Goal: Task Accomplishment & Management: Manage account settings

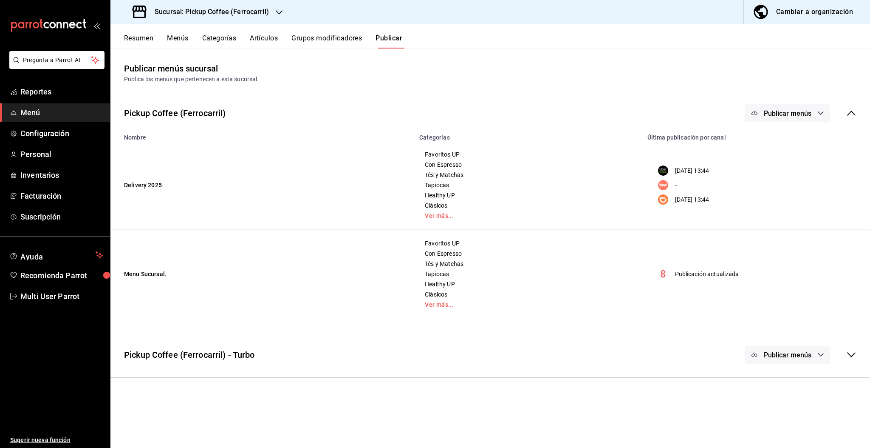
click at [253, 13] on h3 "Sucursal: Pickup Coffee (Ferrocarril)" at bounding box center [208, 12] width 121 height 10
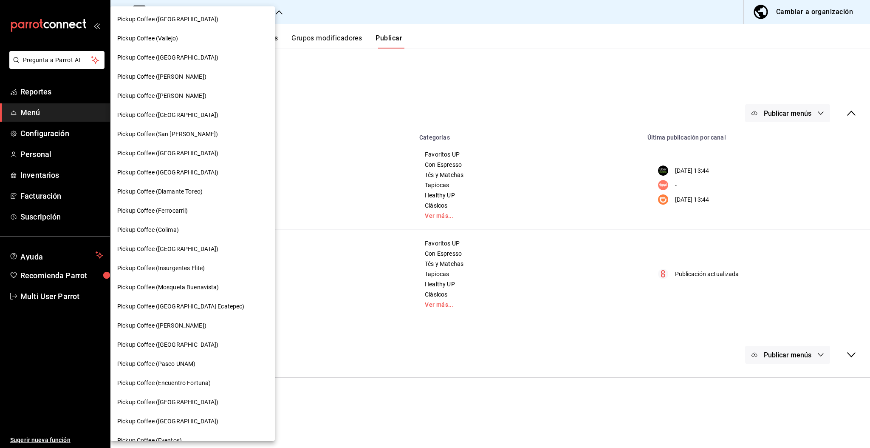
scroll to position [299, 0]
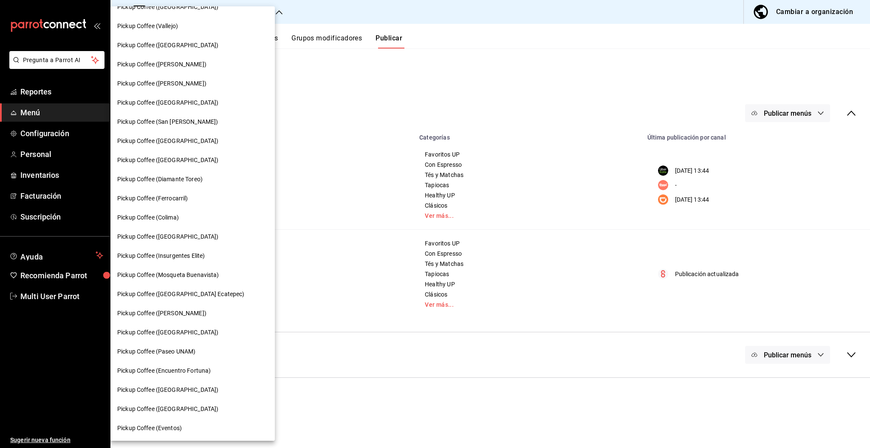
click at [199, 368] on span "Pickup Coffee (Encuentro Fortuna)" at bounding box center [163, 370] width 93 height 9
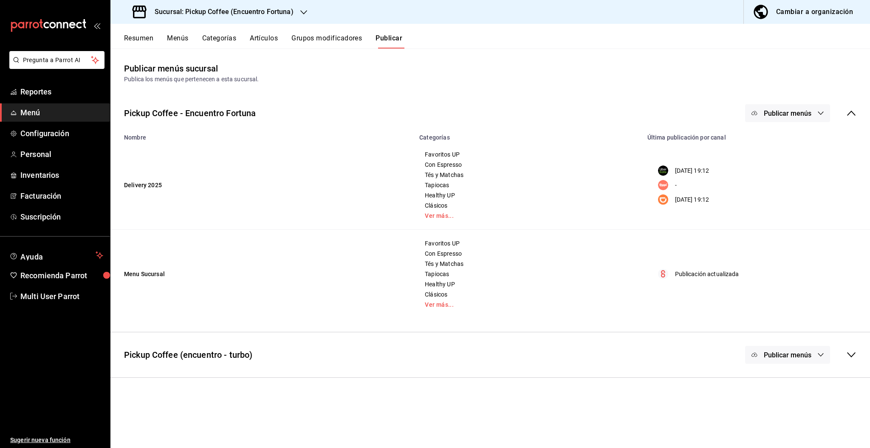
click at [132, 34] on button "Resumen" at bounding box center [138, 41] width 29 height 14
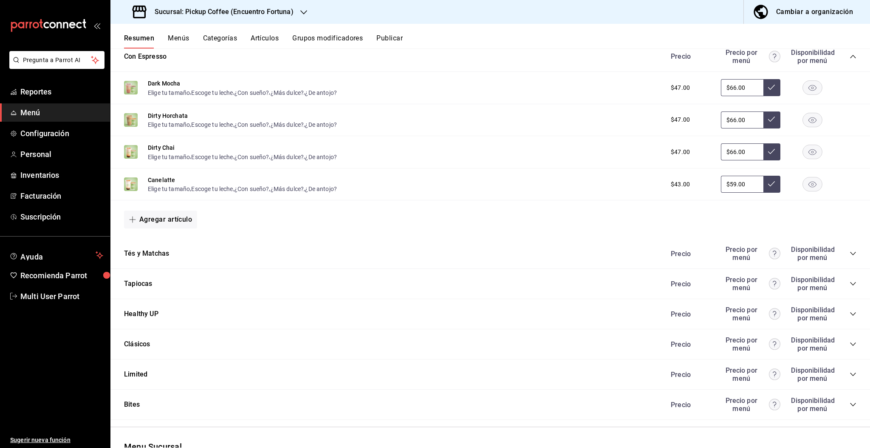
scroll to position [587, 0]
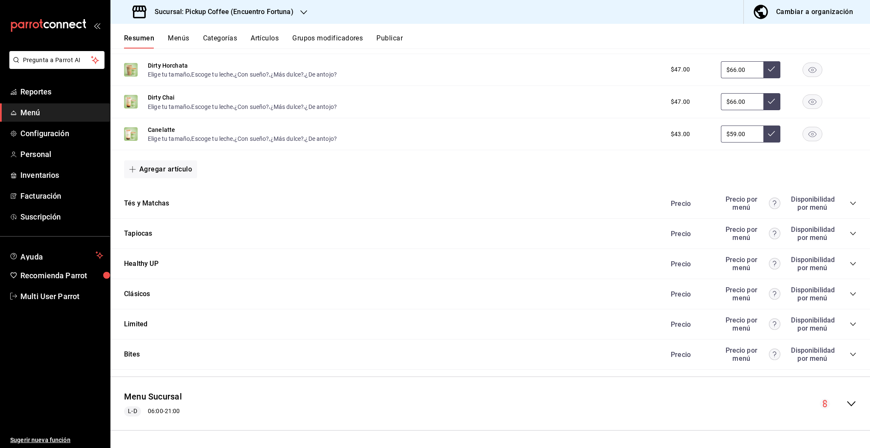
click at [850, 262] on icon "collapse-category-row" at bounding box center [853, 263] width 7 height 7
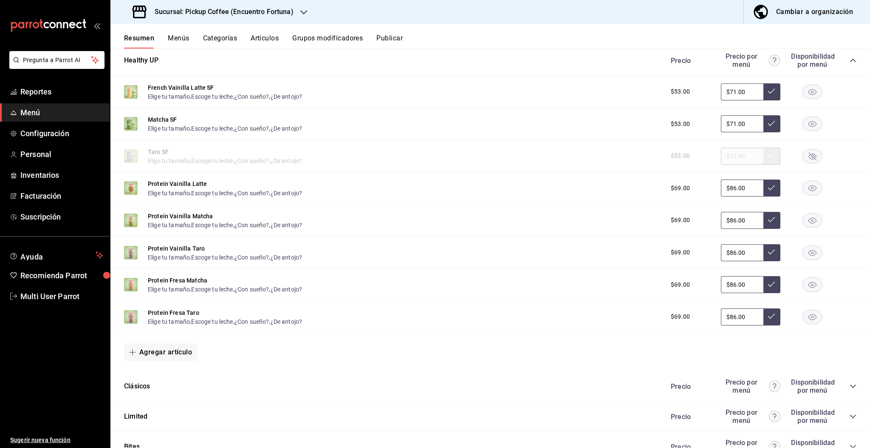
scroll to position [841, 0]
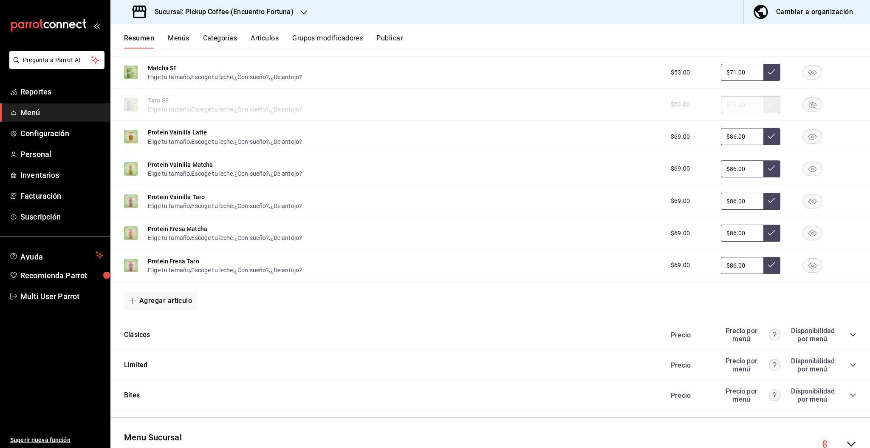
click at [803, 140] on rect "button" at bounding box center [813, 137] width 20 height 14
click at [809, 171] on icon "button" at bounding box center [813, 169] width 8 height 6
click at [804, 201] on rect "button" at bounding box center [813, 201] width 20 height 14
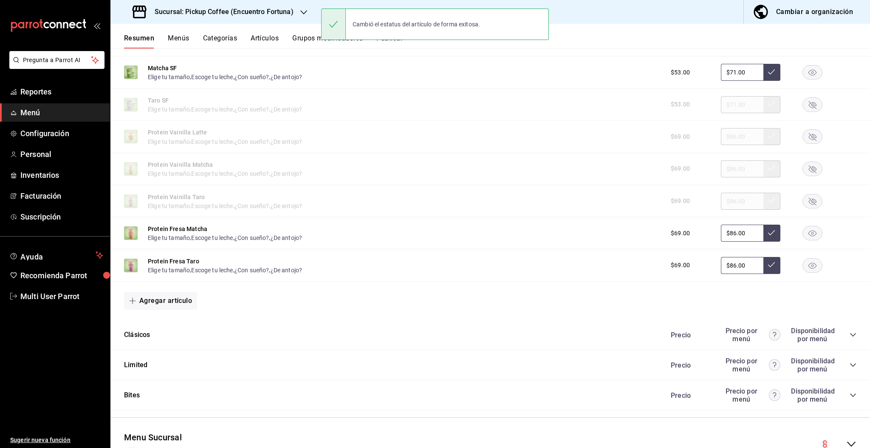
click at [806, 226] on rect "button" at bounding box center [813, 233] width 20 height 14
click at [806, 263] on rect "button" at bounding box center [813, 265] width 20 height 14
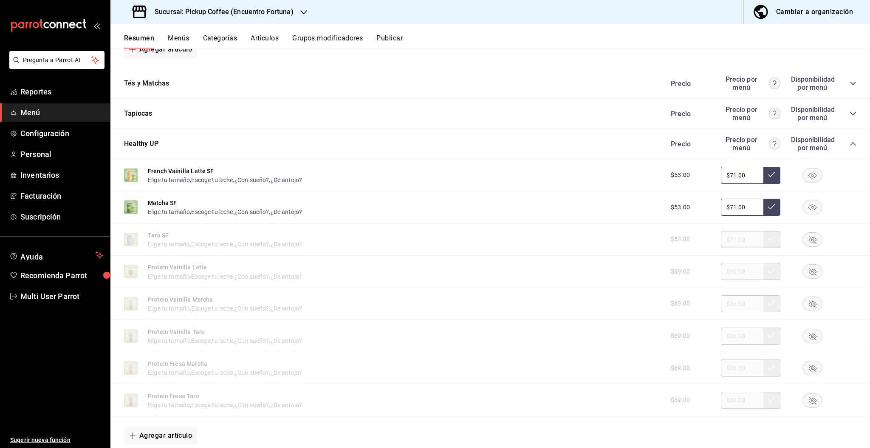
scroll to position [882, 0]
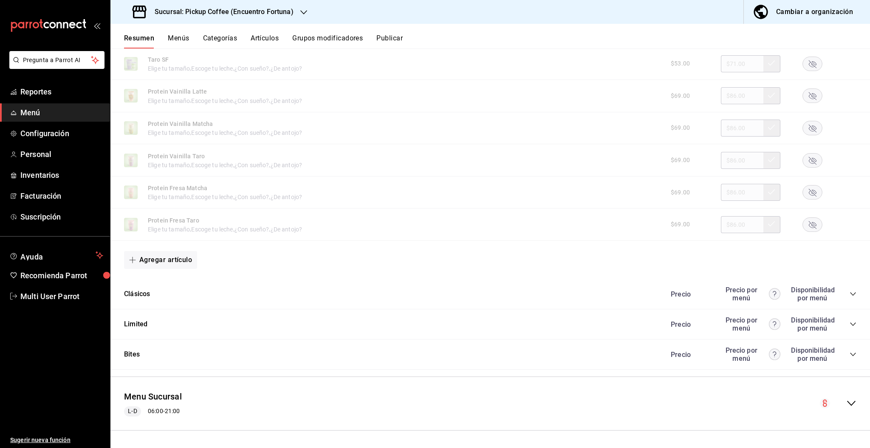
click at [847, 400] on icon "collapse-menu-row" at bounding box center [852, 403] width 10 height 10
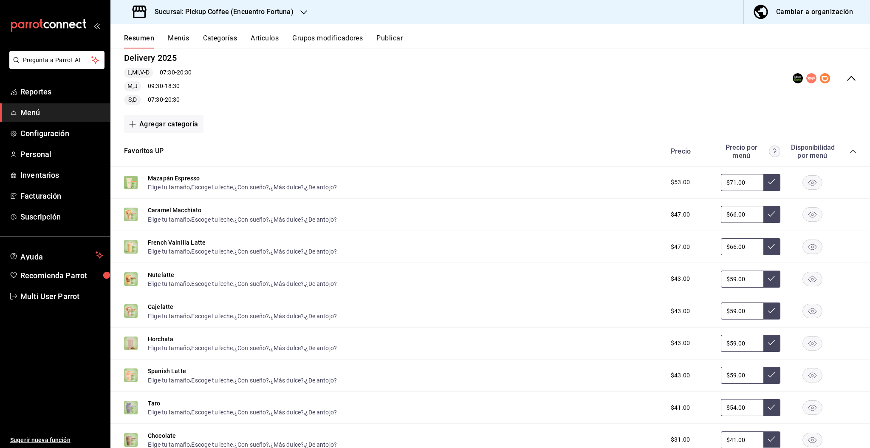
scroll to position [0, 0]
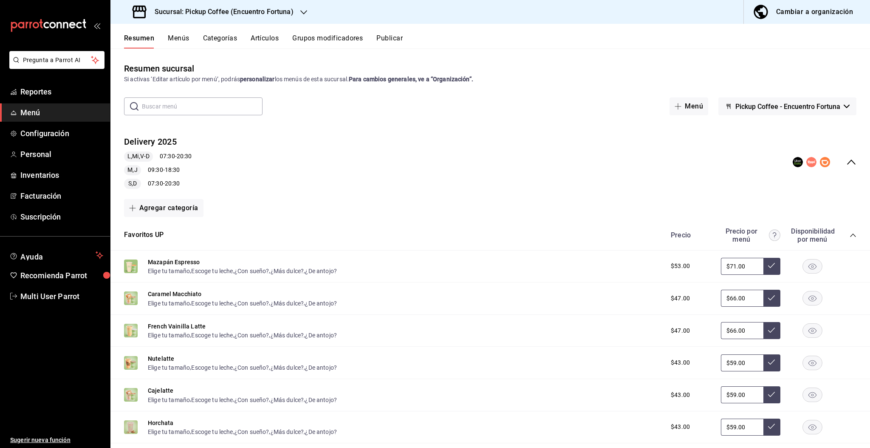
click at [398, 40] on button "Publicar" at bounding box center [390, 41] width 26 height 14
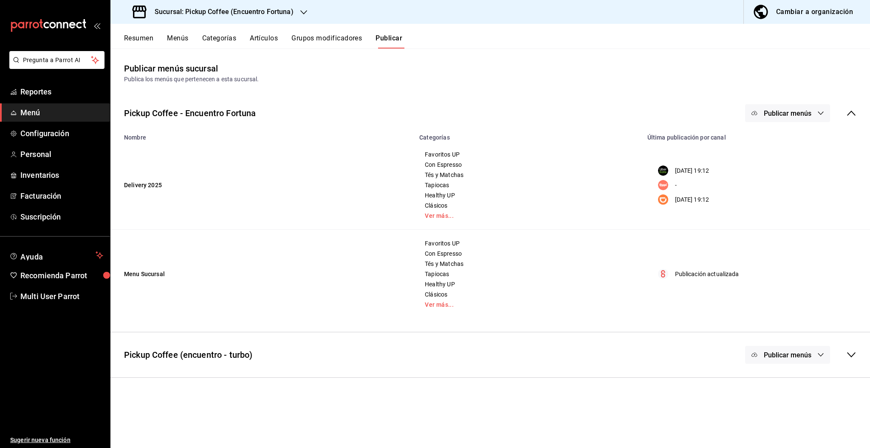
click at [784, 114] on span "Publicar menús" at bounding box center [788, 113] width 48 height 8
click at [783, 136] on span "Uber Eats" at bounding box center [800, 140] width 41 height 9
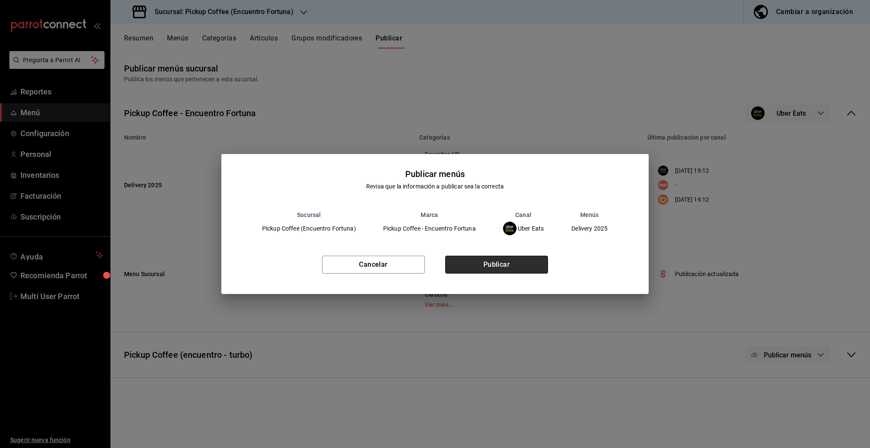
click at [537, 270] on button "Publicar" at bounding box center [496, 264] width 103 height 18
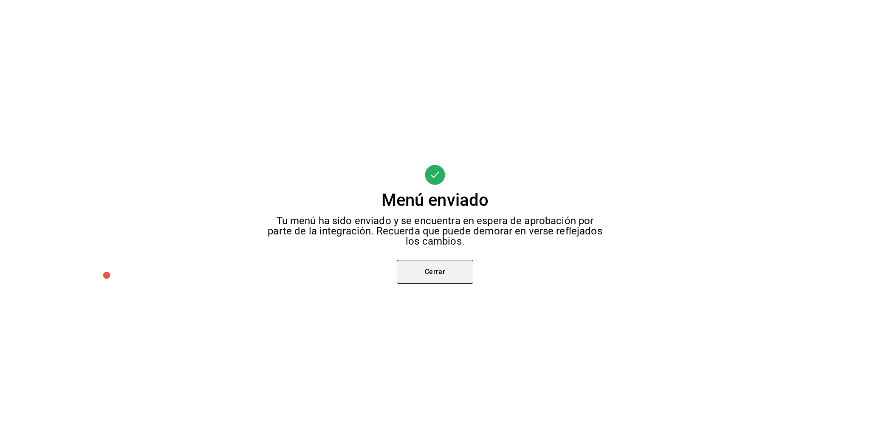
click at [450, 278] on button "Cerrar" at bounding box center [435, 272] width 76 height 24
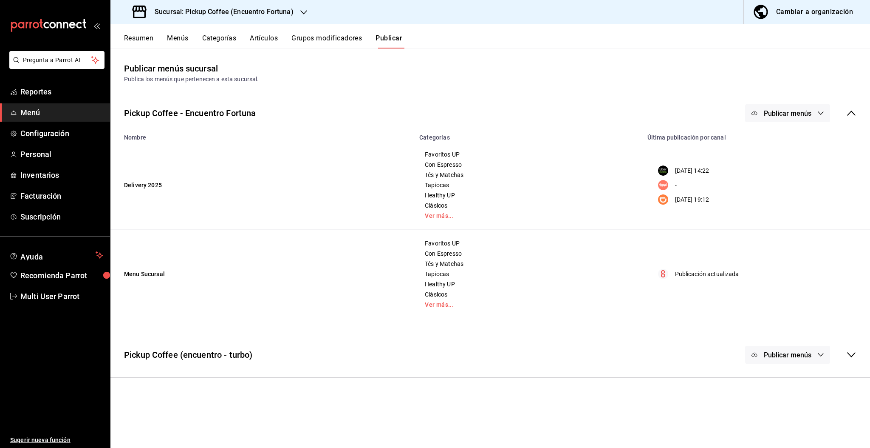
click at [764, 113] on span "Publicar menús" at bounding box center [788, 113] width 48 height 8
click at [779, 187] on div at bounding box center [768, 188] width 24 height 14
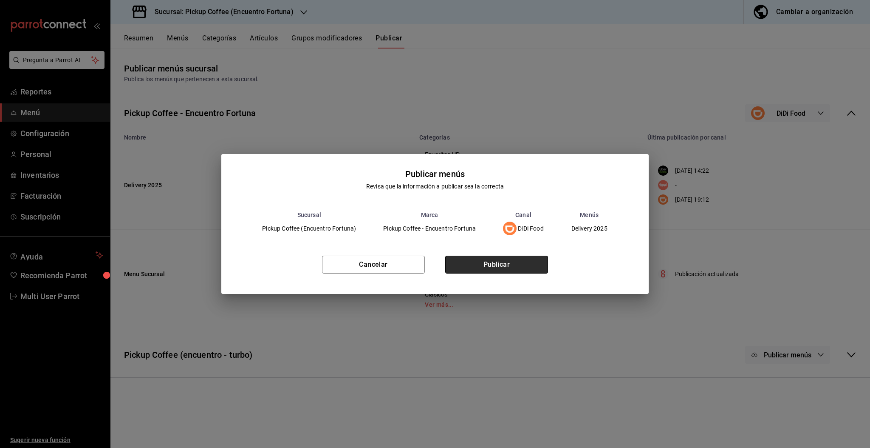
click at [519, 259] on button "Publicar" at bounding box center [496, 264] width 103 height 18
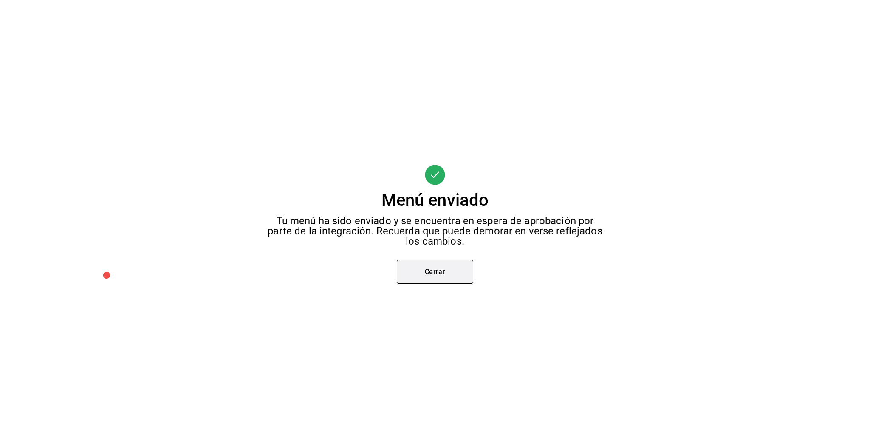
click at [456, 277] on button "Cerrar" at bounding box center [435, 272] width 76 height 24
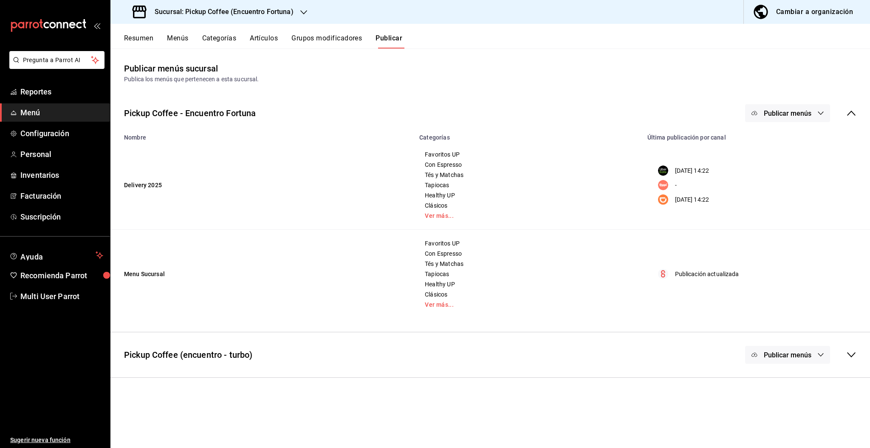
click at [266, 40] on button "Artículos" at bounding box center [264, 41] width 28 height 14
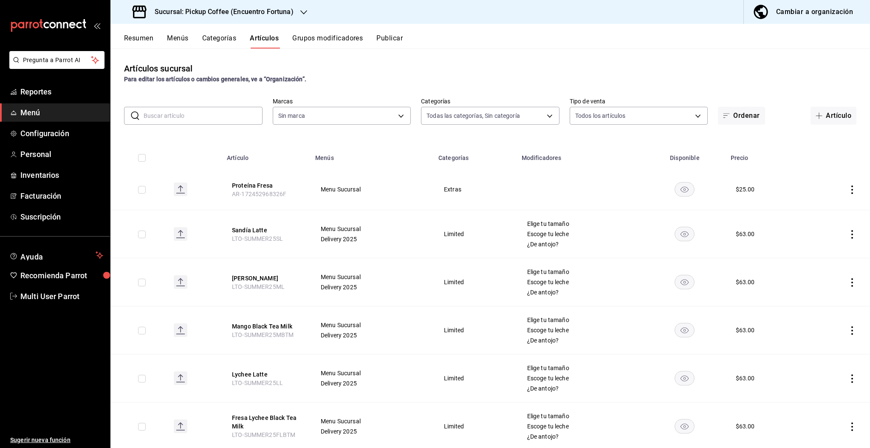
type input "d94672af-096f-4142-b462-163f59428b39,dc048249-8819-4ade-89c2-a7356e35da8e,4f946…"
type input "97b97583-b4a4-4822-a9f6-f407f1437ee4,df5ce30b-862e-4611-a905-dec247135cdb"
click at [211, 118] on input "text" at bounding box center [203, 115] width 119 height 17
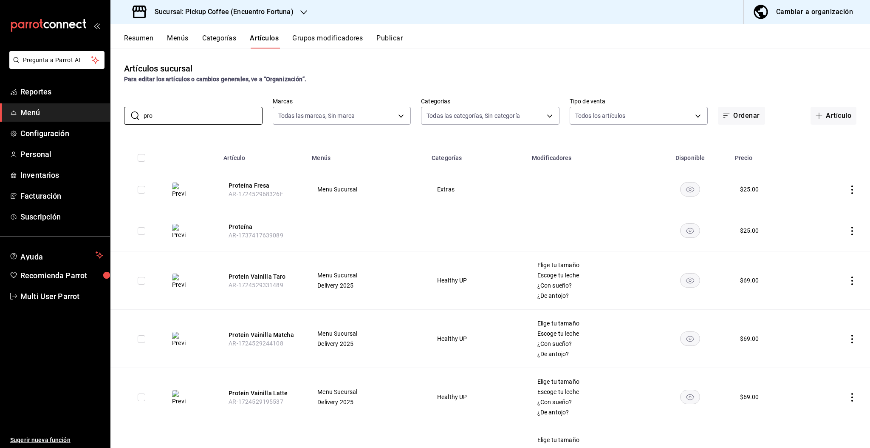
type input "pro"
click at [686, 187] on icon "availability-product" at bounding box center [690, 190] width 8 height 6
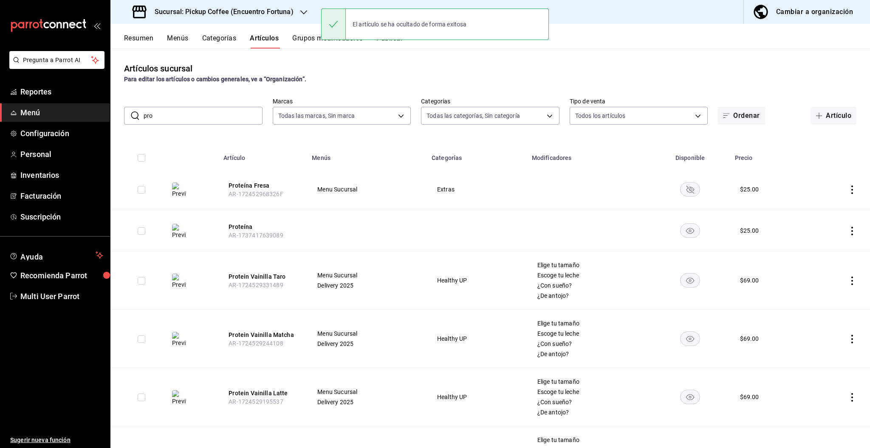
click at [684, 280] on rect "availability-product" at bounding box center [691, 280] width 20 height 14
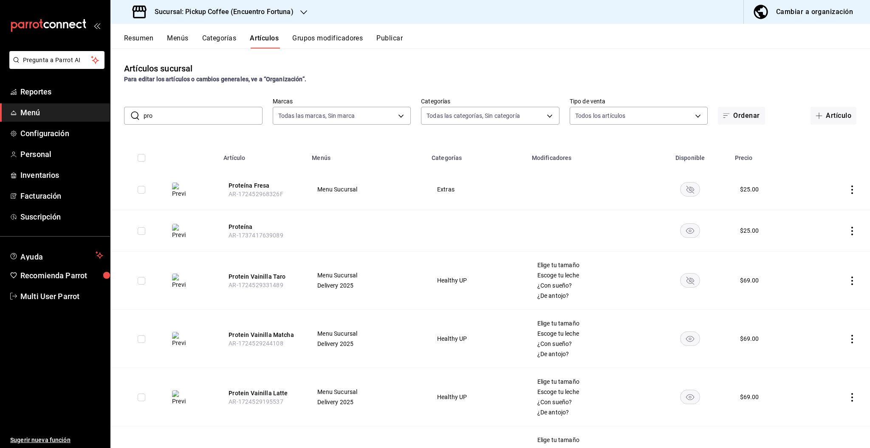
click at [684, 334] on rect "availability-product" at bounding box center [691, 338] width 20 height 14
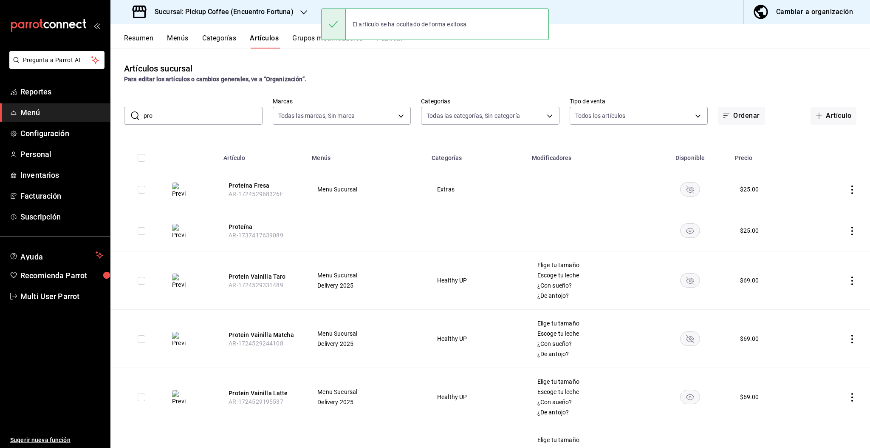
click at [686, 396] on icon "availability-product" at bounding box center [690, 397] width 8 height 6
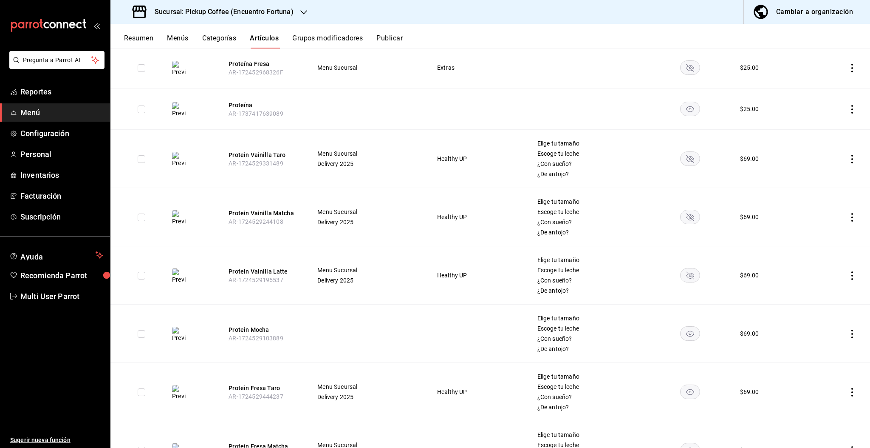
scroll to position [123, 0]
click at [687, 337] on rect "availability-product" at bounding box center [691, 332] width 20 height 14
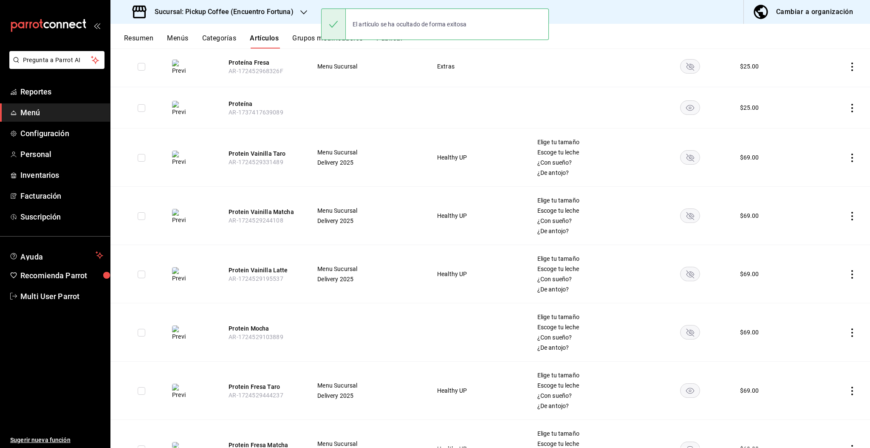
click at [692, 385] on rect "availability-product" at bounding box center [691, 390] width 20 height 14
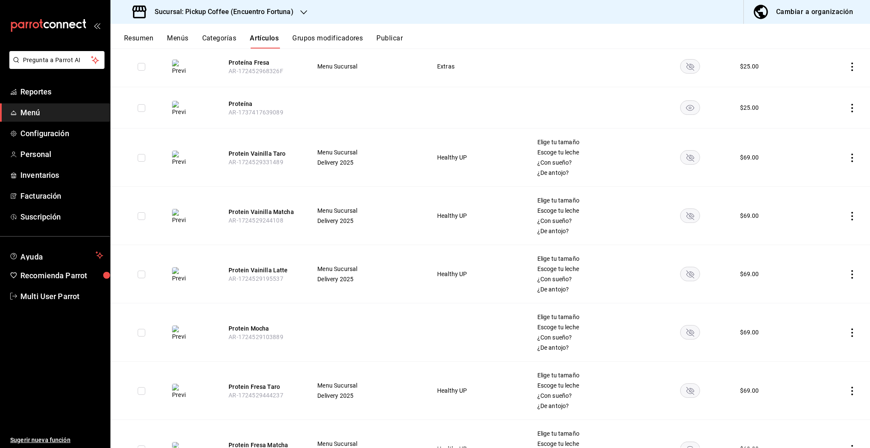
scroll to position [214, 0]
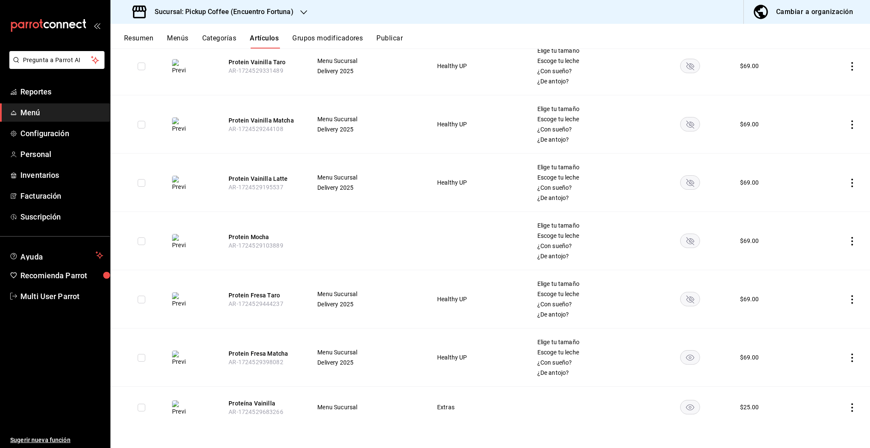
click at [681, 355] on rect "availability-product" at bounding box center [691, 357] width 20 height 14
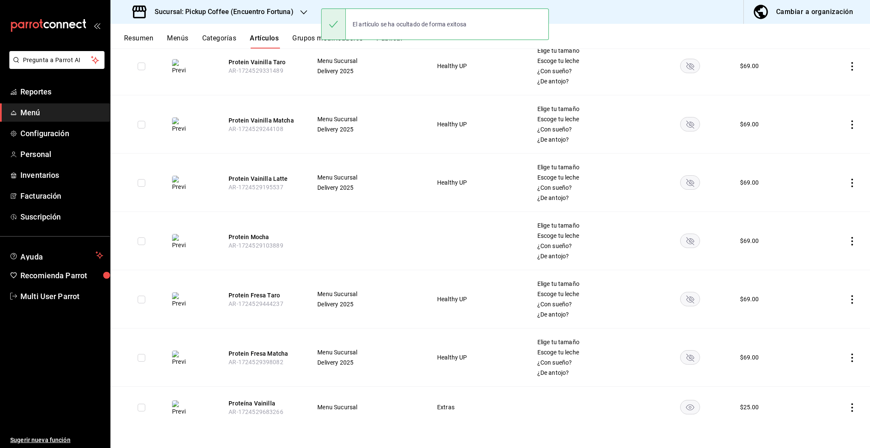
click at [686, 412] on rect "availability-product" at bounding box center [691, 406] width 20 height 14
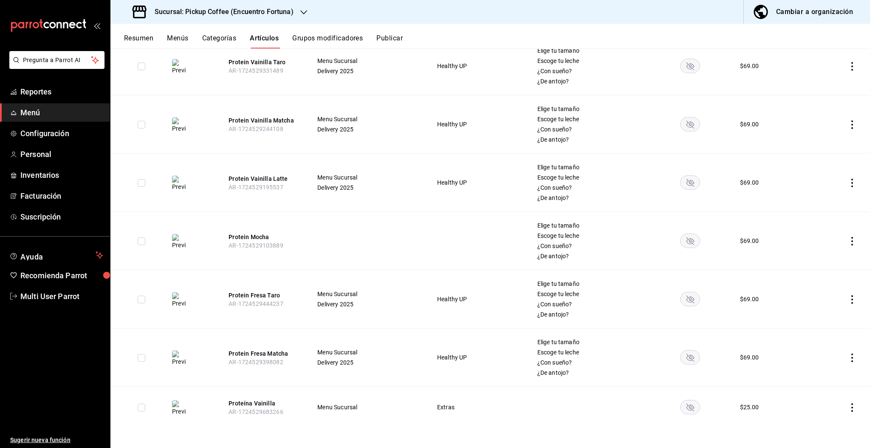
scroll to position [0, 0]
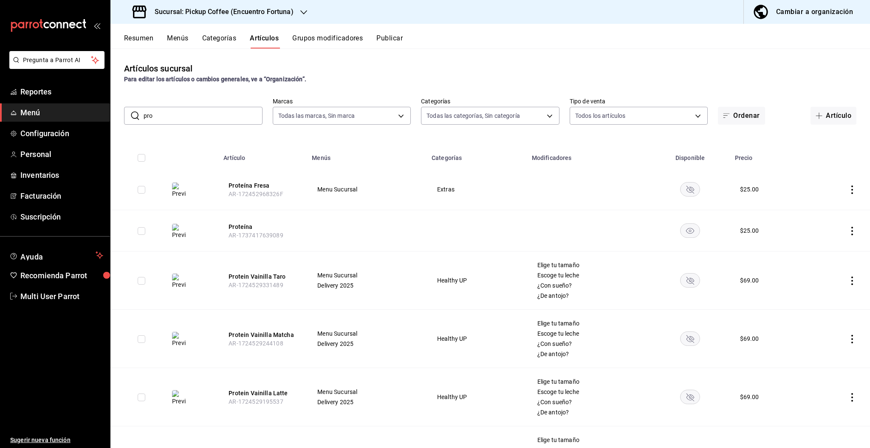
click at [392, 36] on button "Publicar" at bounding box center [390, 41] width 26 height 14
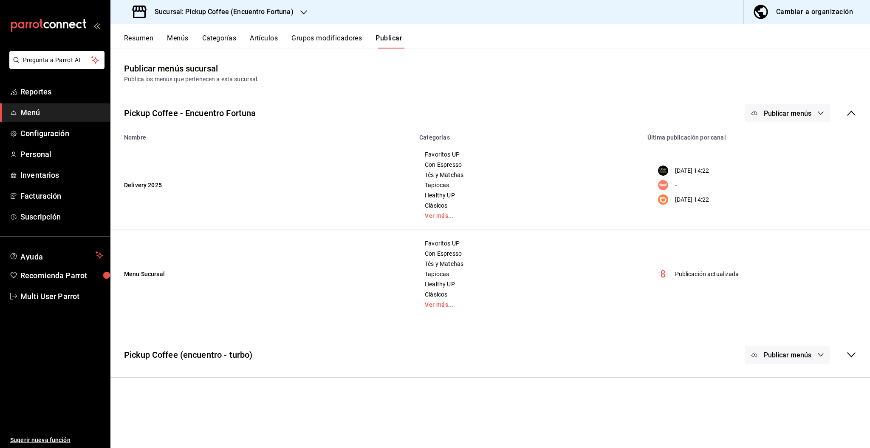
click at [803, 113] on span "Publicar menús" at bounding box center [788, 113] width 48 height 8
click at [798, 212] on span "Punto de venta" at bounding box center [800, 212] width 41 height 9
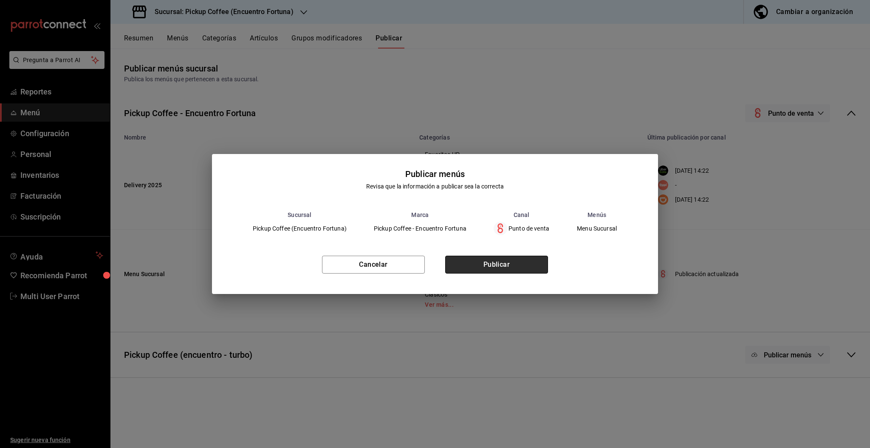
click at [524, 264] on button "Publicar" at bounding box center [496, 264] width 103 height 18
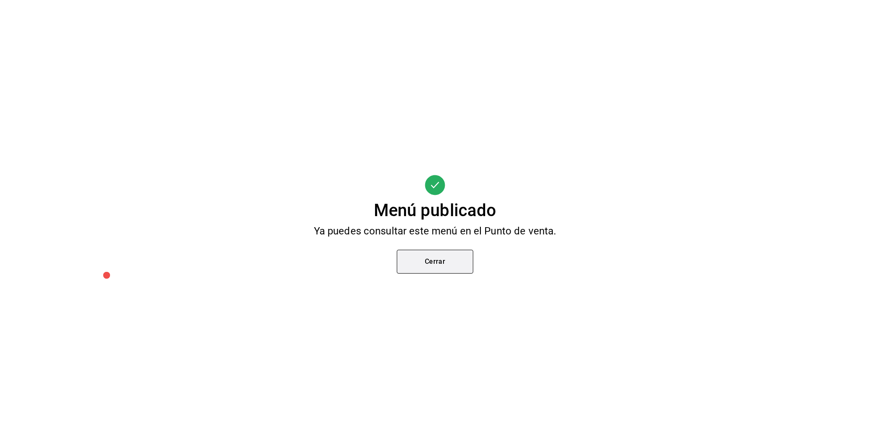
click at [456, 258] on button "Cerrar" at bounding box center [435, 261] width 76 height 24
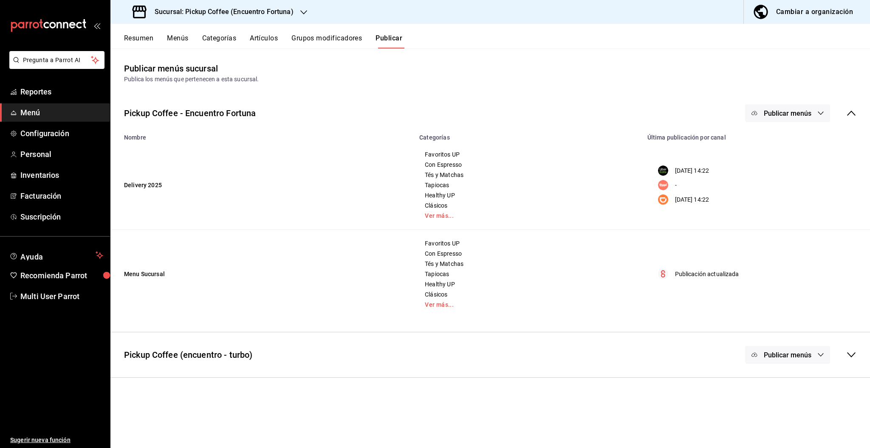
click at [777, 115] on span "Publicar menús" at bounding box center [788, 113] width 48 height 8
click at [789, 145] on li "Uber Eats" at bounding box center [788, 141] width 78 height 24
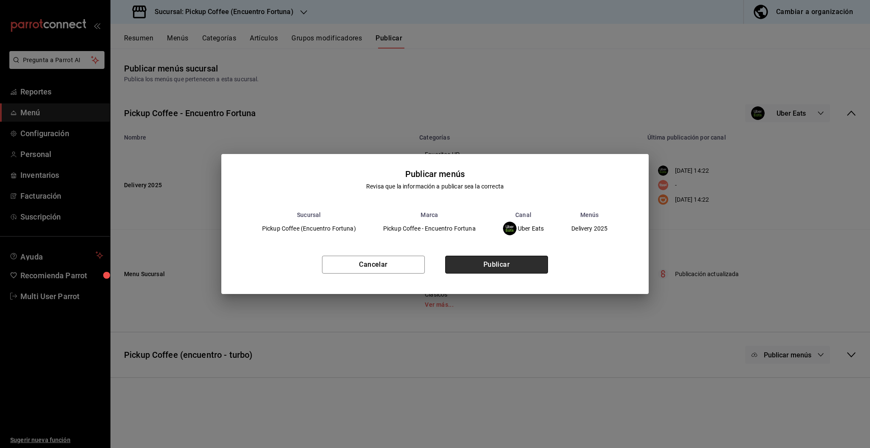
click at [526, 271] on button "Publicar" at bounding box center [496, 264] width 103 height 18
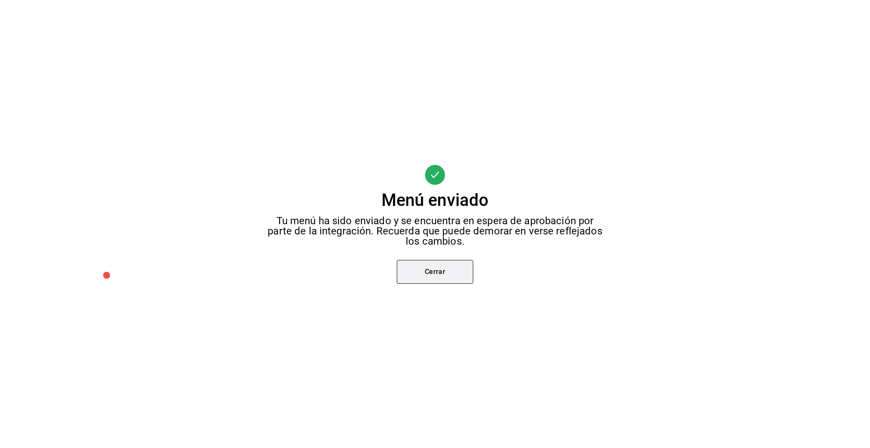
click at [445, 269] on button "Cerrar" at bounding box center [435, 272] width 76 height 24
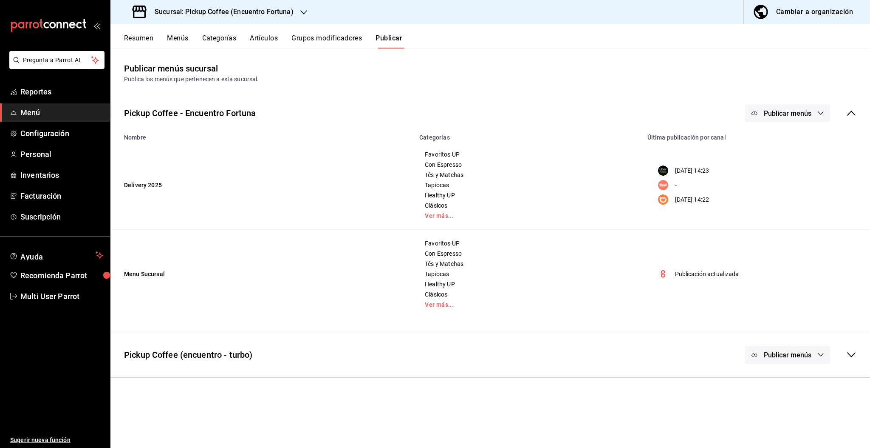
click at [785, 111] on span "Publicar menús" at bounding box center [788, 113] width 48 height 8
click at [787, 187] on span "DiDi Food" at bounding box center [800, 188] width 41 height 9
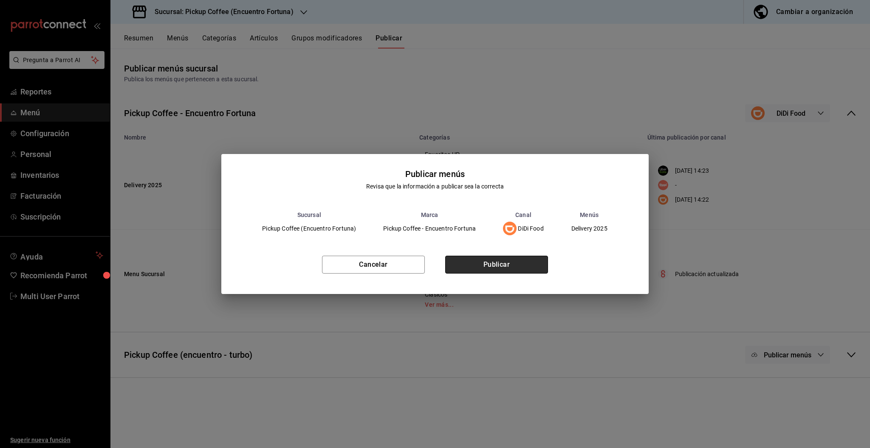
click at [524, 270] on button "Publicar" at bounding box center [496, 264] width 103 height 18
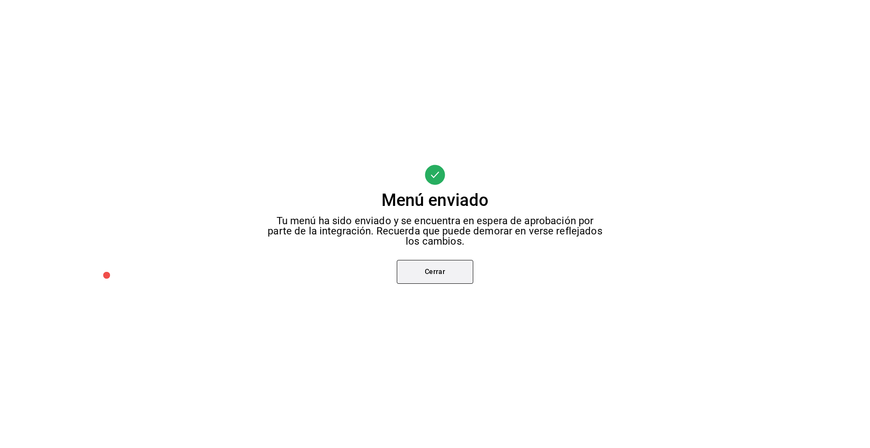
click at [450, 272] on button "Cerrar" at bounding box center [435, 272] width 76 height 24
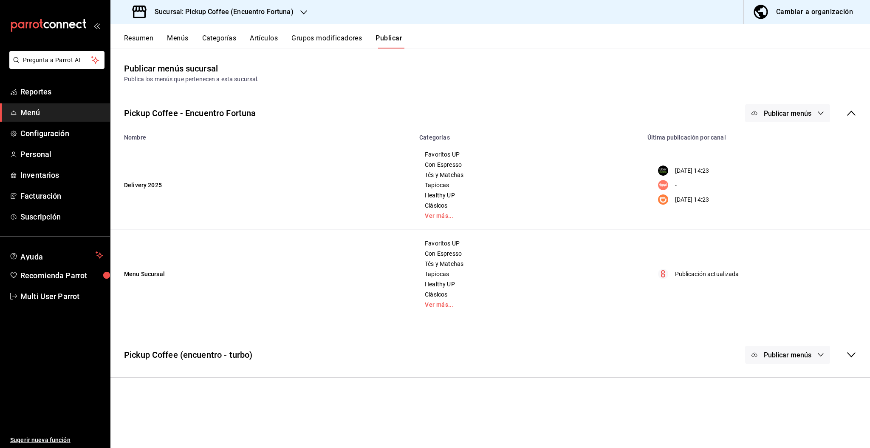
click at [294, 11] on div "Sucursal: Pickup Coffee (Encuentro Fortuna)" at bounding box center [213, 12] width 193 height 24
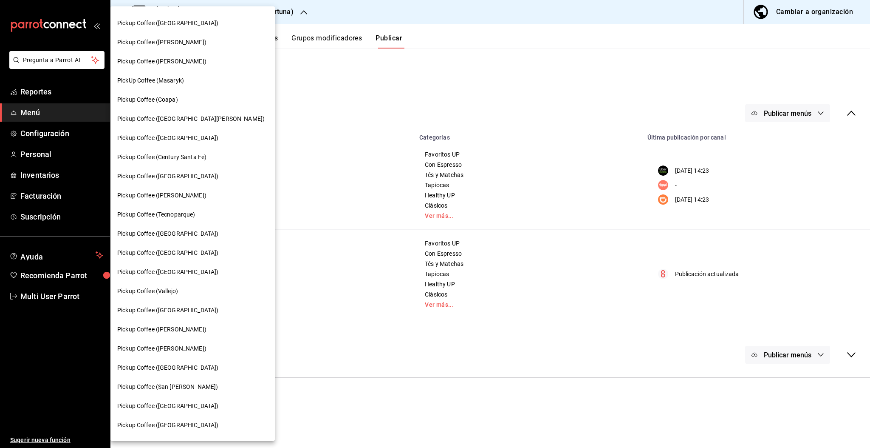
scroll to position [35, 0]
click at [177, 365] on span "Pickup Coffee ([GEOGRAPHIC_DATA])" at bounding box center [167, 366] width 101 height 9
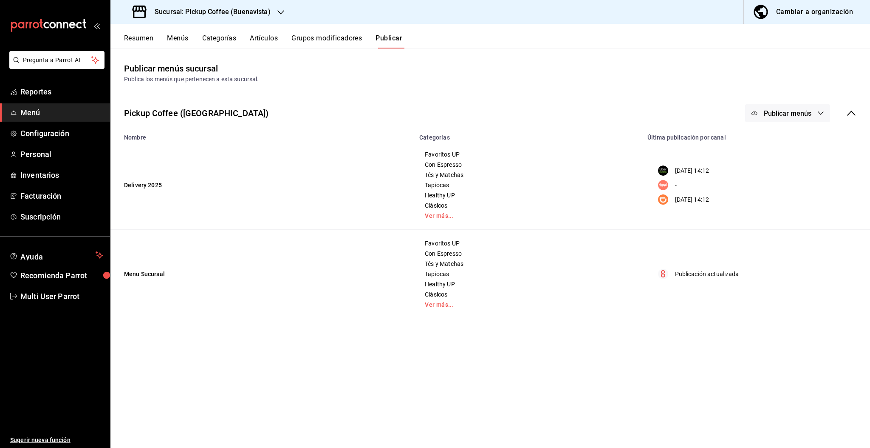
click at [172, 35] on button "Menús" at bounding box center [177, 41] width 21 height 14
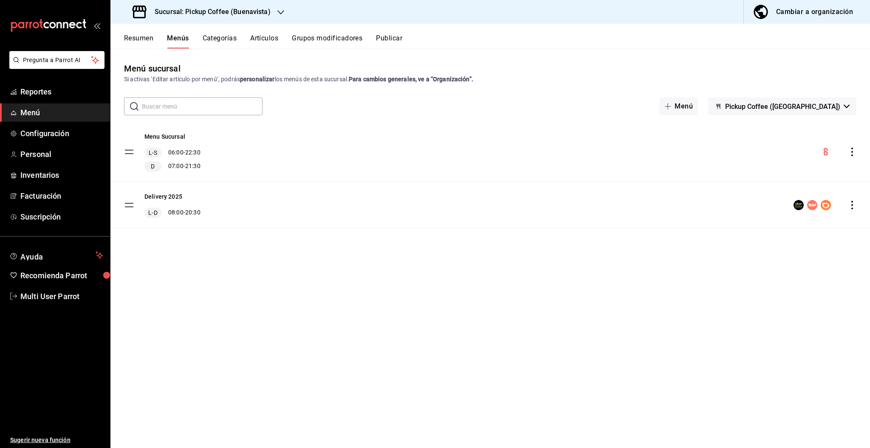
click at [143, 40] on button "Resumen" at bounding box center [138, 41] width 29 height 14
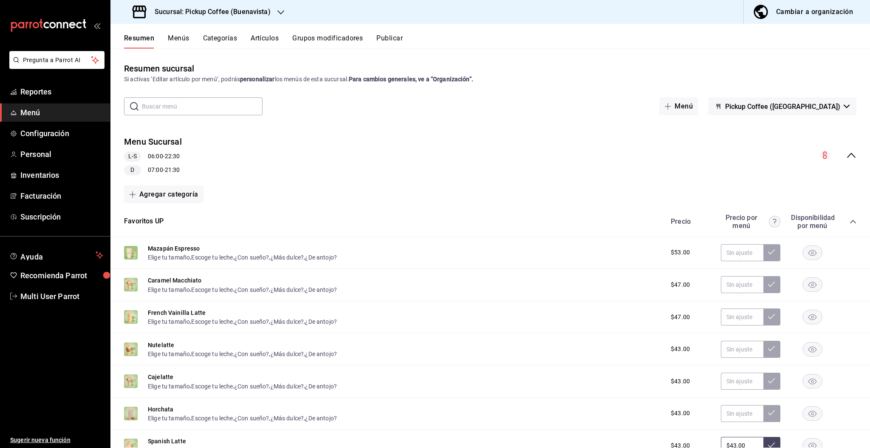
click at [847, 150] on icon "collapse-menu-row" at bounding box center [852, 155] width 10 height 10
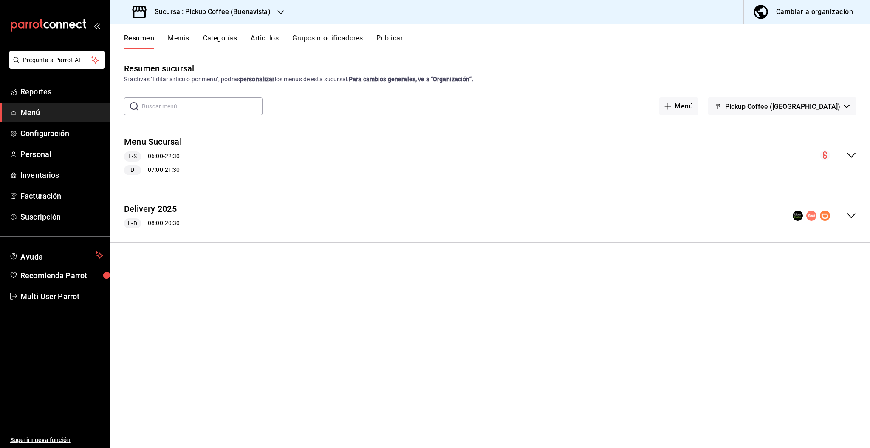
click at [850, 210] on icon "collapse-menu-row" at bounding box center [852, 215] width 10 height 10
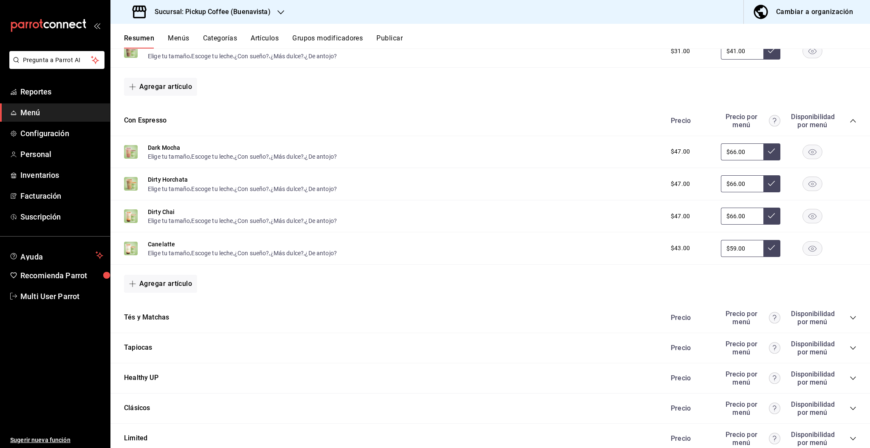
scroll to position [573, 0]
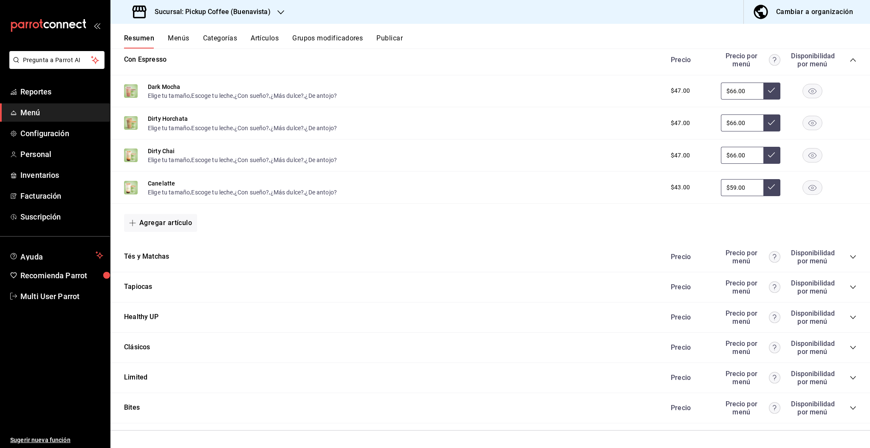
click at [850, 408] on icon "collapse-category-row" at bounding box center [853, 407] width 6 height 3
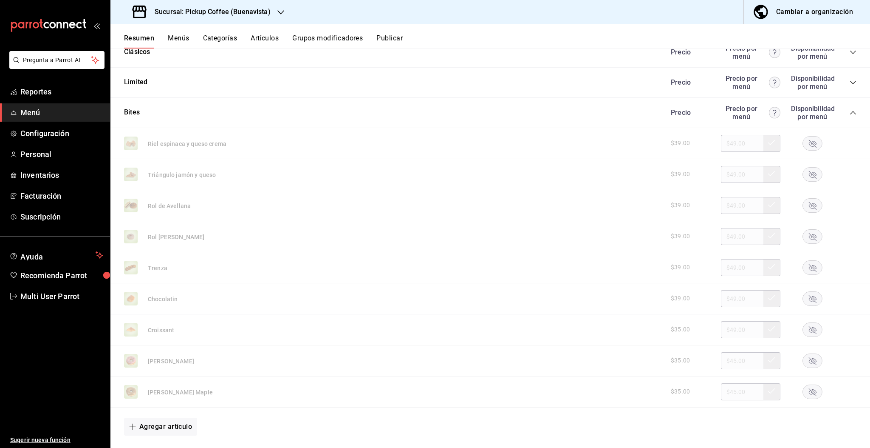
scroll to position [891, 0]
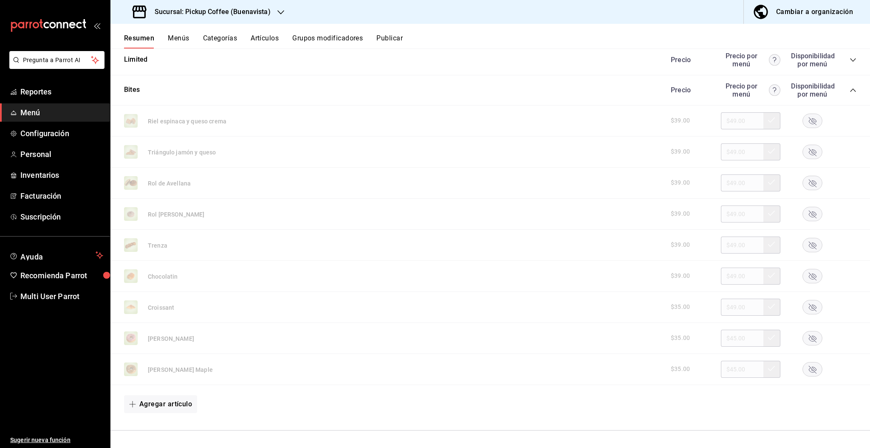
click at [805, 305] on rect "button" at bounding box center [813, 307] width 20 height 14
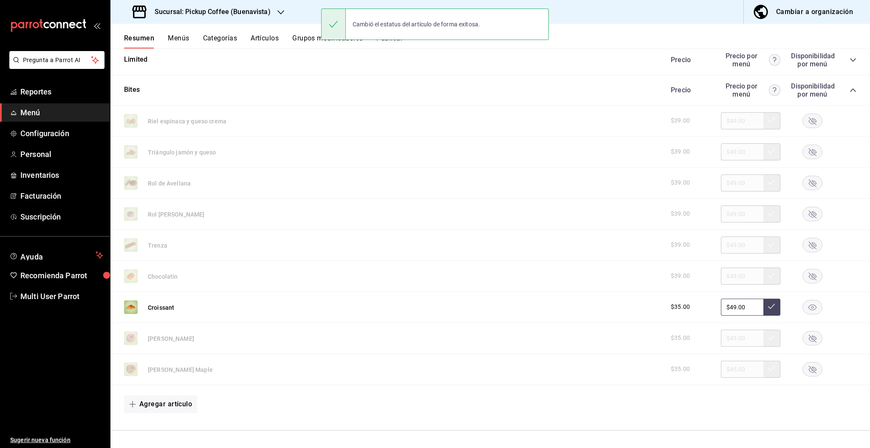
click at [807, 182] on rect "button" at bounding box center [813, 183] width 20 height 14
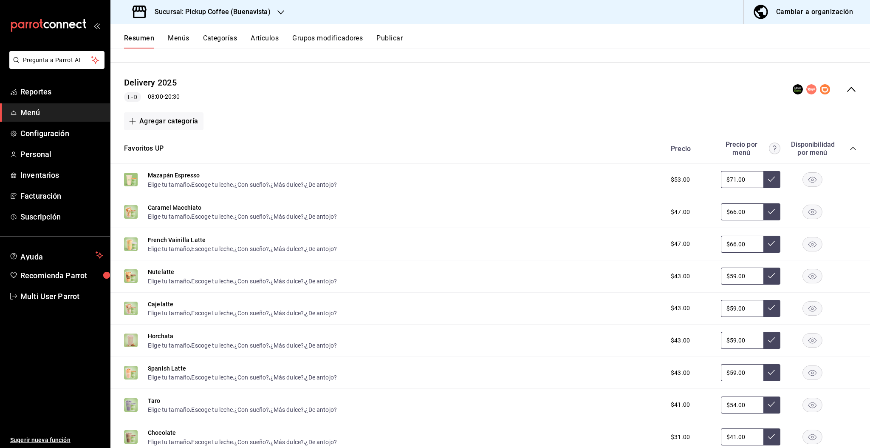
scroll to position [0, 0]
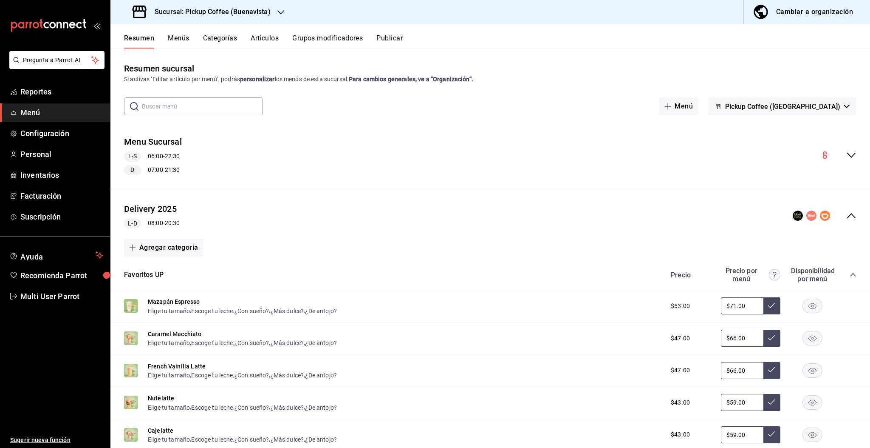
click at [393, 34] on button "Publicar" at bounding box center [390, 41] width 26 height 14
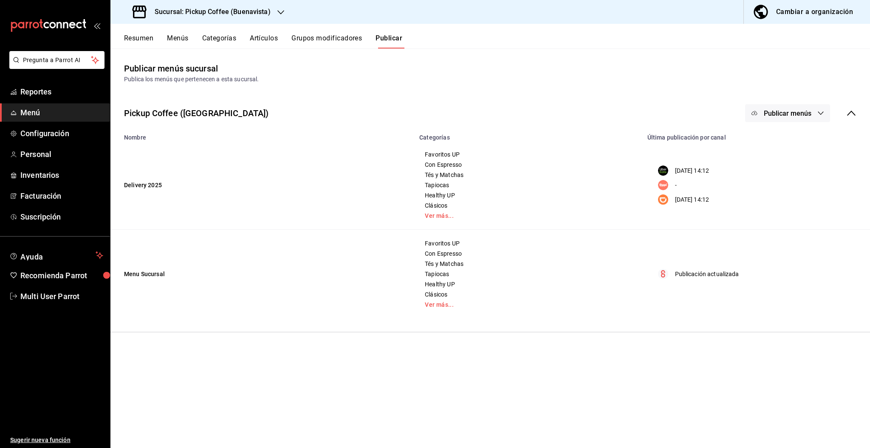
click at [800, 110] on span "Publicar menús" at bounding box center [788, 113] width 48 height 8
click at [796, 144] on span "Uber Eats" at bounding box center [800, 140] width 41 height 9
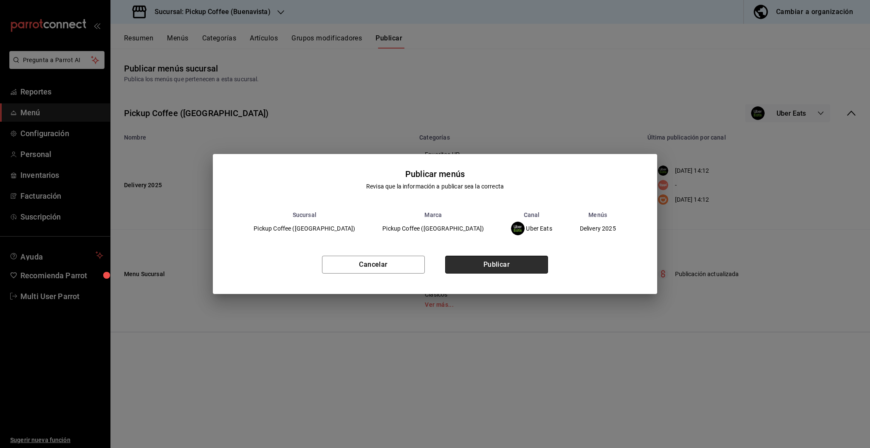
click at [529, 269] on button "Publicar" at bounding box center [496, 264] width 103 height 18
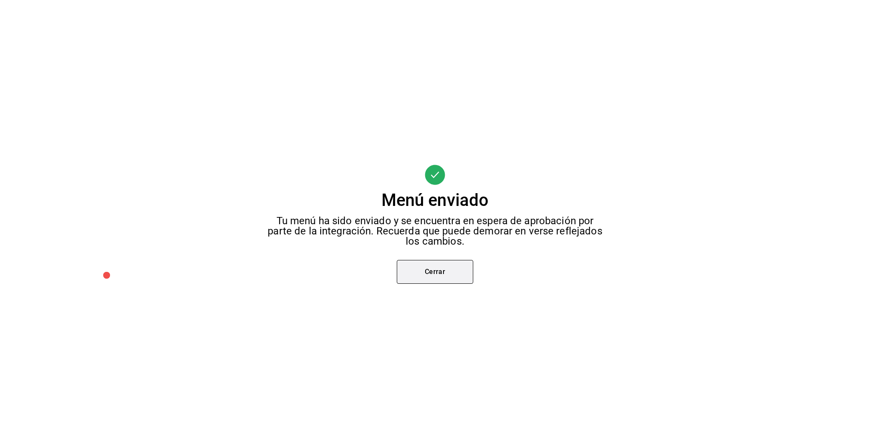
click at [441, 270] on button "Cerrar" at bounding box center [435, 272] width 76 height 24
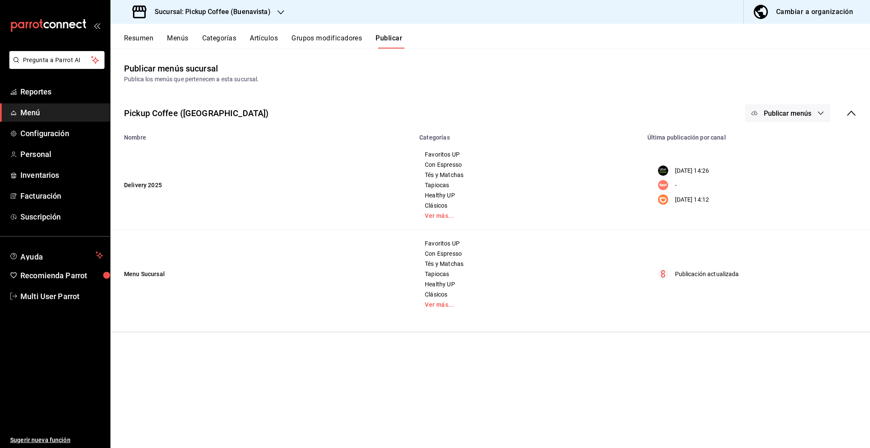
click at [776, 115] on span "Publicar menús" at bounding box center [788, 113] width 48 height 8
click at [790, 189] on span "DiDi Food" at bounding box center [800, 188] width 41 height 9
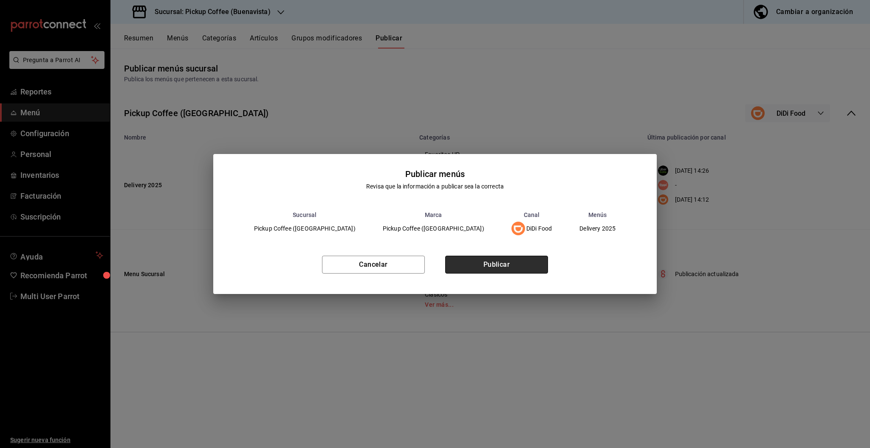
click at [523, 266] on button "Publicar" at bounding box center [496, 264] width 103 height 18
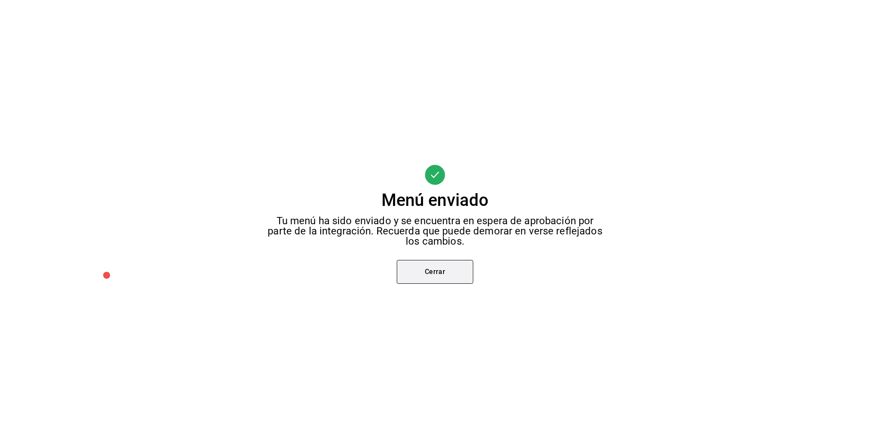
click at [439, 274] on button "Cerrar" at bounding box center [435, 272] width 76 height 24
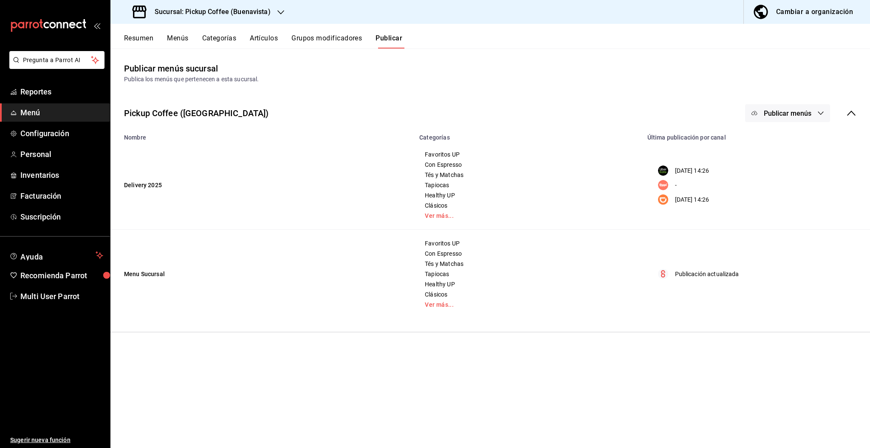
click at [263, 11] on h3 "Sucursal: Pickup Coffee (Buenavista)" at bounding box center [209, 12] width 123 height 10
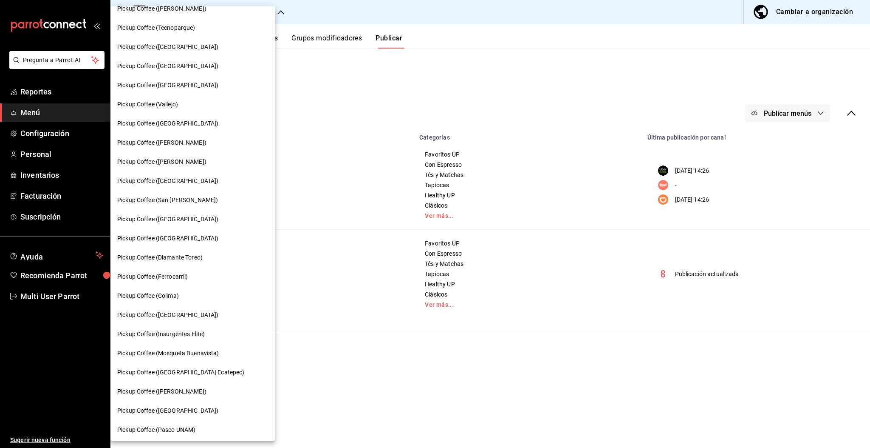
scroll to position [283, 0]
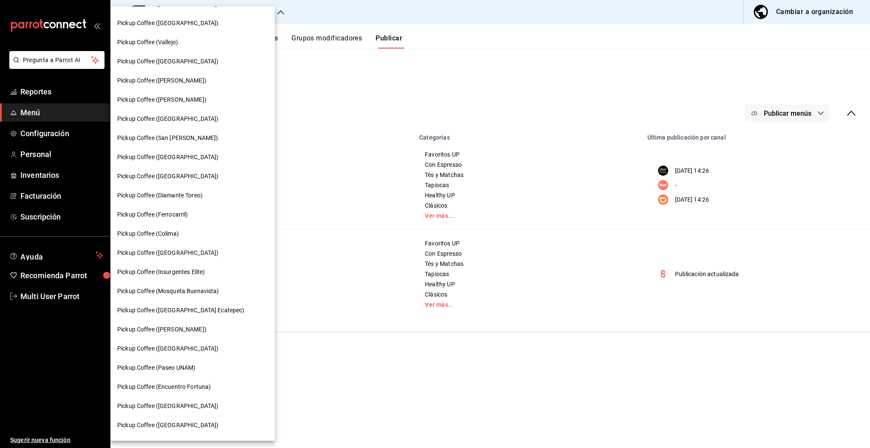
click at [178, 251] on span "Pickup Coffee ([GEOGRAPHIC_DATA])" at bounding box center [167, 252] width 101 height 9
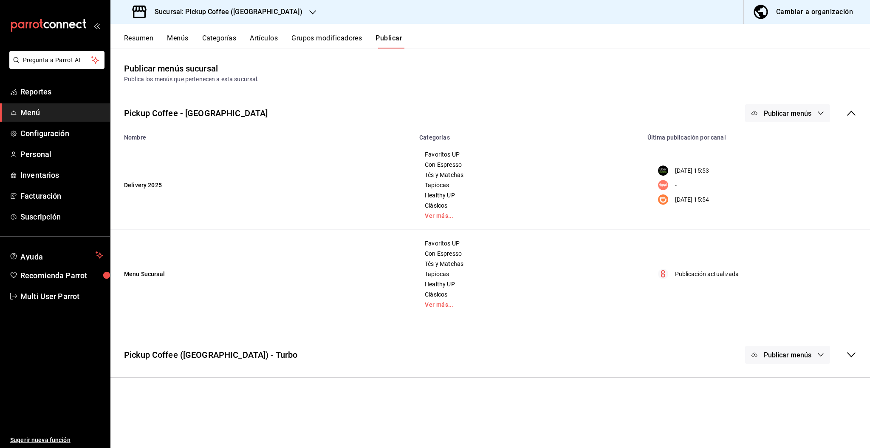
click at [139, 36] on button "Resumen" at bounding box center [138, 41] width 29 height 14
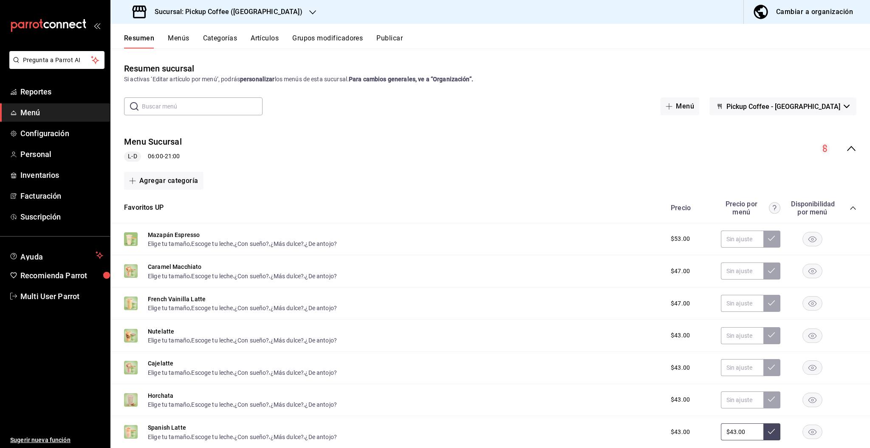
click at [847, 148] on icon "collapse-menu-row" at bounding box center [851, 148] width 8 height 5
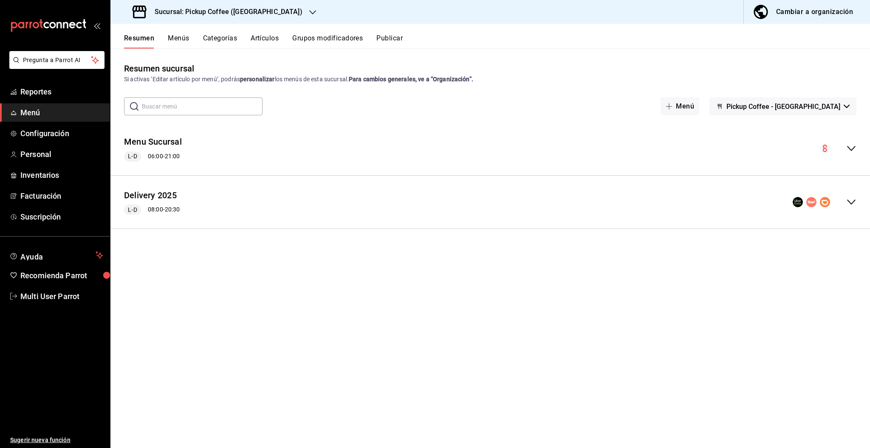
click at [853, 200] on icon "collapse-menu-row" at bounding box center [852, 202] width 10 height 10
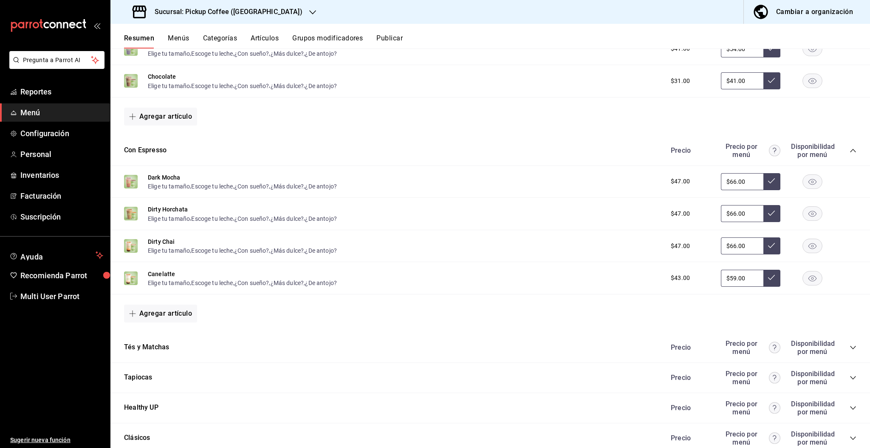
scroll to position [560, 0]
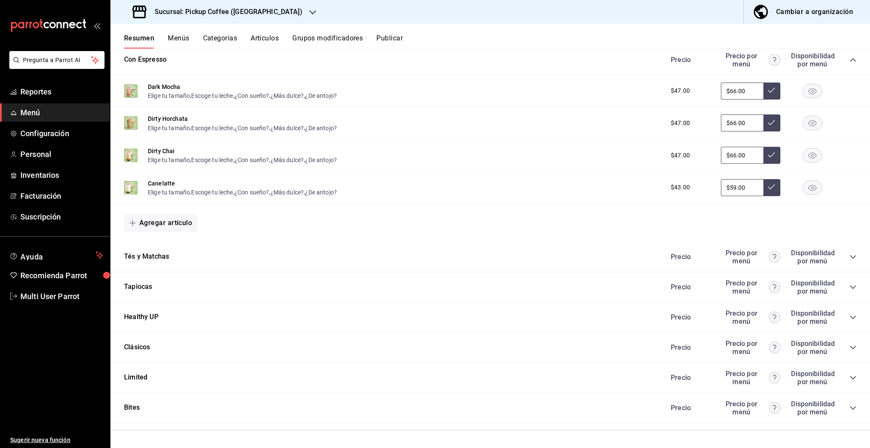
click at [850, 286] on icon "collapse-category-row" at bounding box center [853, 286] width 7 height 7
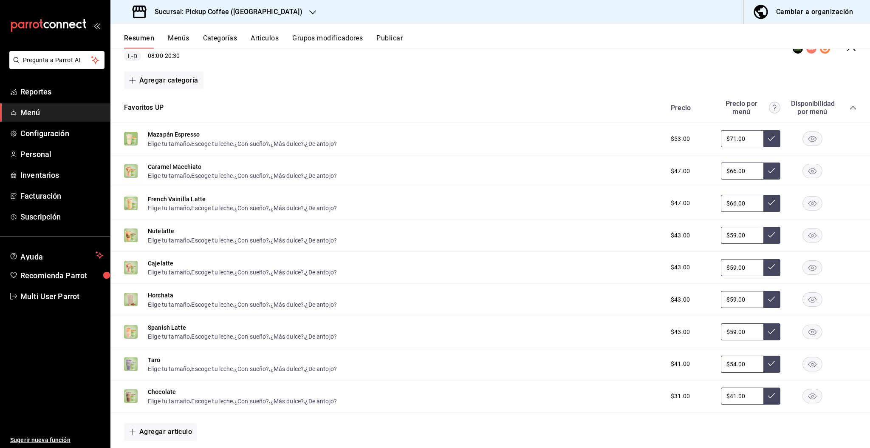
scroll to position [0, 0]
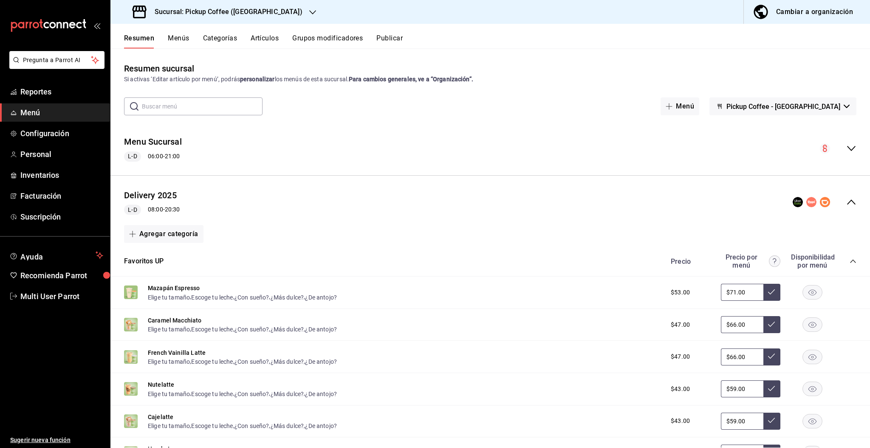
click at [847, 148] on icon "collapse-menu-row" at bounding box center [852, 148] width 10 height 10
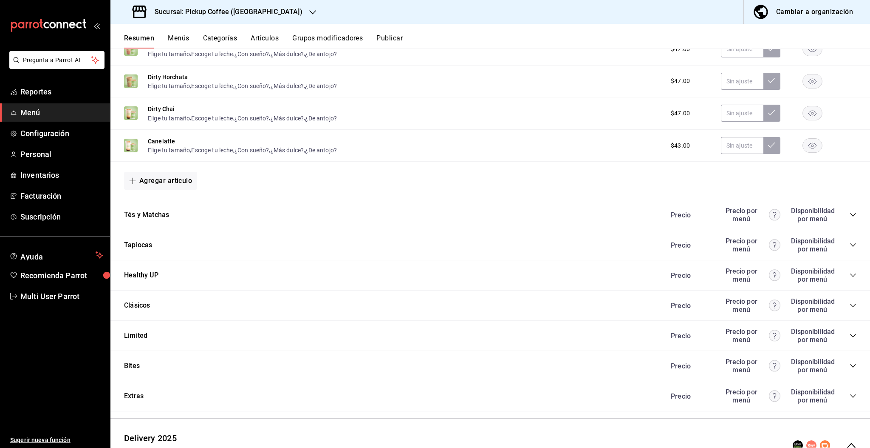
scroll to position [548, 0]
click at [850, 246] on icon "collapse-category-row" at bounding box center [853, 244] width 7 height 7
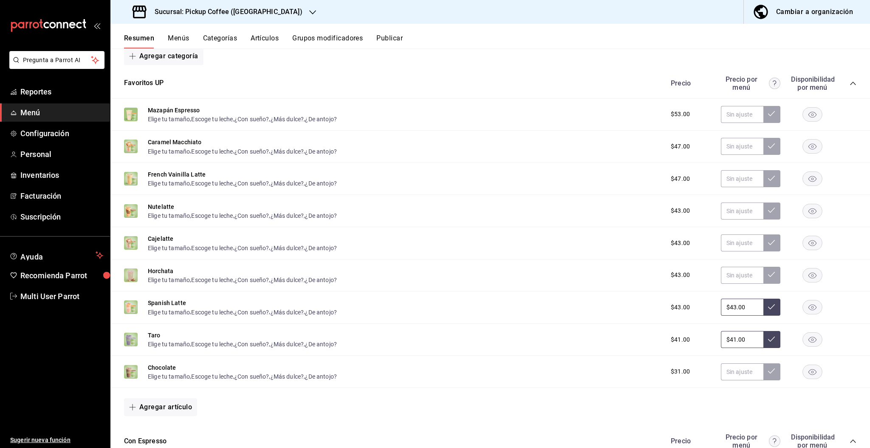
scroll to position [0, 0]
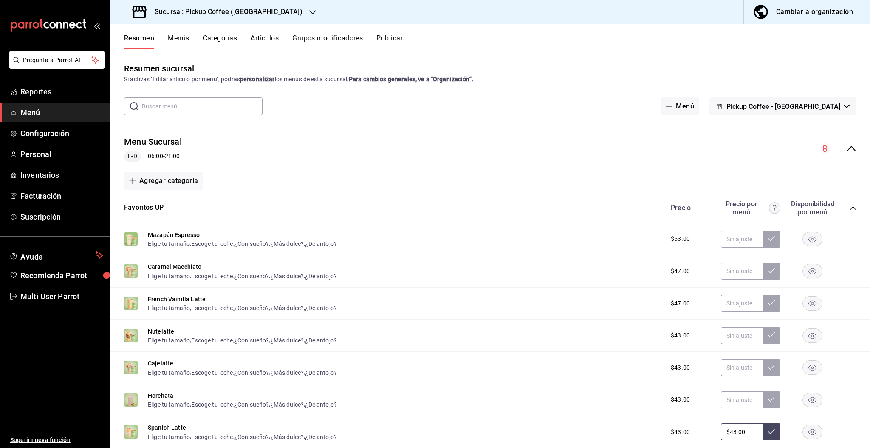
click at [260, 37] on button "Artículos" at bounding box center [265, 41] width 28 height 14
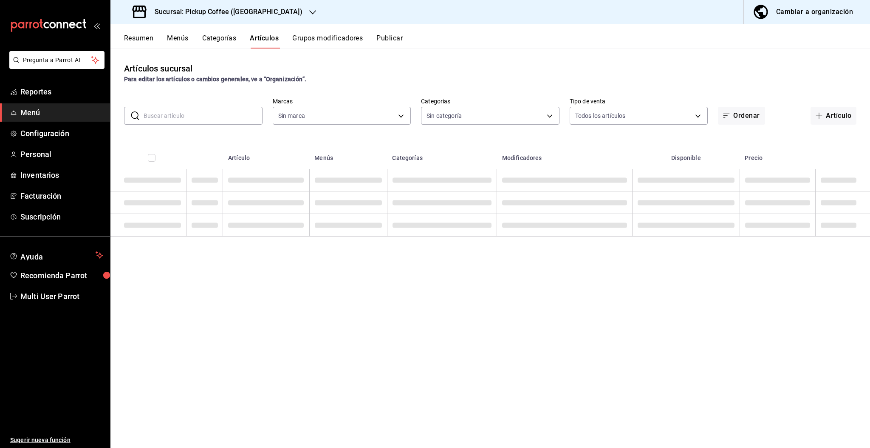
click at [180, 116] on input "text" at bounding box center [203, 115] width 119 height 17
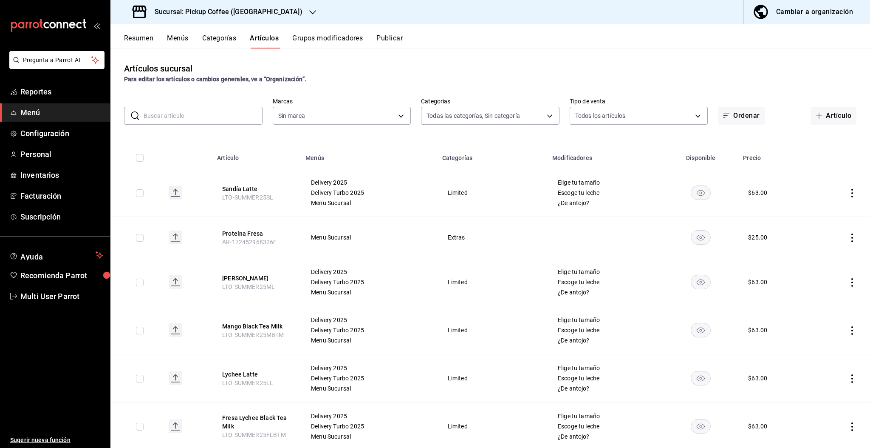
type input "980990e2-bcda-4861-8b36-2d0a779a5920,c91390bf-521e-40d2-9320-9a9387380a4a,ffa55…"
type input "f95c3ca3-ad6a-46df-9f14-b82bb80b268f,59279f7f-c73f-4648-a564-e6022c25b001"
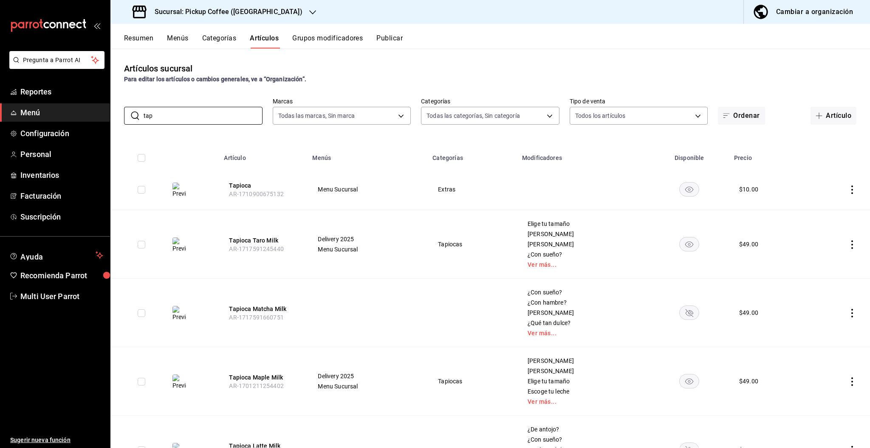
type input "tap"
click at [684, 315] on rect "availability-product" at bounding box center [690, 312] width 20 height 14
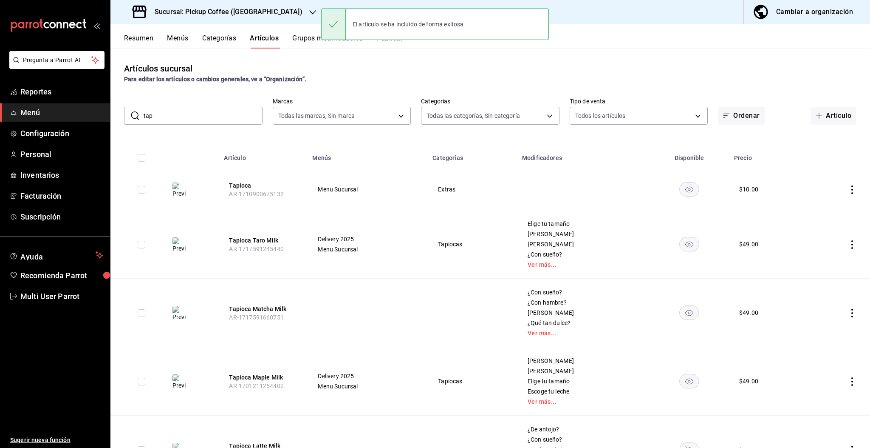
click at [685, 312] on icon "availability-product" at bounding box center [689, 313] width 8 height 6
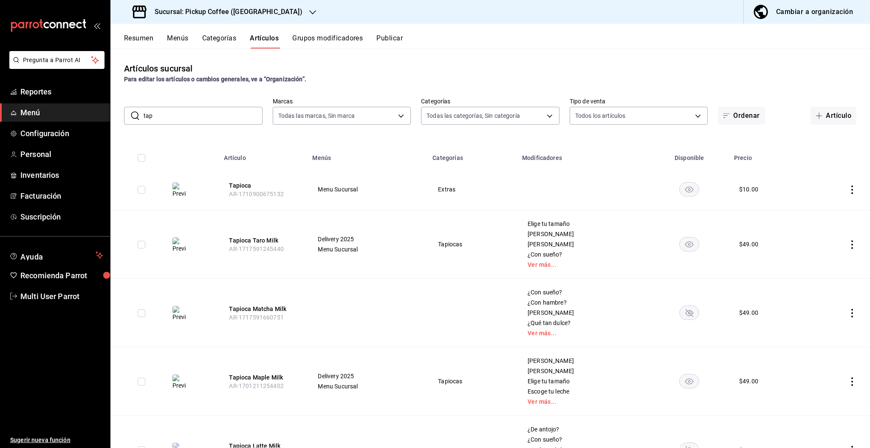
click at [186, 40] on button "Menús" at bounding box center [177, 41] width 21 height 14
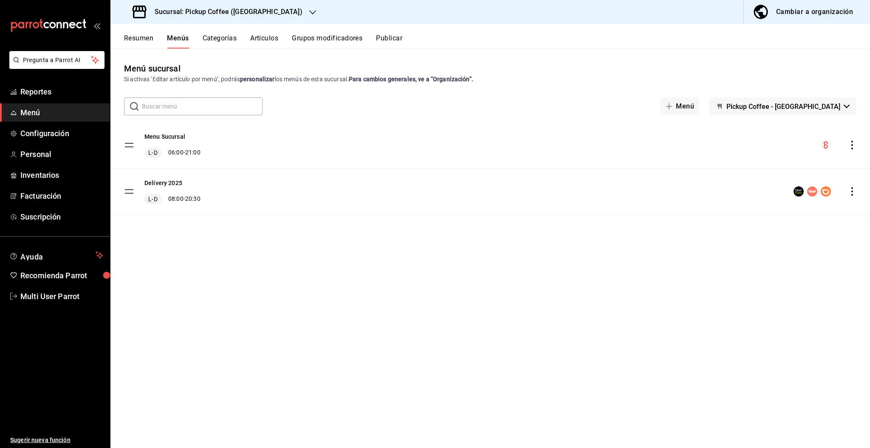
click at [138, 41] on button "Resumen" at bounding box center [138, 41] width 29 height 14
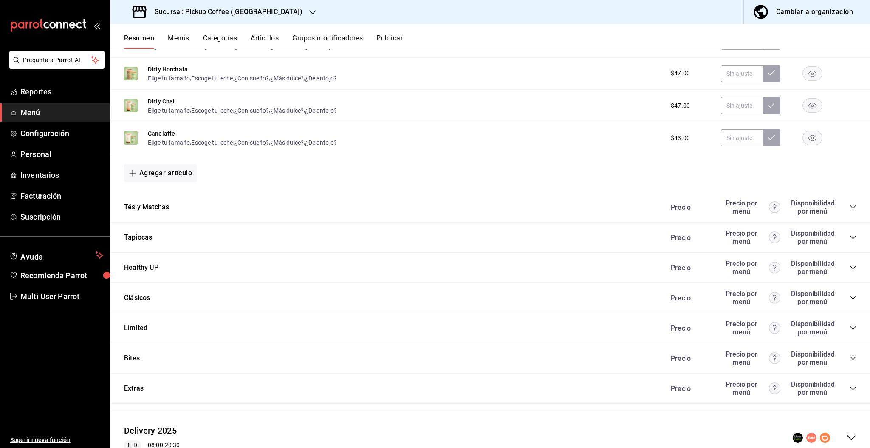
scroll to position [555, 0]
click at [850, 237] on icon "collapse-category-row" at bounding box center [853, 236] width 7 height 7
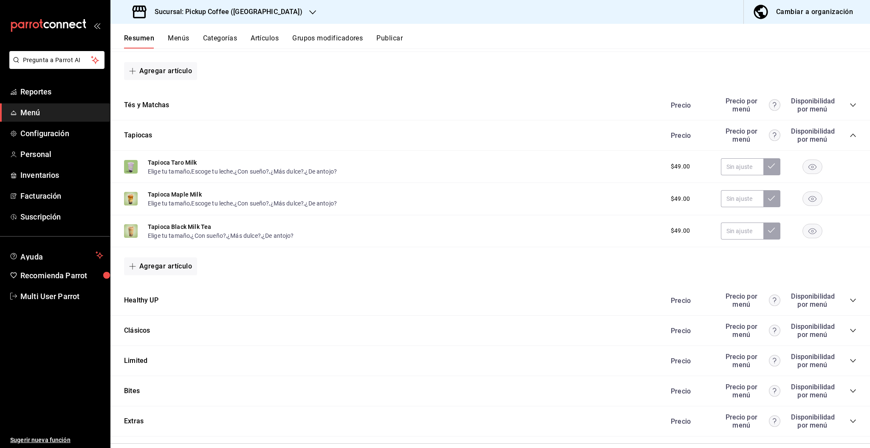
scroll to position [725, 0]
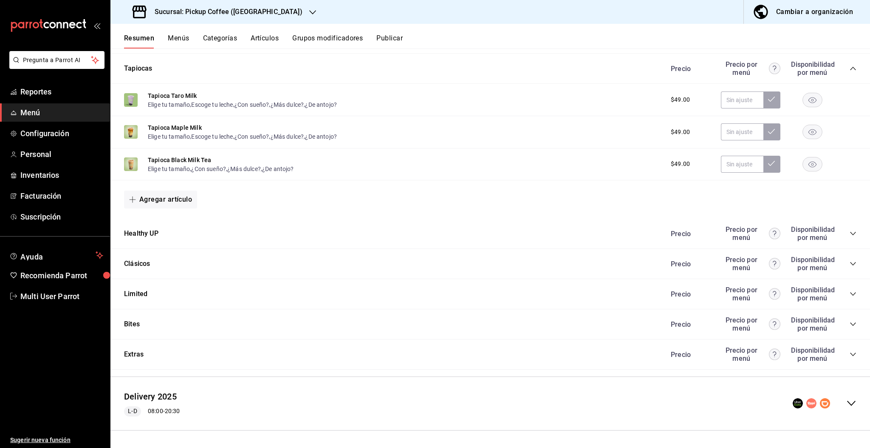
click at [847, 401] on icon "collapse-menu-row" at bounding box center [852, 403] width 10 height 10
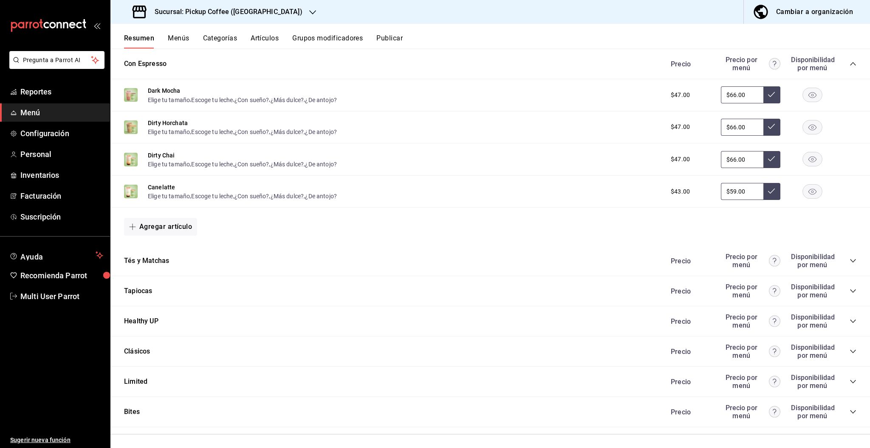
scroll to position [1486, 0]
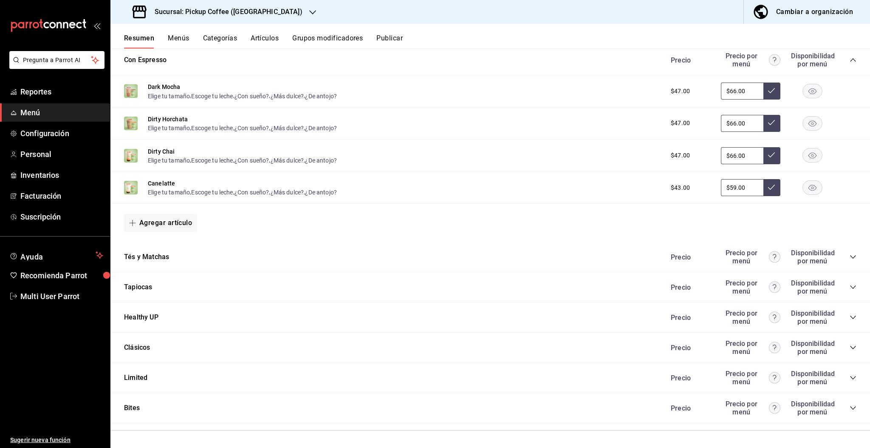
click at [850, 287] on icon "collapse-category-row" at bounding box center [853, 286] width 7 height 7
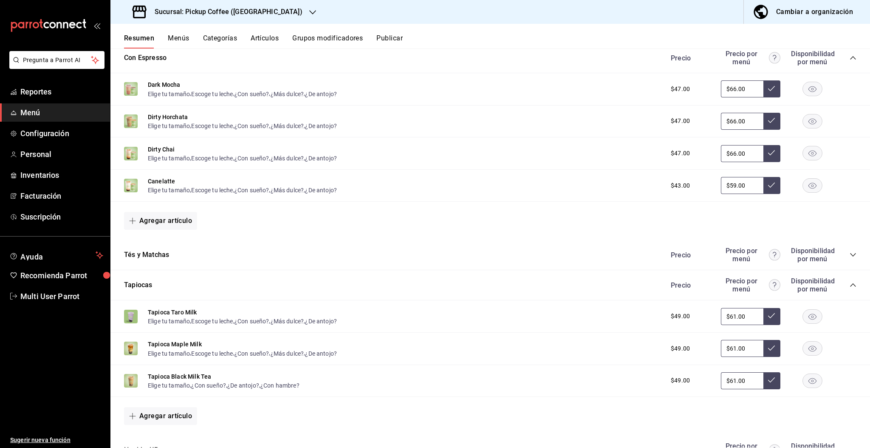
click at [309, 9] on icon "button" at bounding box center [312, 12] width 7 height 7
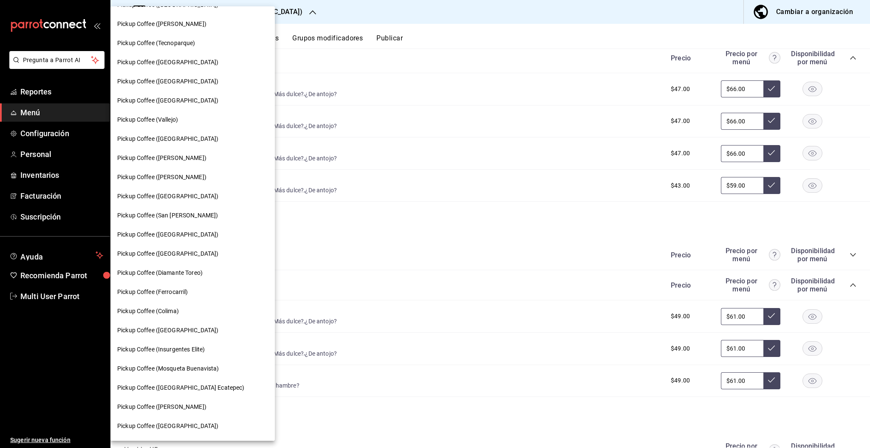
scroll to position [206, 0]
click at [181, 329] on span "Pickup Coffee ([GEOGRAPHIC_DATA])" at bounding box center [167, 329] width 101 height 9
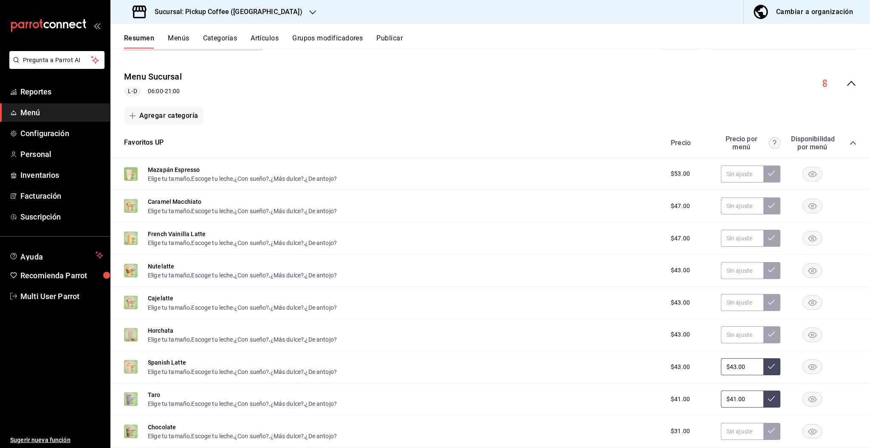
scroll to position [0, 0]
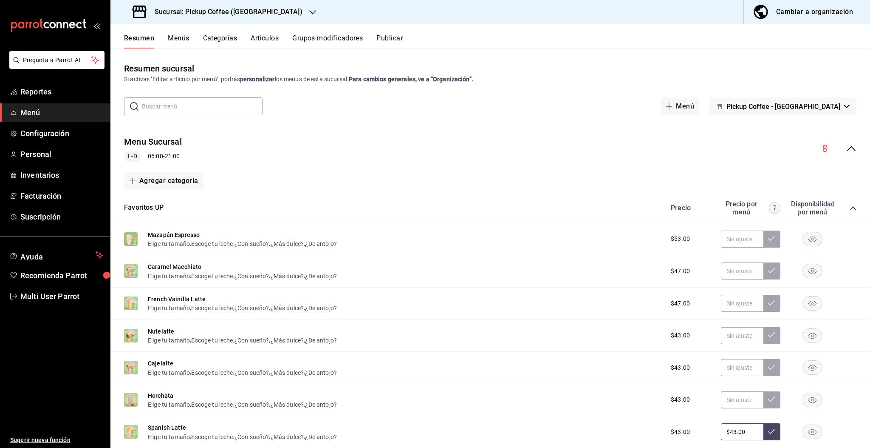
click at [841, 142] on div "Menu Sucursal [PERSON_NAME] 06:00 - 21:00" at bounding box center [490, 149] width 760 height 40
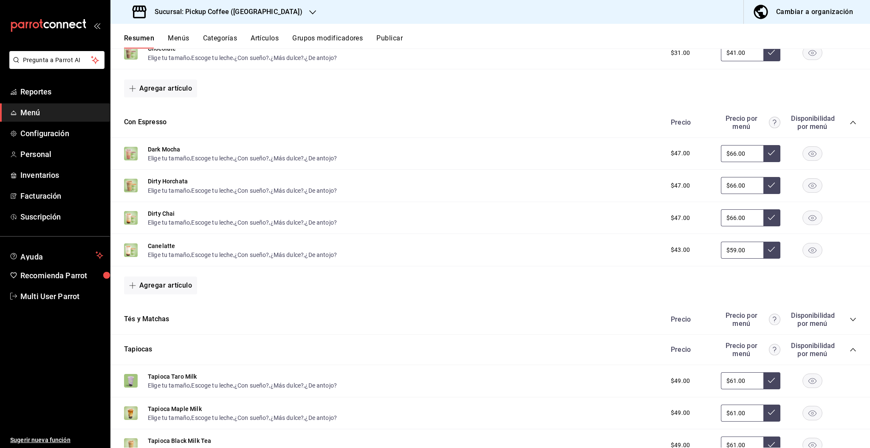
scroll to position [647, 0]
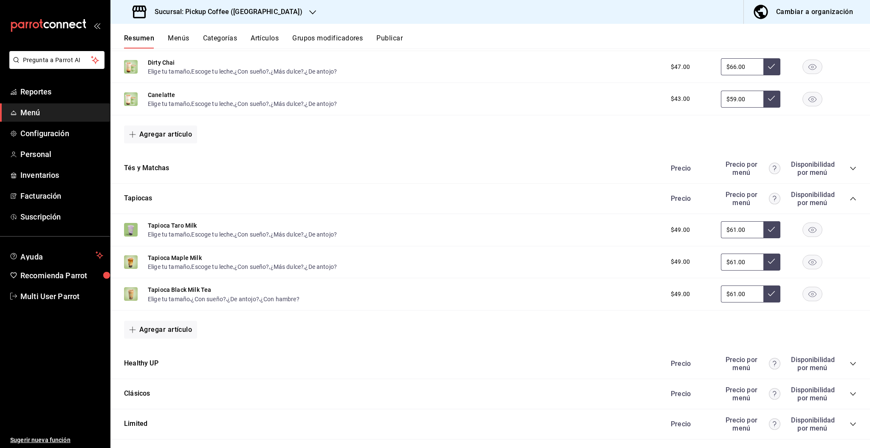
click at [804, 230] on rect "button" at bounding box center [813, 230] width 20 height 14
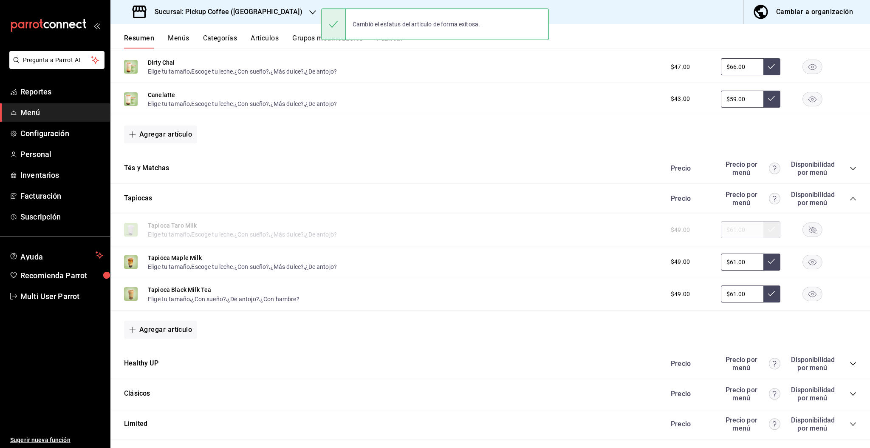
click at [809, 229] on icon "button" at bounding box center [813, 230] width 8 height 8
click at [803, 261] on rect "button" at bounding box center [813, 262] width 20 height 14
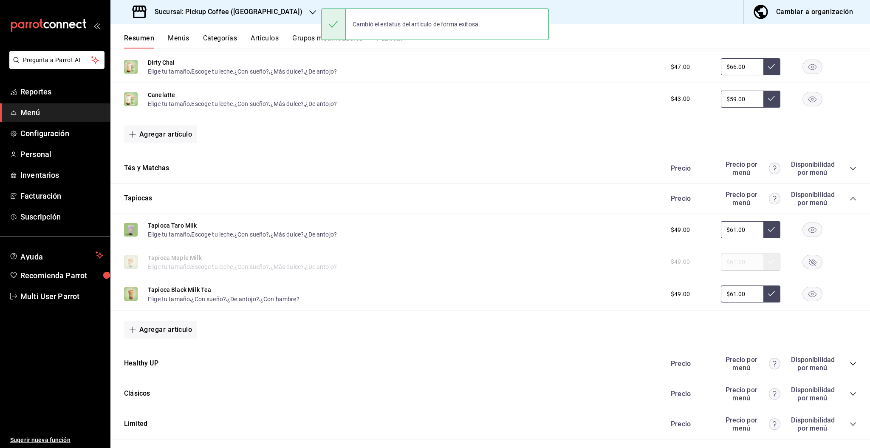
click at [808, 262] on rect "button" at bounding box center [813, 262] width 20 height 14
click at [804, 294] on rect "button" at bounding box center [813, 294] width 20 height 14
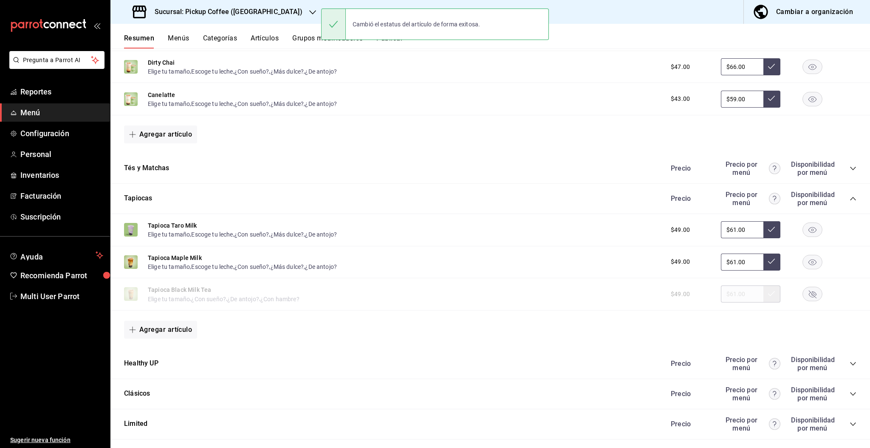
click at [809, 294] on icon "button" at bounding box center [813, 294] width 8 height 8
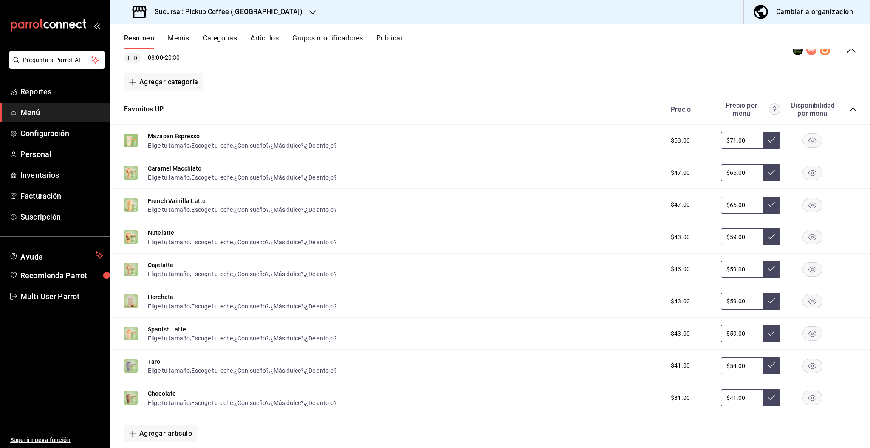
scroll to position [0, 0]
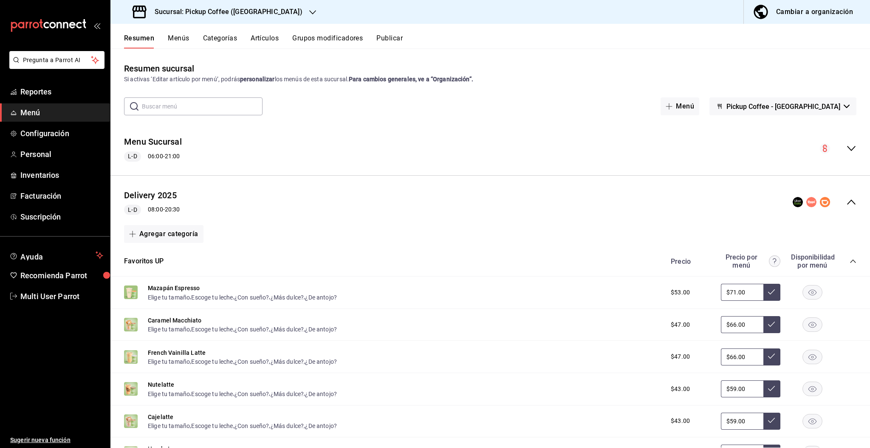
click at [847, 200] on icon "collapse-menu-row" at bounding box center [851, 201] width 8 height 5
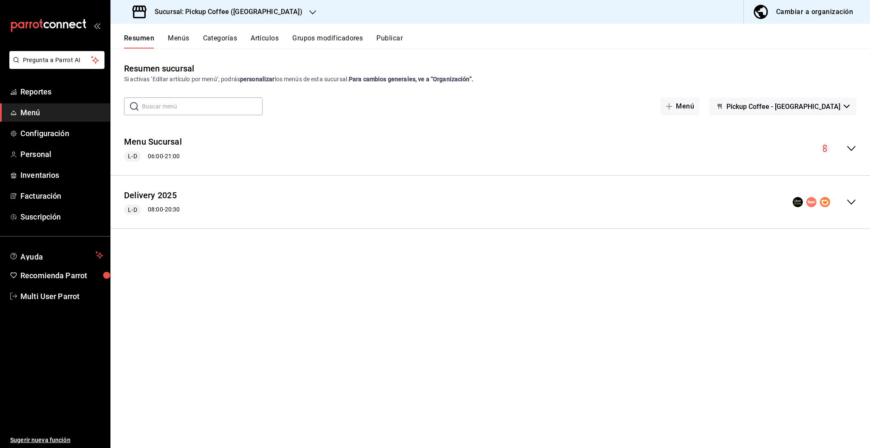
click at [855, 148] on icon "collapse-menu-row" at bounding box center [852, 148] width 10 height 10
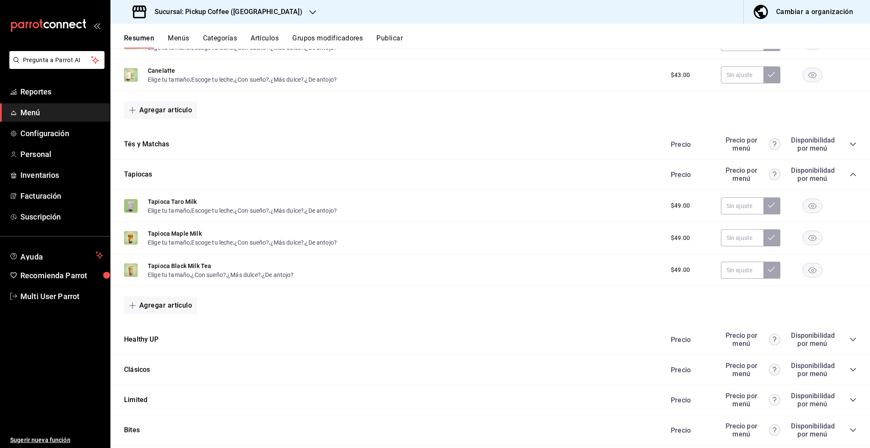
scroll to position [620, 0]
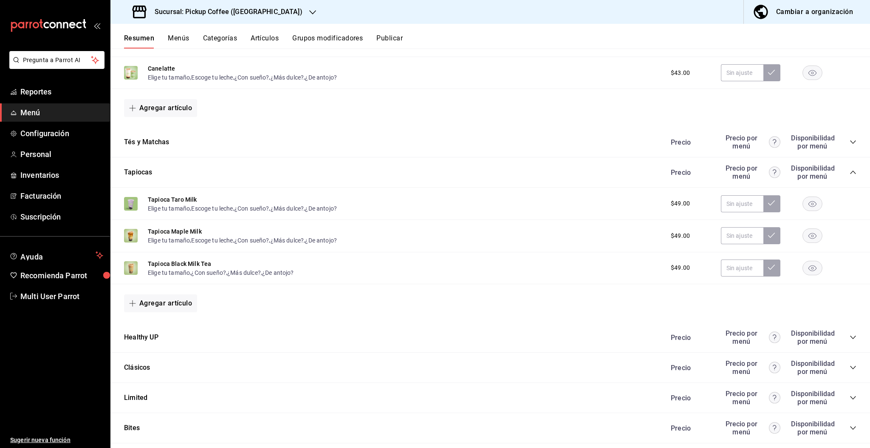
click at [809, 205] on icon "button" at bounding box center [813, 204] width 8 height 6
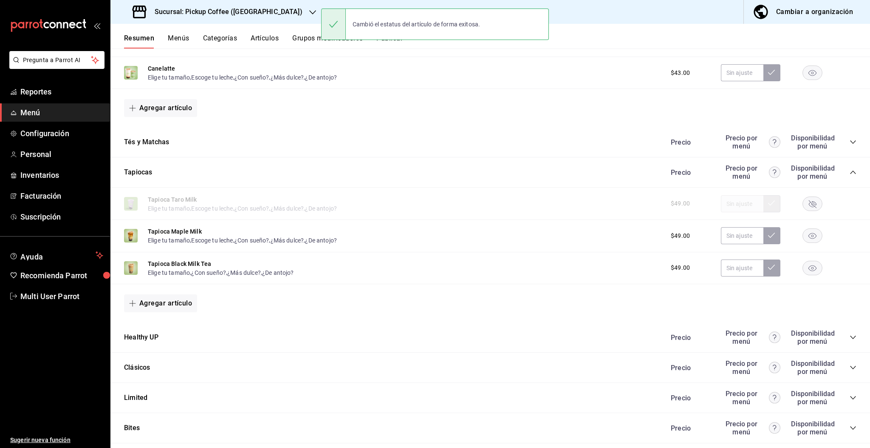
click at [809, 205] on icon "button" at bounding box center [813, 204] width 8 height 8
click at [806, 236] on rect "button" at bounding box center [813, 236] width 20 height 14
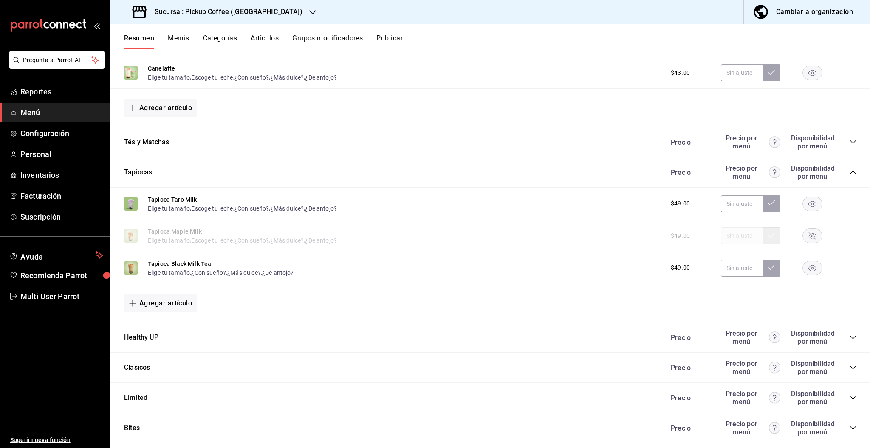
click at [809, 236] on icon "button" at bounding box center [813, 236] width 8 height 8
click at [803, 269] on rect "button" at bounding box center [813, 268] width 20 height 14
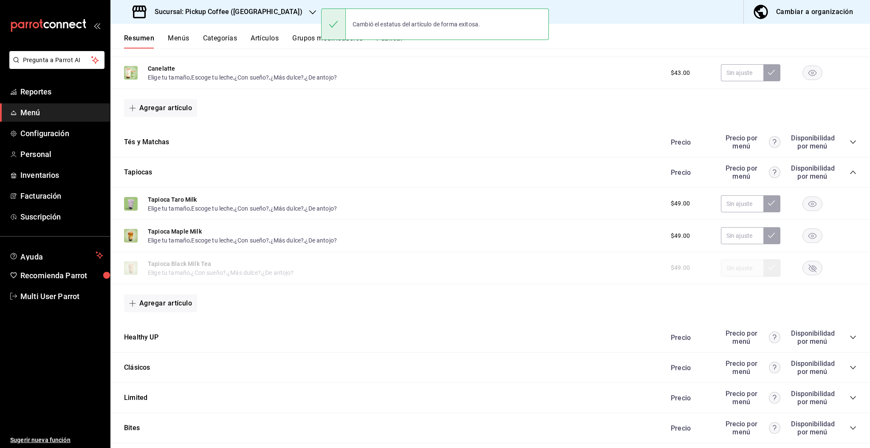
click at [803, 269] on rect "button" at bounding box center [813, 268] width 20 height 14
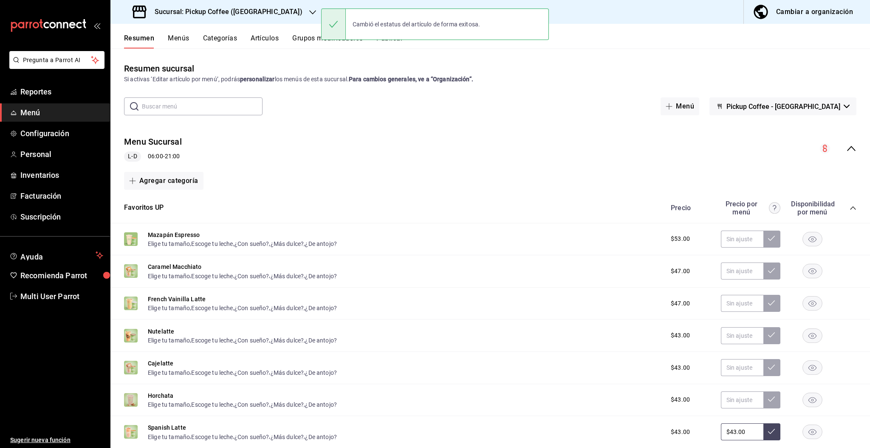
scroll to position [0, 0]
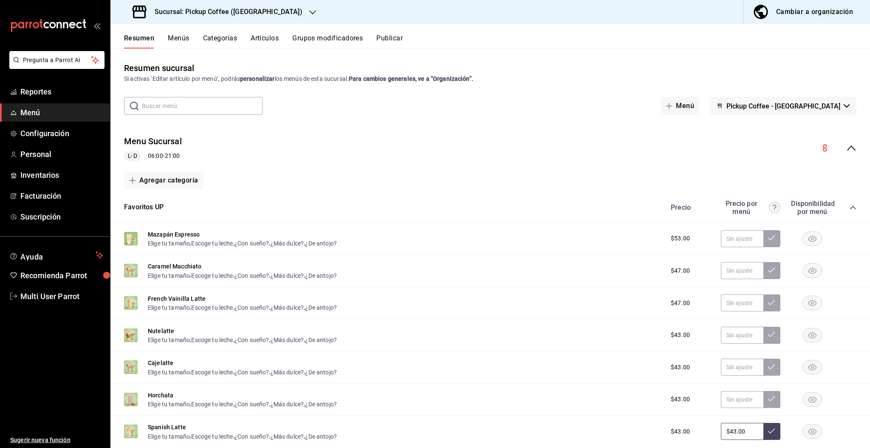
click at [277, 38] on button "Artículos" at bounding box center [265, 41] width 28 height 14
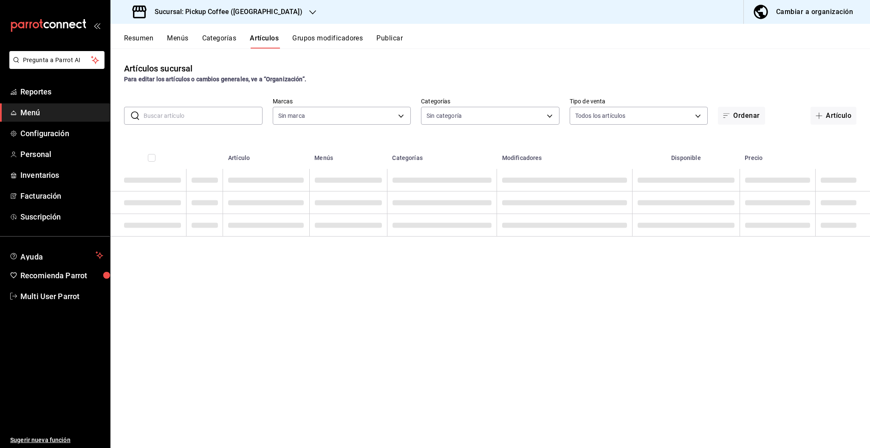
click at [209, 113] on input "text" at bounding box center [203, 115] width 119 height 17
type input "t"
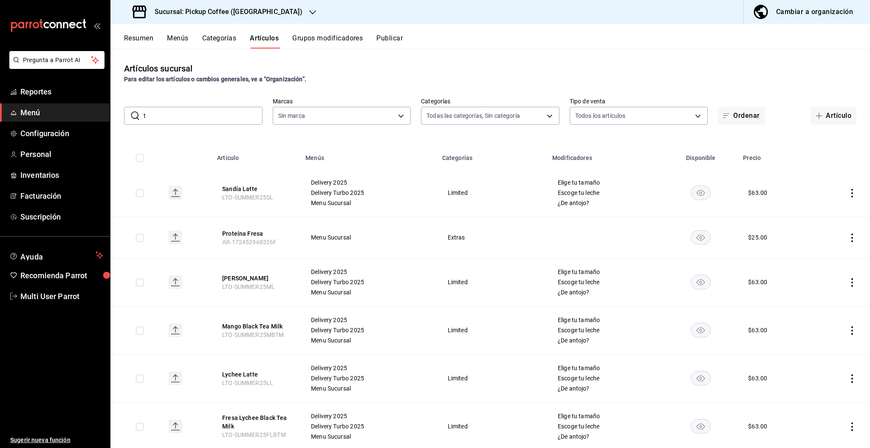
type input "980990e2-bcda-4861-8b36-2d0a779a5920,c91390bf-521e-40d2-9320-9a9387380a4a,ffa55…"
type input "f95c3ca3-ad6a-46df-9f14-b82bb80b268f,59279f7f-c73f-4648-a564-e6022c25b001"
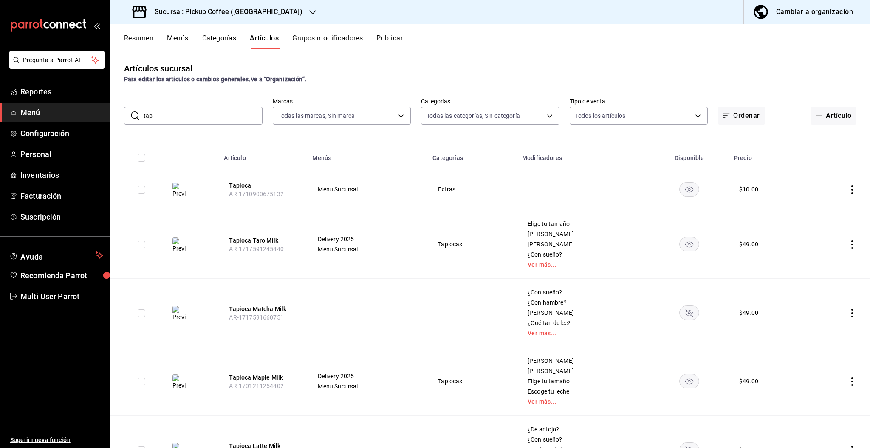
click at [180, 116] on input "tap" at bounding box center [203, 115] width 119 height 17
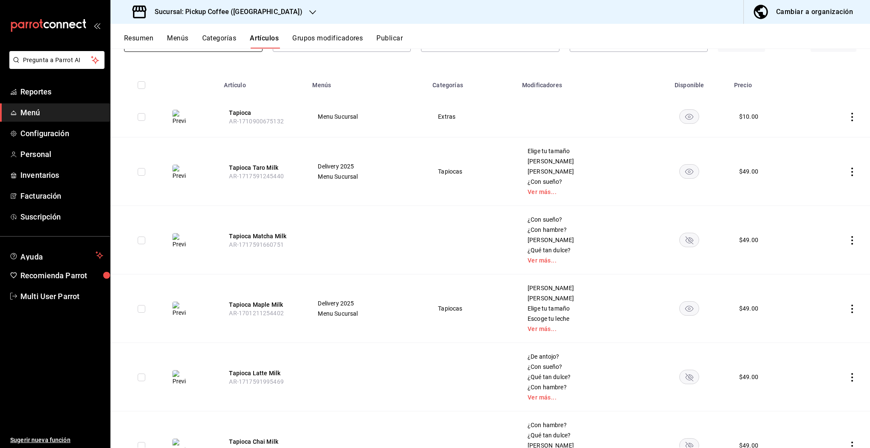
scroll to position [106, 0]
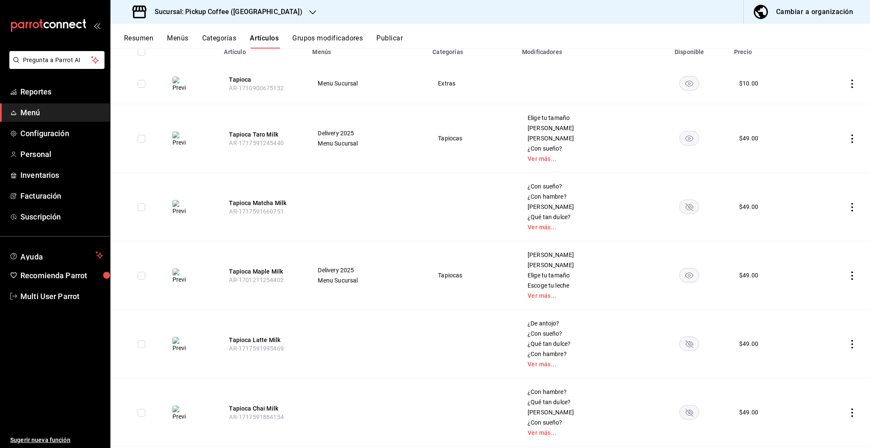
type input "tapioca"
click at [380, 37] on button "Publicar" at bounding box center [390, 41] width 26 height 14
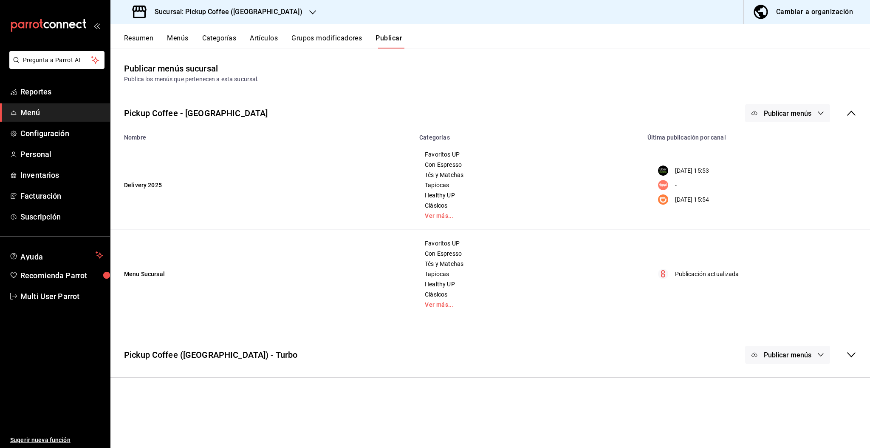
click at [787, 116] on span "Publicar menús" at bounding box center [788, 113] width 48 height 8
click at [789, 211] on span "Punto de venta" at bounding box center [800, 212] width 41 height 9
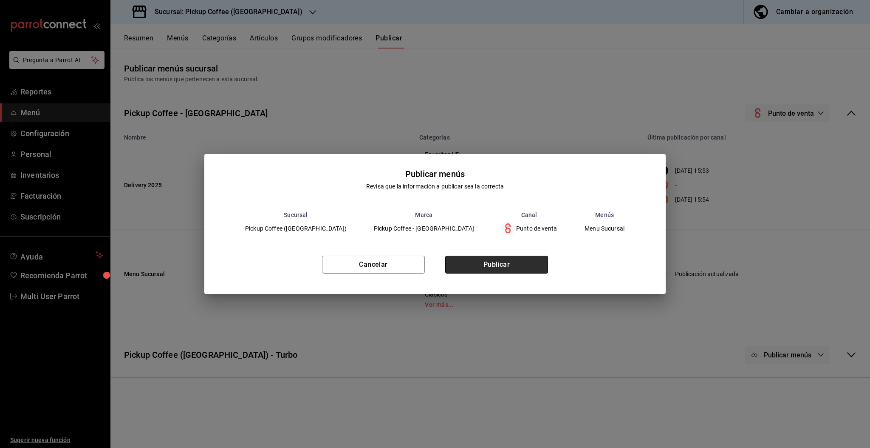
click at [515, 261] on button "Publicar" at bounding box center [496, 264] width 103 height 18
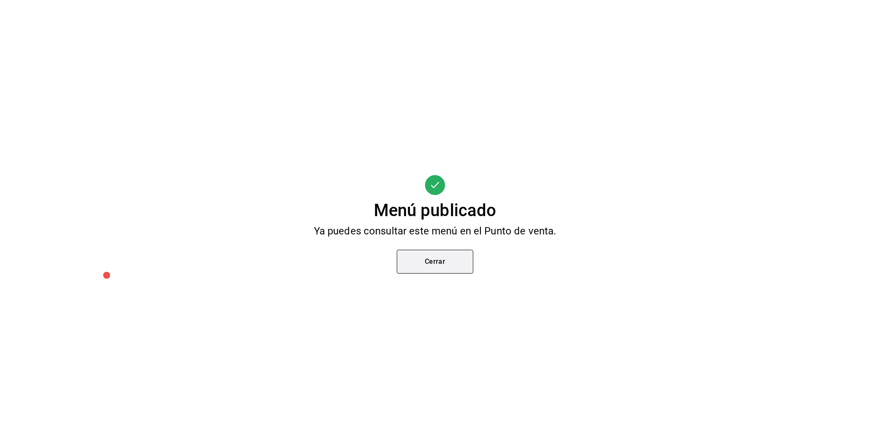
click at [459, 258] on button "Cerrar" at bounding box center [435, 261] width 76 height 24
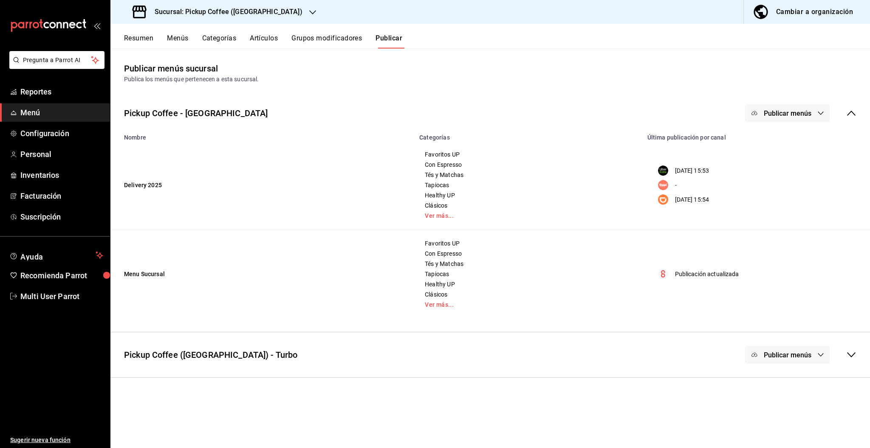
click at [309, 9] on icon "button" at bounding box center [312, 12] width 7 height 7
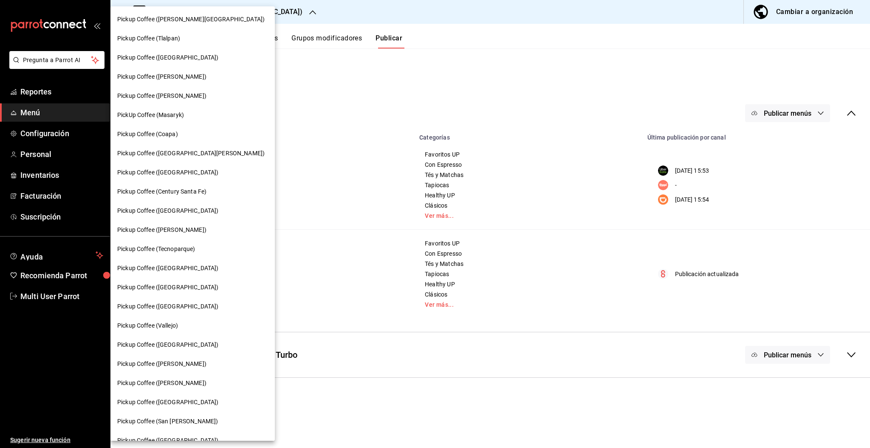
click at [207, 13] on div "Pickup Coffee ([PERSON_NAME][GEOGRAPHIC_DATA])" at bounding box center [192, 19] width 164 height 19
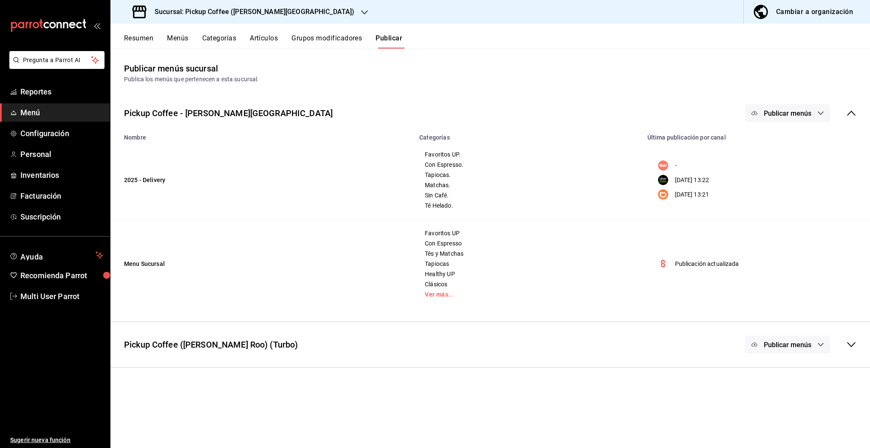
click at [812, 116] on button "Publicar menús" at bounding box center [787, 113] width 85 height 18
click at [784, 166] on span "Uber Eats" at bounding box center [800, 164] width 41 height 9
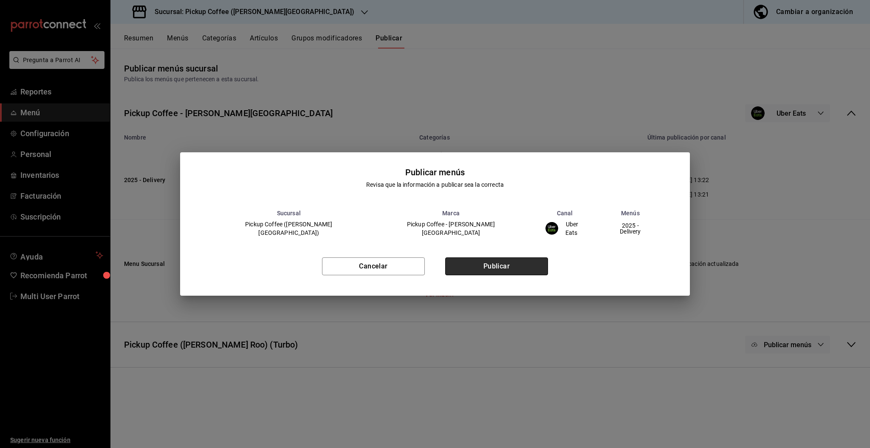
click at [508, 266] on button "Publicar" at bounding box center [496, 266] width 103 height 18
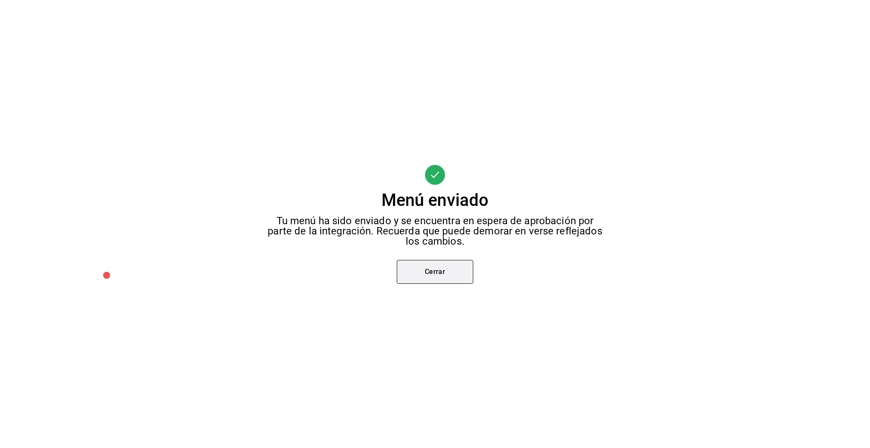
click at [451, 272] on button "Cerrar" at bounding box center [435, 272] width 76 height 24
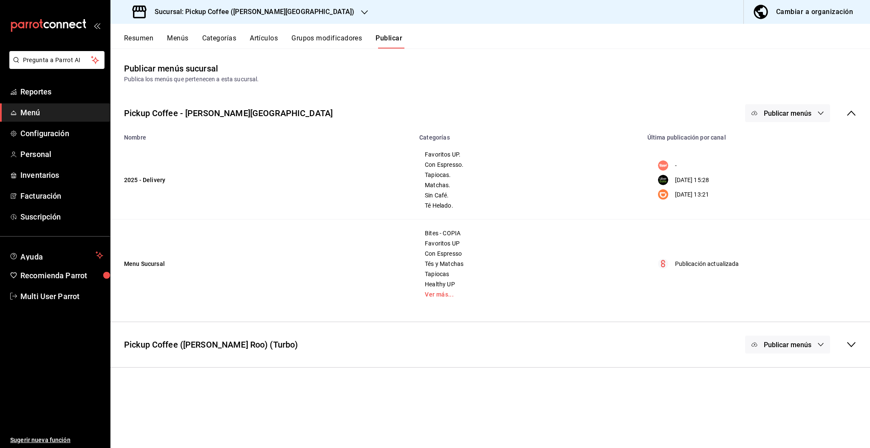
click at [782, 109] on span "Publicar menús" at bounding box center [788, 113] width 48 height 8
click at [779, 192] on div at bounding box center [768, 188] width 24 height 14
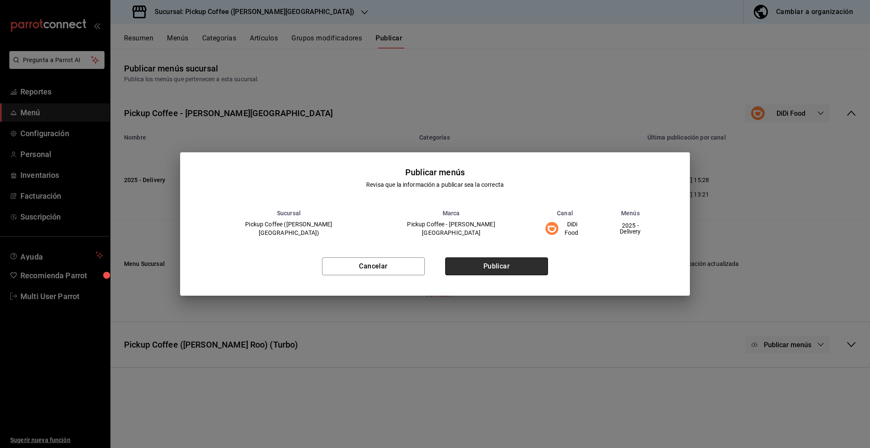
click at [527, 260] on button "Publicar" at bounding box center [496, 266] width 103 height 18
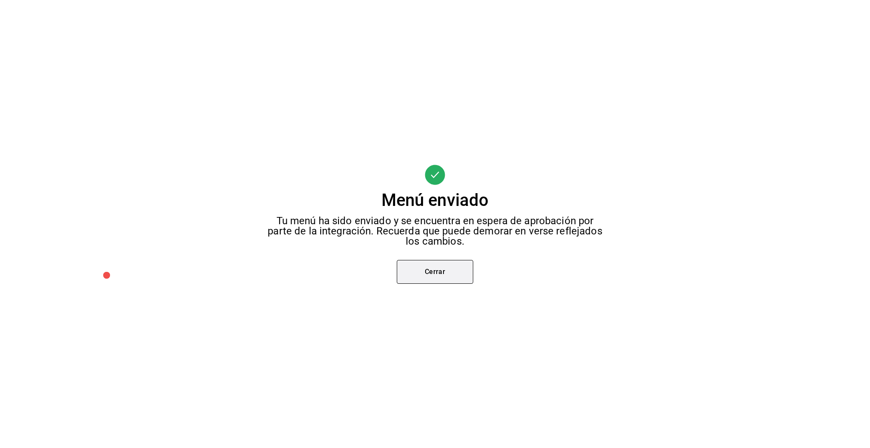
click at [420, 275] on button "Cerrar" at bounding box center [435, 272] width 76 height 24
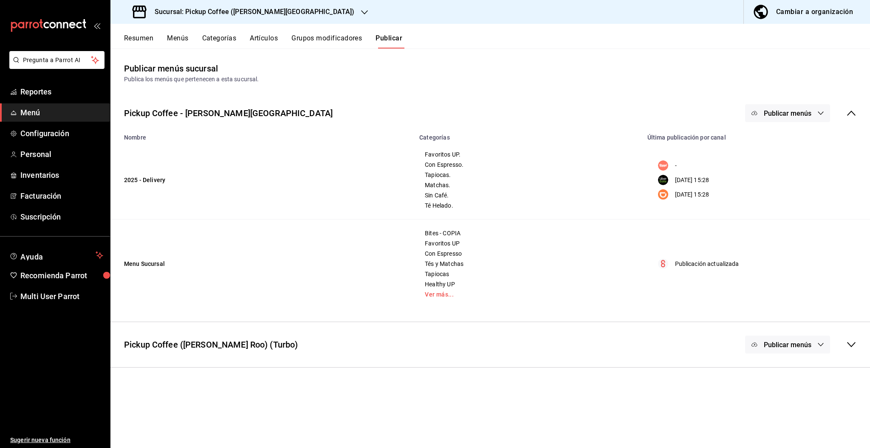
click at [276, 18] on div "Sucursal: Pickup Coffee ([PERSON_NAME][GEOGRAPHIC_DATA])" at bounding box center [244, 12] width 254 height 24
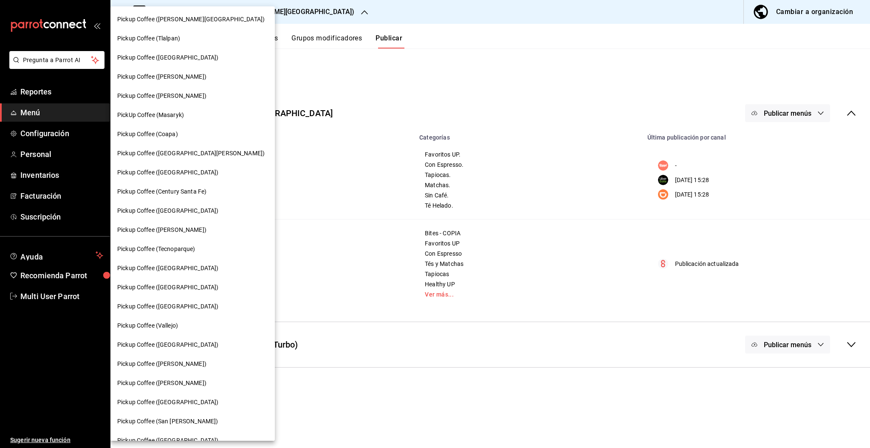
click at [174, 279] on div "Pickup Coffee ([GEOGRAPHIC_DATA])" at bounding box center [192, 287] width 164 height 19
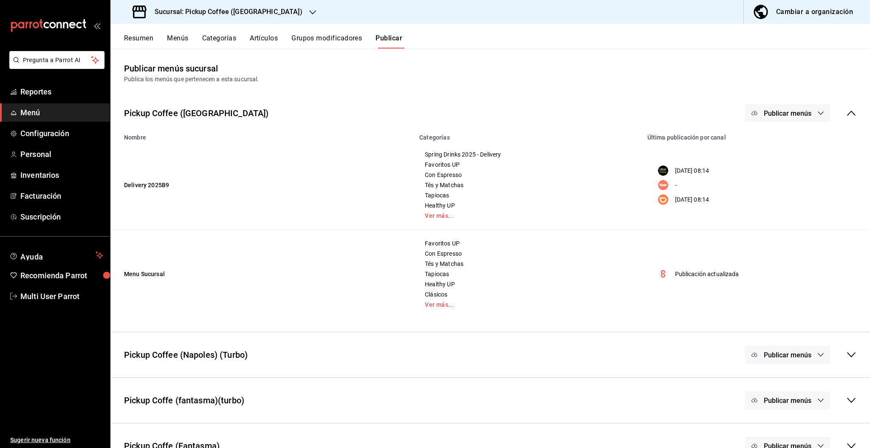
click at [145, 40] on button "Resumen" at bounding box center [138, 41] width 29 height 14
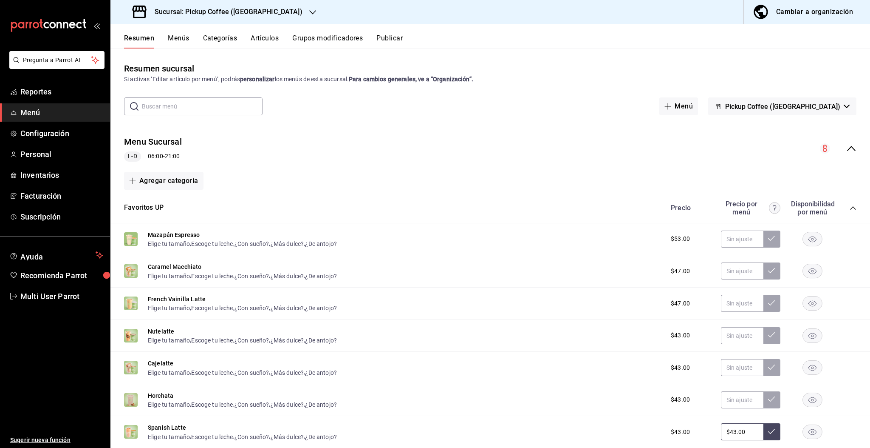
click at [847, 149] on icon "collapse-menu-row" at bounding box center [852, 148] width 10 height 10
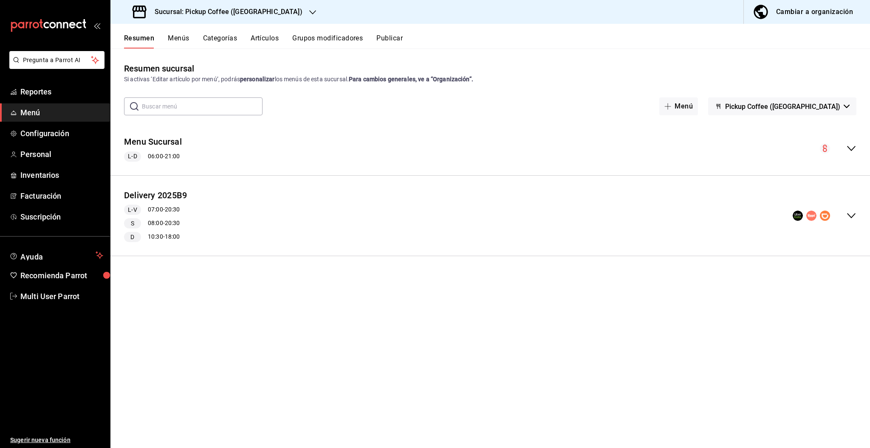
click at [853, 218] on icon "collapse-menu-row" at bounding box center [852, 215] width 10 height 10
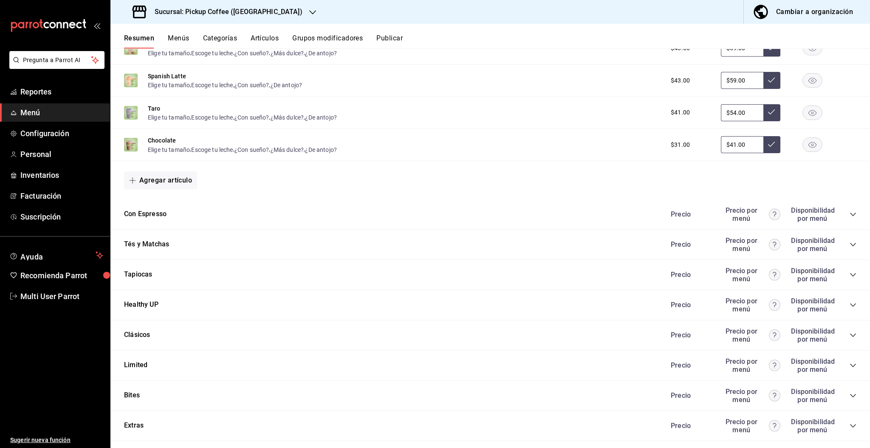
scroll to position [519, 0]
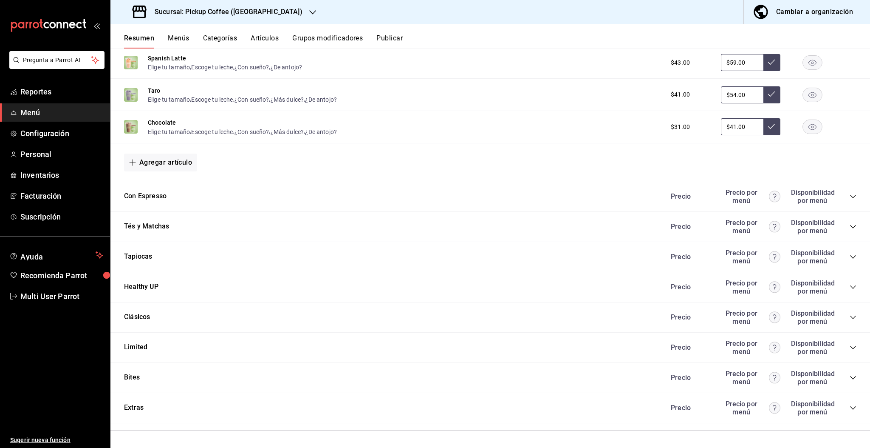
click at [850, 377] on icon "collapse-category-row" at bounding box center [853, 377] width 7 height 7
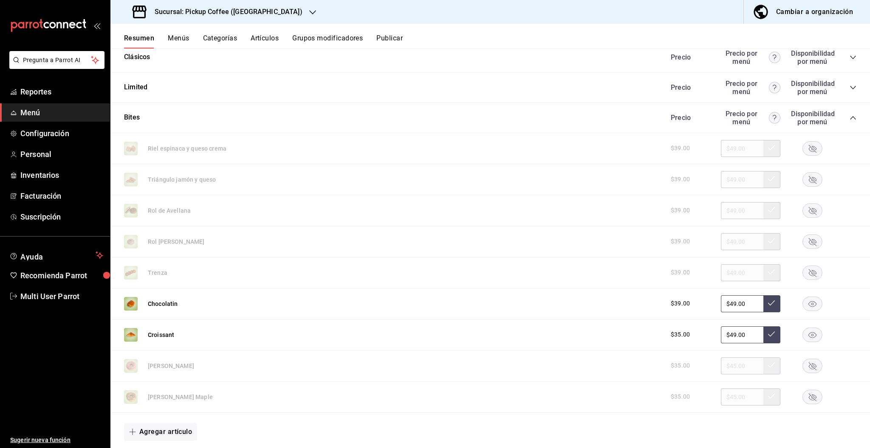
scroll to position [837, 0]
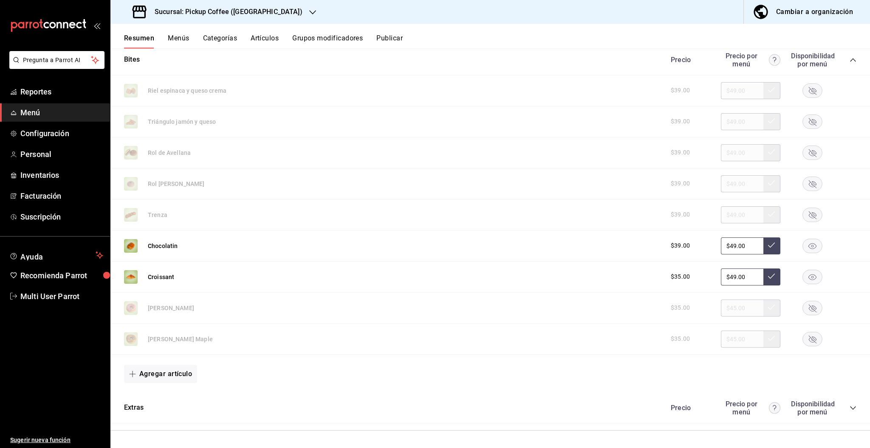
click at [808, 96] on rect "button" at bounding box center [813, 90] width 20 height 14
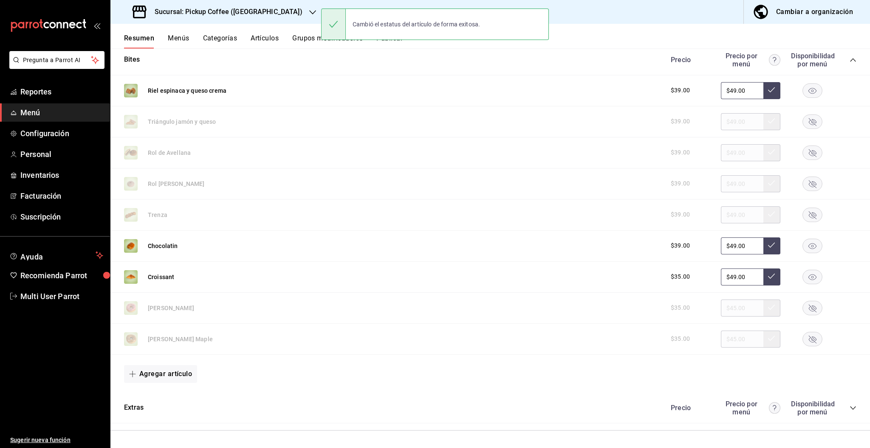
click at [803, 121] on rect "button" at bounding box center [813, 121] width 20 height 14
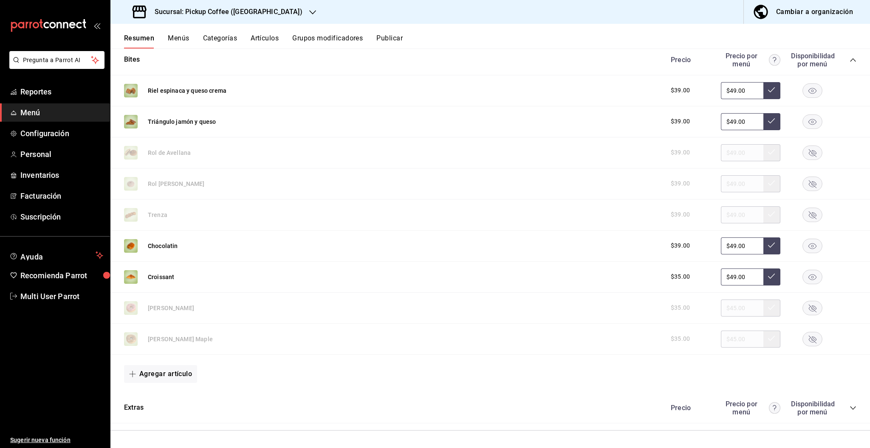
click at [804, 150] on rect "button" at bounding box center [813, 152] width 20 height 14
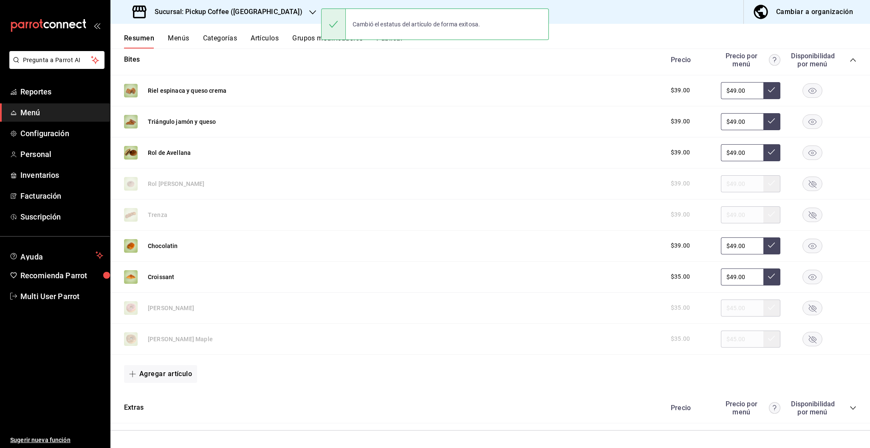
click at [803, 305] on rect "button" at bounding box center [813, 307] width 20 height 14
click at [803, 337] on rect "button" at bounding box center [813, 338] width 20 height 14
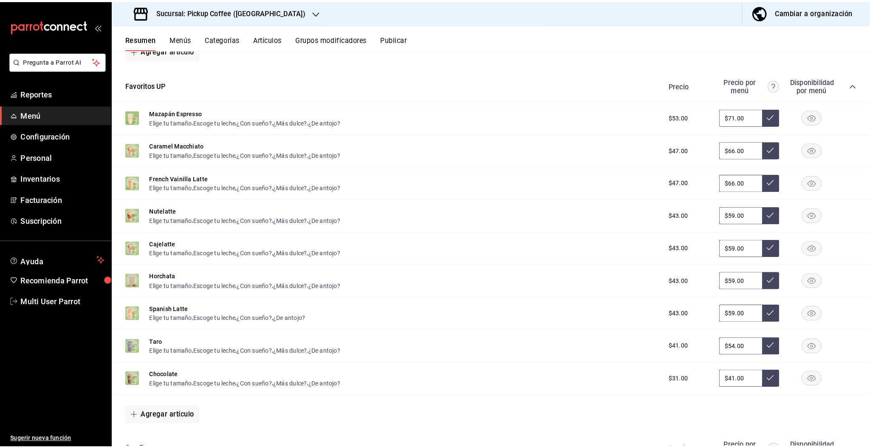
scroll to position [0, 0]
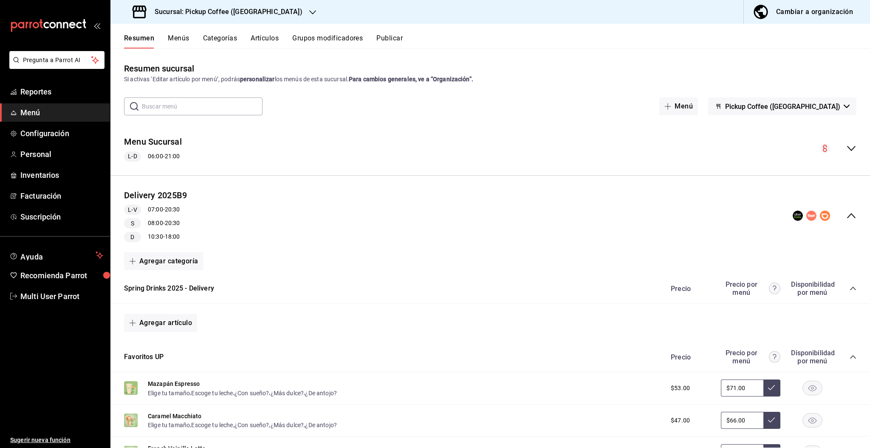
click at [791, 110] on button "Pickup Coffee ([GEOGRAPHIC_DATA])" at bounding box center [782, 106] width 148 height 18
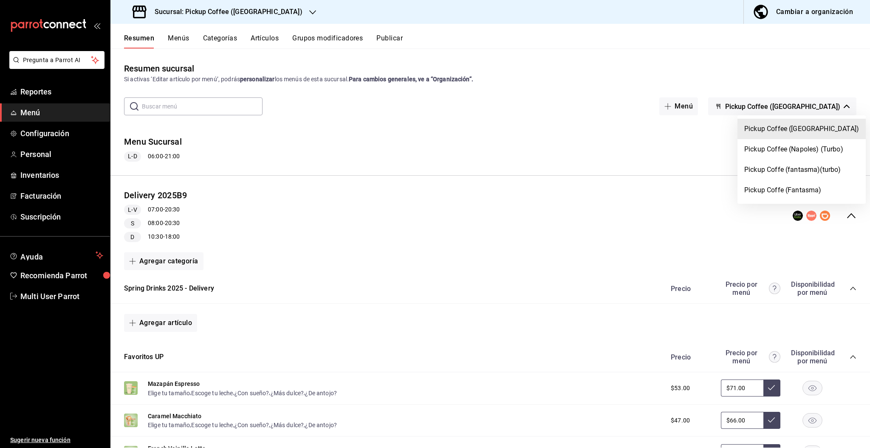
click at [662, 108] on div at bounding box center [435, 224] width 870 height 448
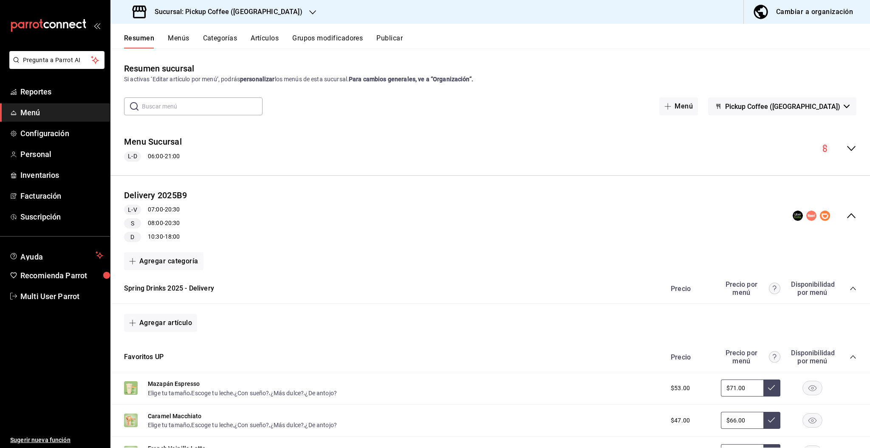
click at [387, 42] on button "Publicar" at bounding box center [390, 41] width 26 height 14
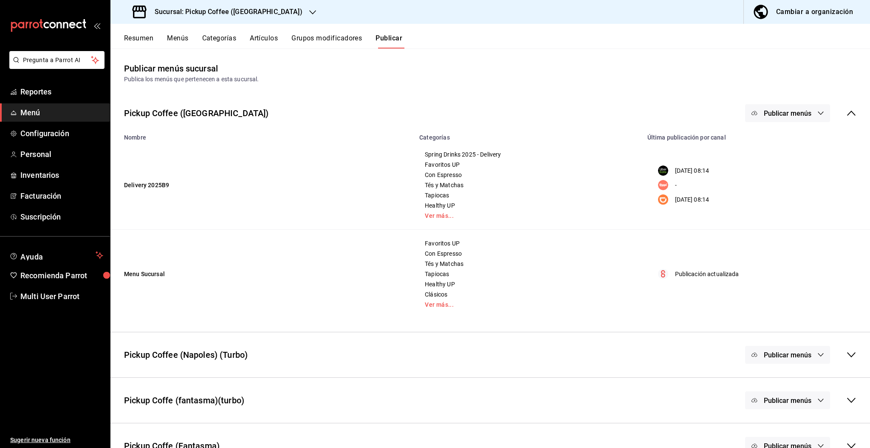
click at [764, 112] on span "Publicar menús" at bounding box center [788, 113] width 48 height 8
click at [781, 143] on span "Uber Eats" at bounding box center [791, 140] width 41 height 9
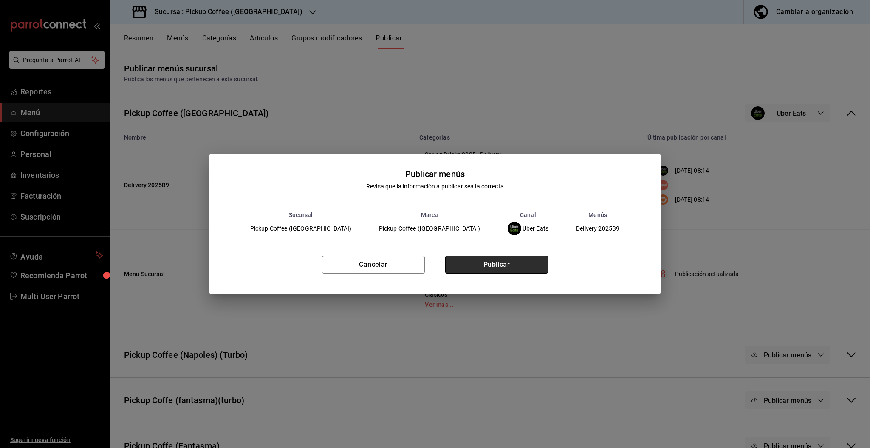
click at [493, 264] on button "Publicar" at bounding box center [496, 264] width 103 height 18
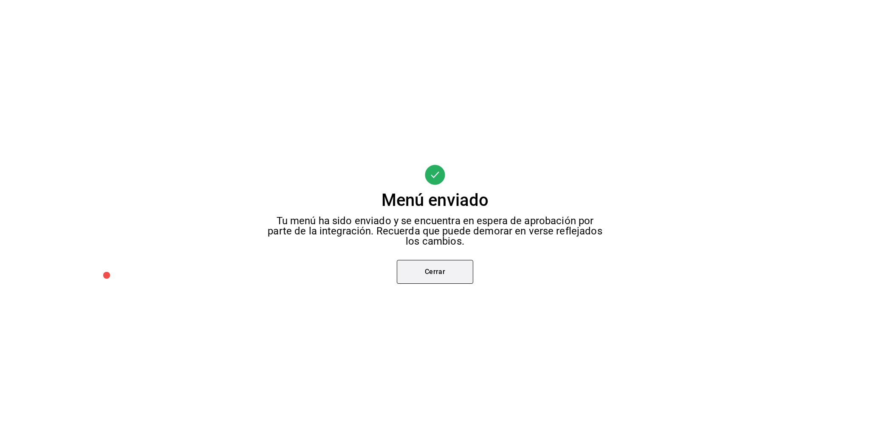
click at [461, 271] on button "Cerrar" at bounding box center [435, 272] width 76 height 24
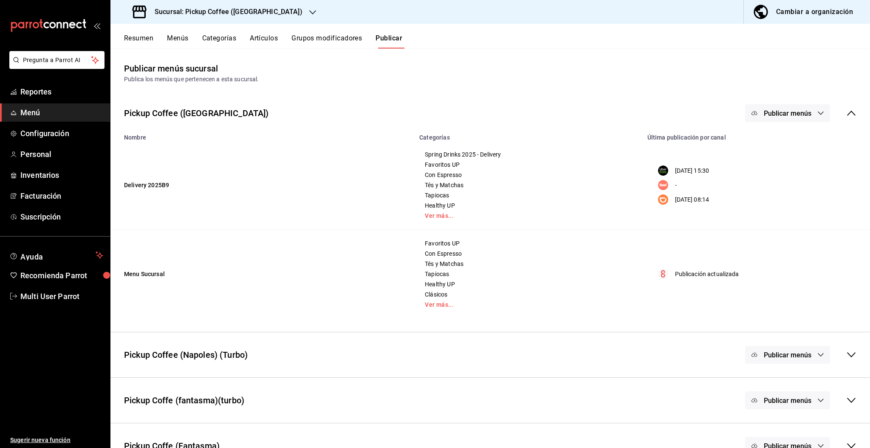
click at [768, 111] on span "Publicar menús" at bounding box center [788, 113] width 48 height 8
click at [774, 187] on span "DiDi Food" at bounding box center [791, 188] width 41 height 9
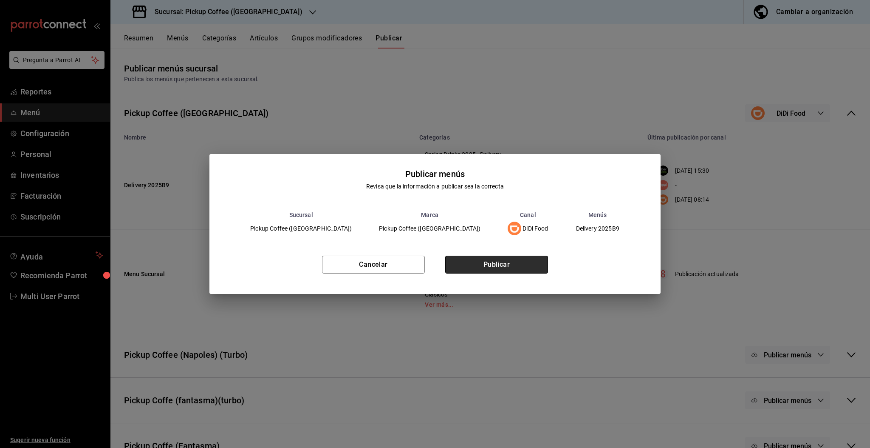
click at [530, 265] on button "Publicar" at bounding box center [496, 264] width 103 height 18
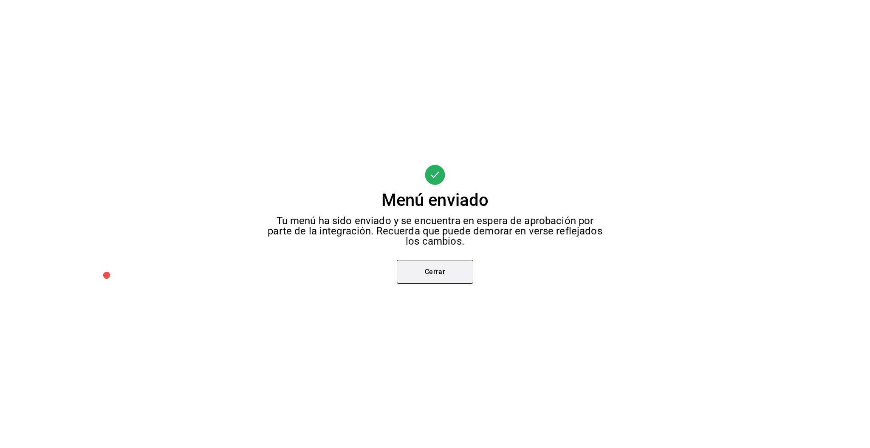
click at [440, 269] on button "Cerrar" at bounding box center [435, 272] width 76 height 24
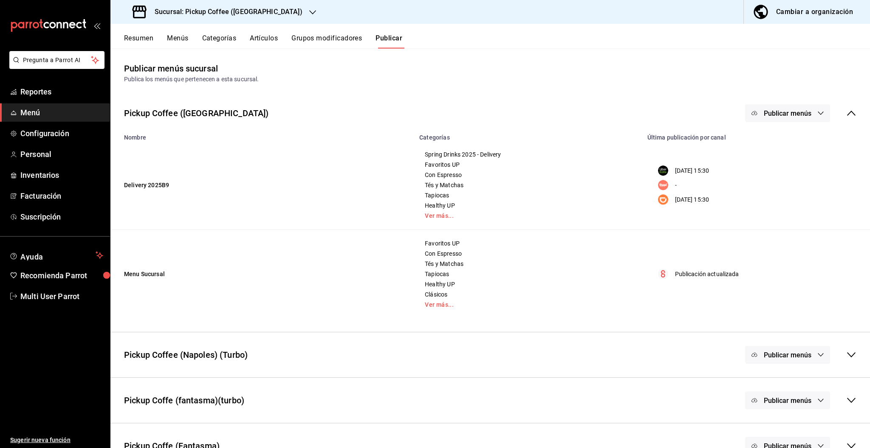
click at [309, 11] on icon "button" at bounding box center [312, 12] width 7 height 7
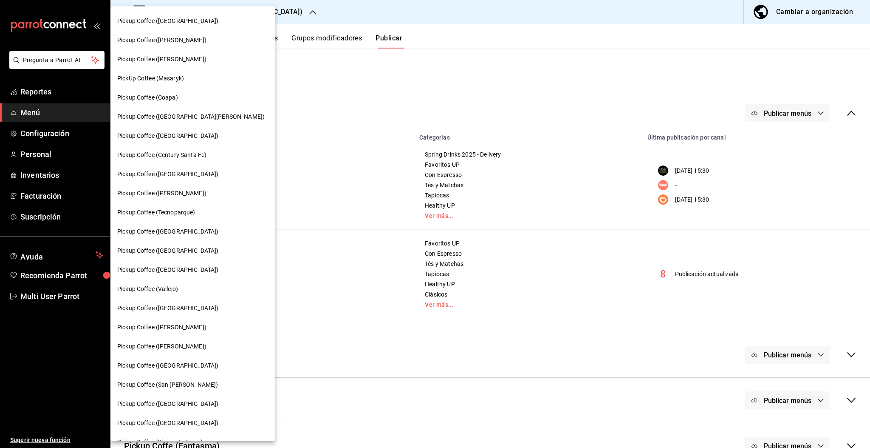
scroll to position [35, 0]
click at [184, 65] on div "Pickup Coffee ([PERSON_NAME])" at bounding box center [192, 60] width 164 height 19
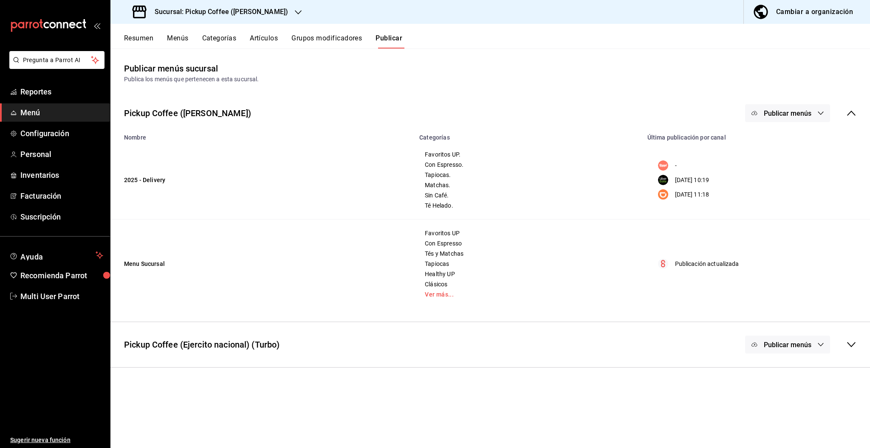
click at [132, 36] on button "Resumen" at bounding box center [138, 41] width 29 height 14
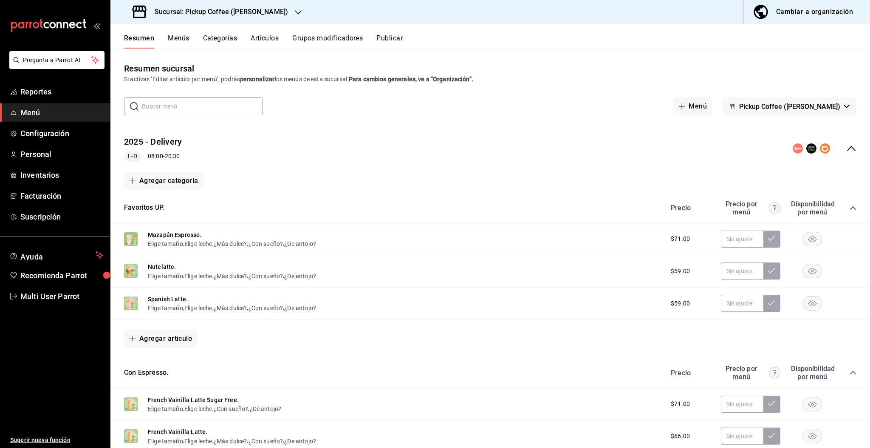
click at [847, 150] on icon "collapse-menu-row" at bounding box center [852, 148] width 10 height 10
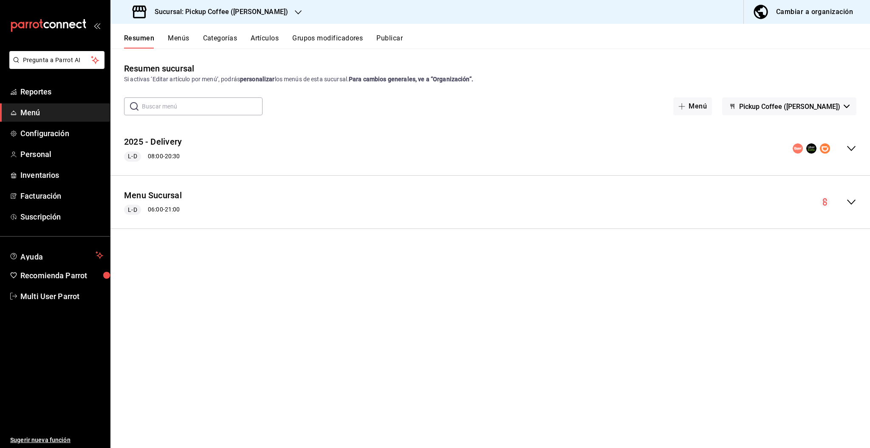
click at [848, 149] on icon "collapse-menu-row" at bounding box center [852, 148] width 10 height 10
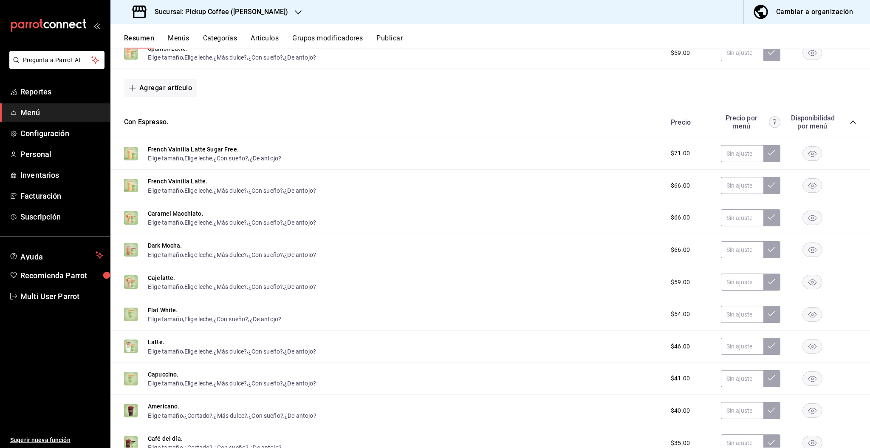
scroll to position [201, 0]
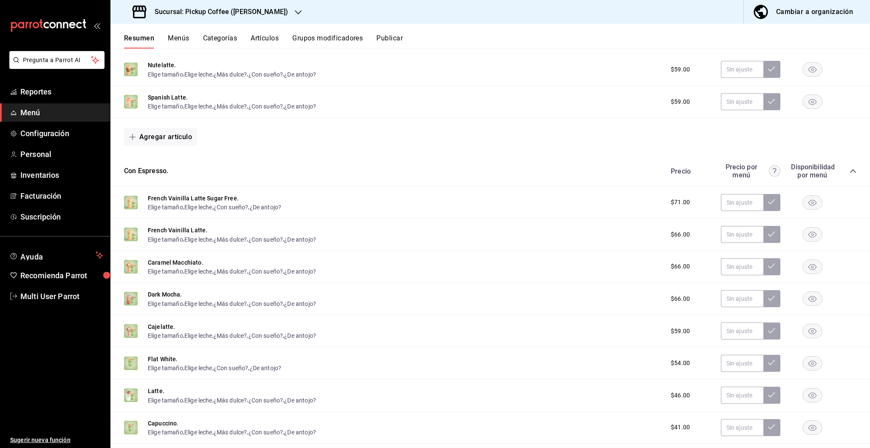
click at [269, 13] on h3 "Sucursal: Pickup Coffee ([PERSON_NAME])" at bounding box center [218, 12] width 140 height 10
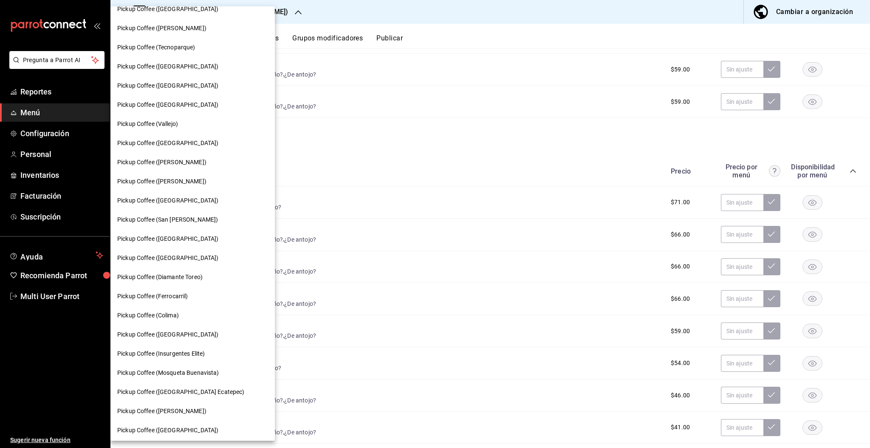
scroll to position [299, 0]
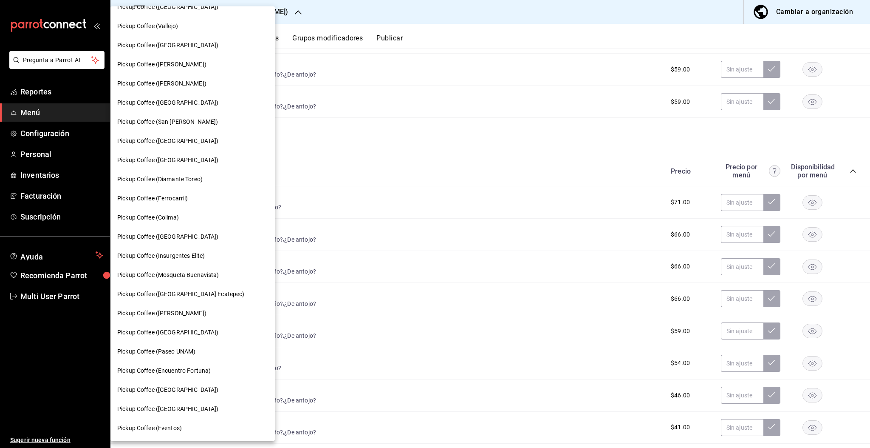
click at [166, 384] on div "Pickup Coffee ([GEOGRAPHIC_DATA])" at bounding box center [192, 389] width 164 height 19
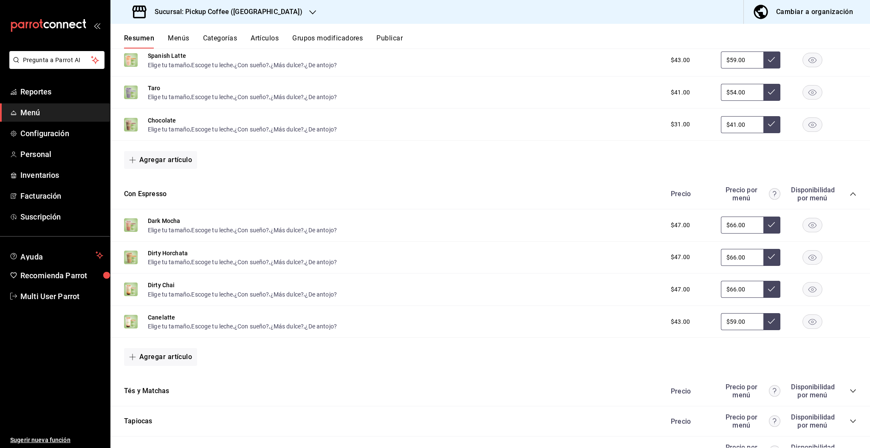
scroll to position [560, 0]
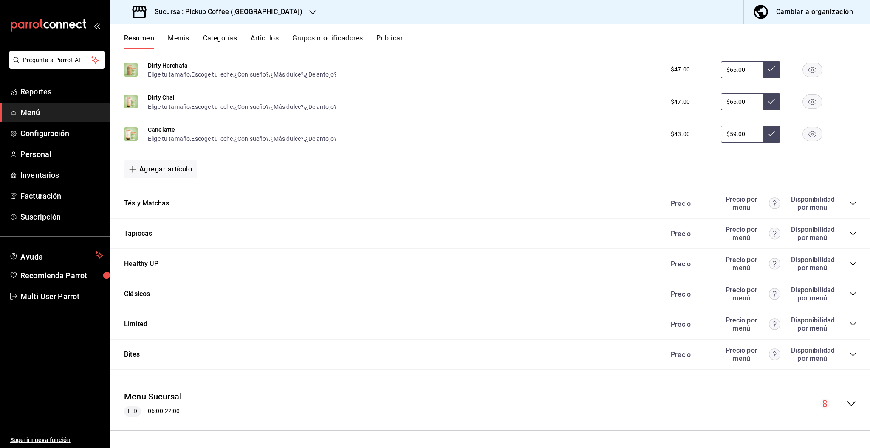
click at [850, 353] on icon "collapse-category-row" at bounding box center [853, 353] width 6 height 3
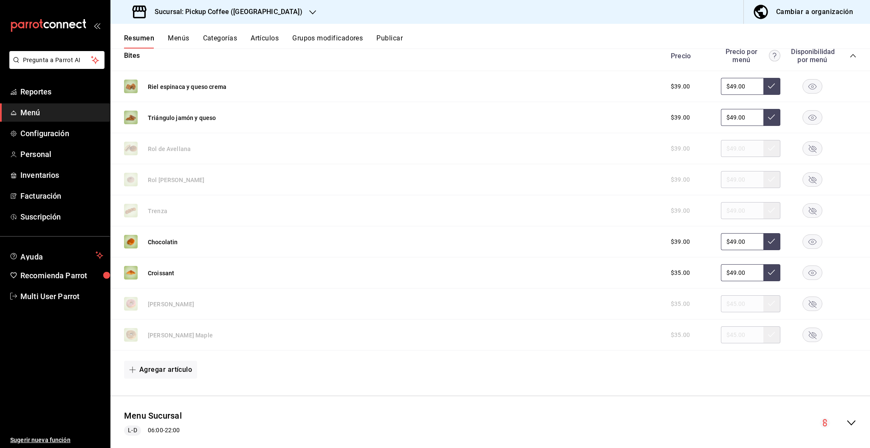
scroll to position [859, 0]
click at [309, 8] on div at bounding box center [312, 12] width 7 height 9
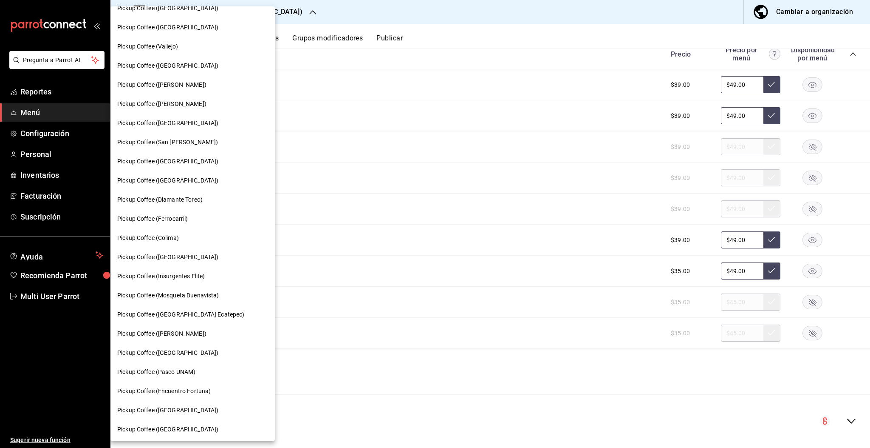
scroll to position [299, 0]
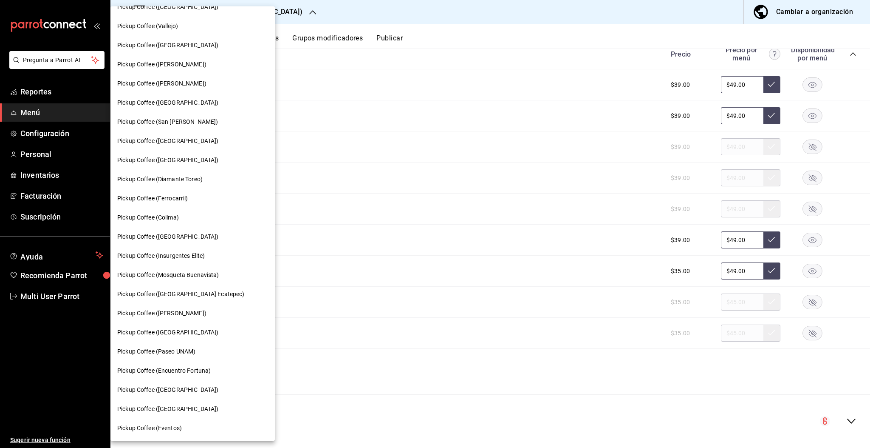
click at [202, 314] on span "Pickup Coffee ([PERSON_NAME])" at bounding box center [161, 313] width 89 height 9
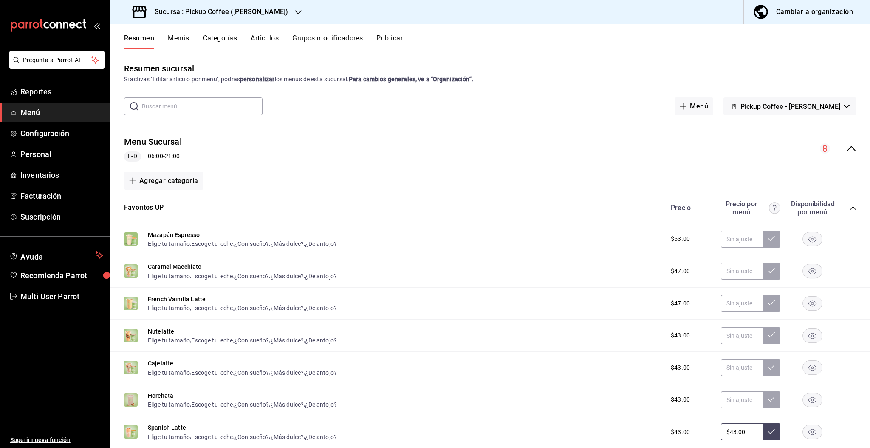
click at [847, 149] on icon "collapse-menu-row" at bounding box center [851, 148] width 8 height 5
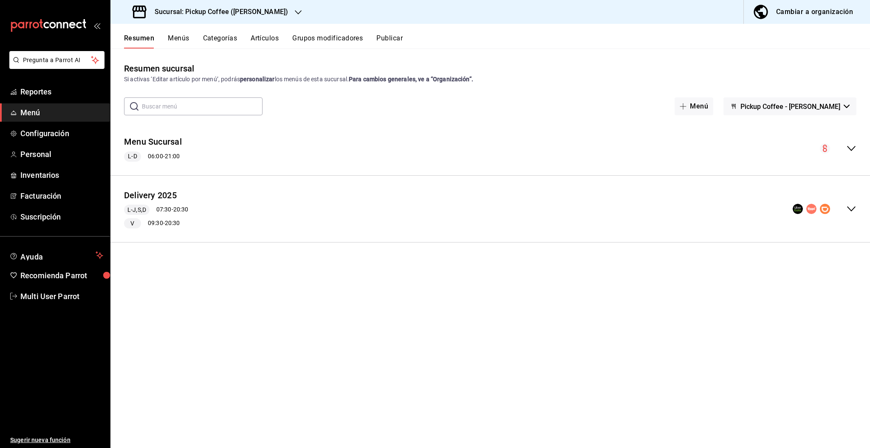
click at [857, 207] on div "Delivery 2025 [PERSON_NAME],S,D 07:30 - 20:30 V 09:30 - 20:30" at bounding box center [490, 208] width 760 height 53
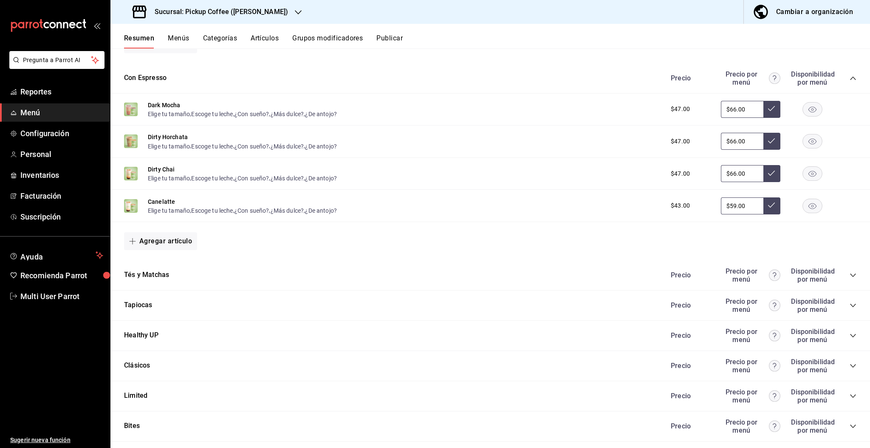
scroll to position [573, 0]
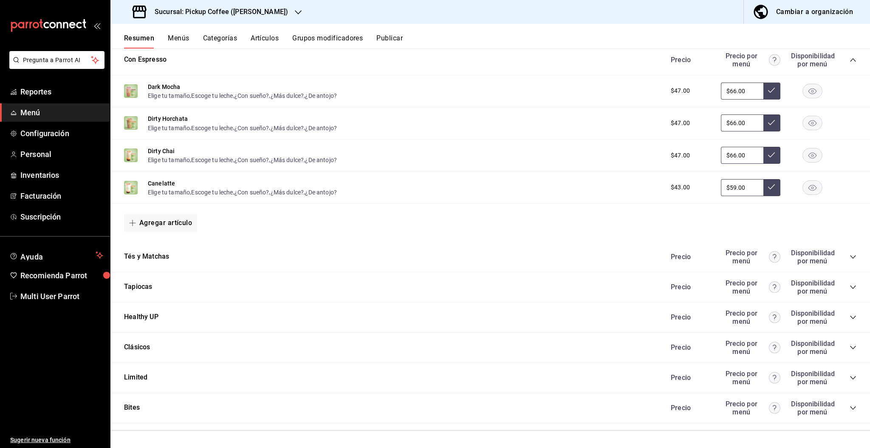
click at [850, 319] on icon "collapse-category-row" at bounding box center [853, 317] width 7 height 7
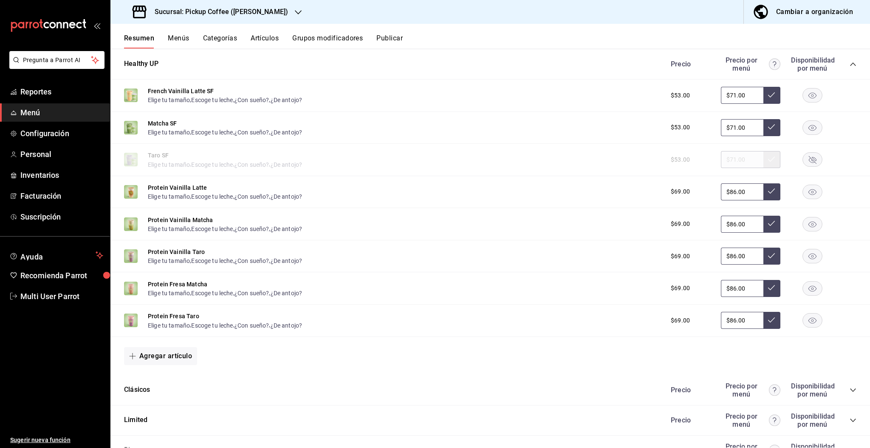
scroll to position [826, 0]
click at [803, 196] on icon "button" at bounding box center [813, 191] width 20 height 14
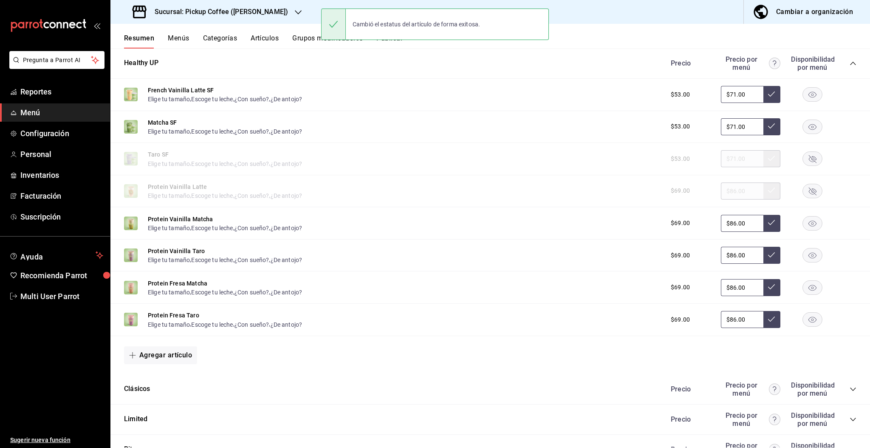
click at [803, 225] on rect "button" at bounding box center [813, 223] width 20 height 14
click at [803, 252] on rect "button" at bounding box center [813, 255] width 20 height 14
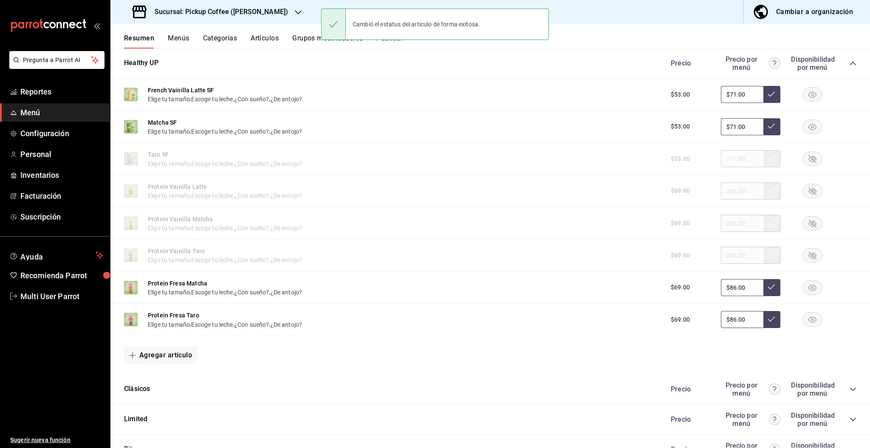
click at [803, 283] on icon "button" at bounding box center [813, 287] width 20 height 14
click at [803, 324] on rect "button" at bounding box center [813, 319] width 20 height 14
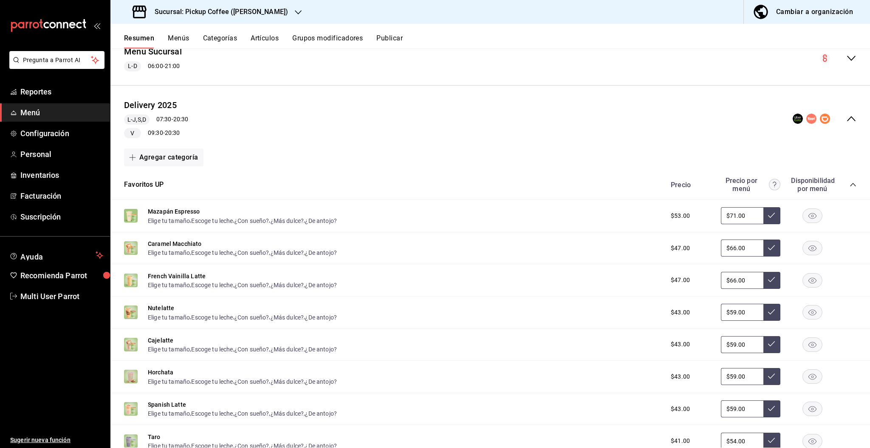
scroll to position [0, 0]
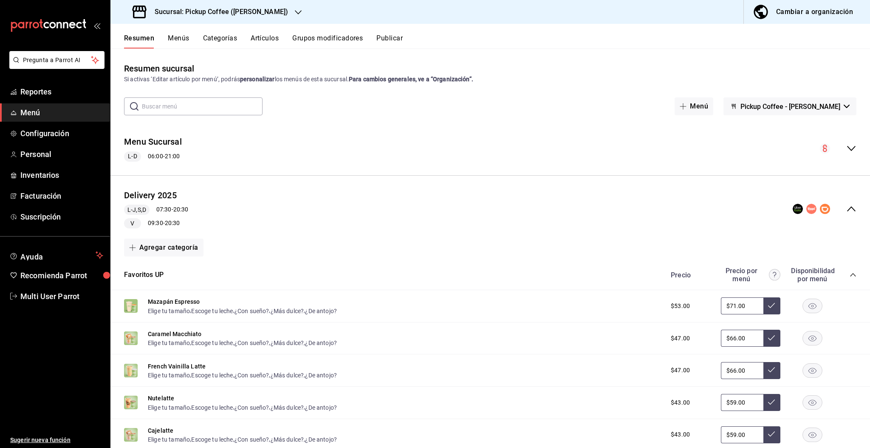
click at [394, 45] on button "Publicar" at bounding box center [390, 41] width 26 height 14
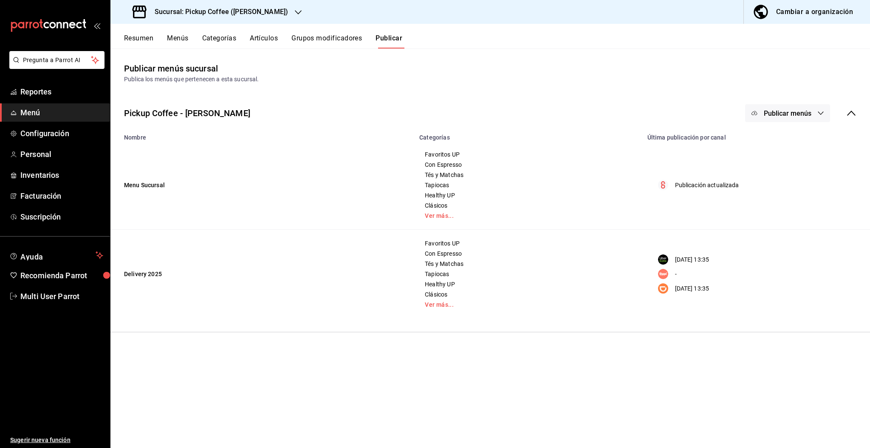
click at [792, 118] on button "Publicar menús" at bounding box center [787, 113] width 85 height 18
click at [780, 167] on span "Uber Eats" at bounding box center [800, 164] width 41 height 9
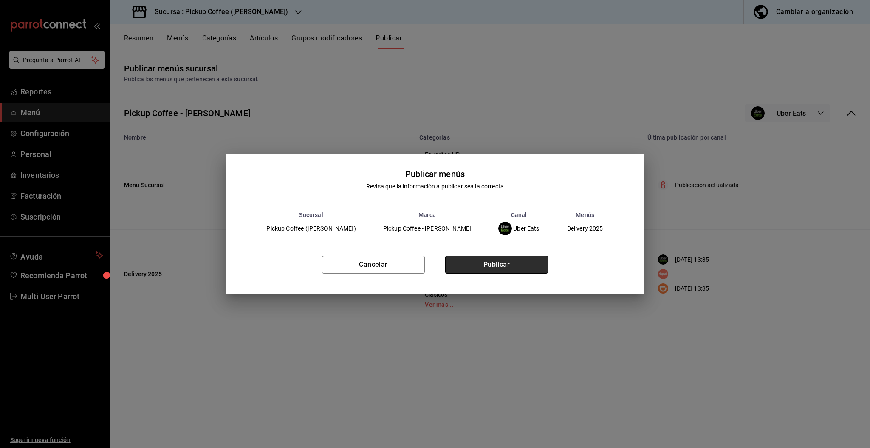
click at [533, 262] on button "Publicar" at bounding box center [496, 264] width 103 height 18
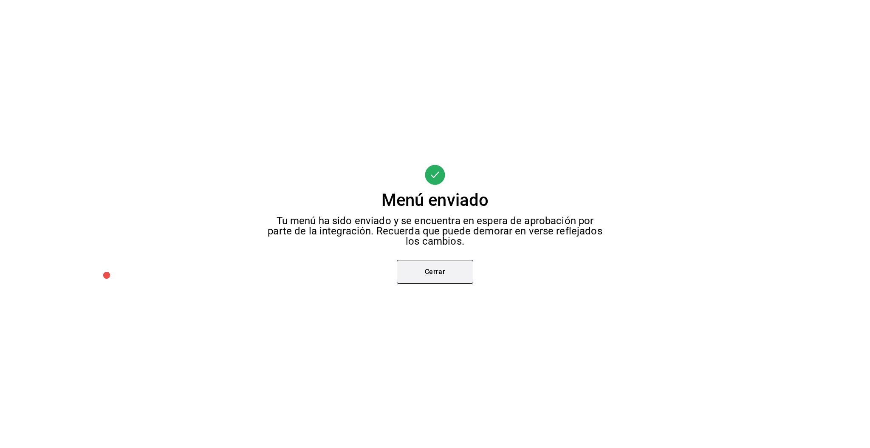
click at [452, 279] on button "Cerrar" at bounding box center [435, 272] width 76 height 24
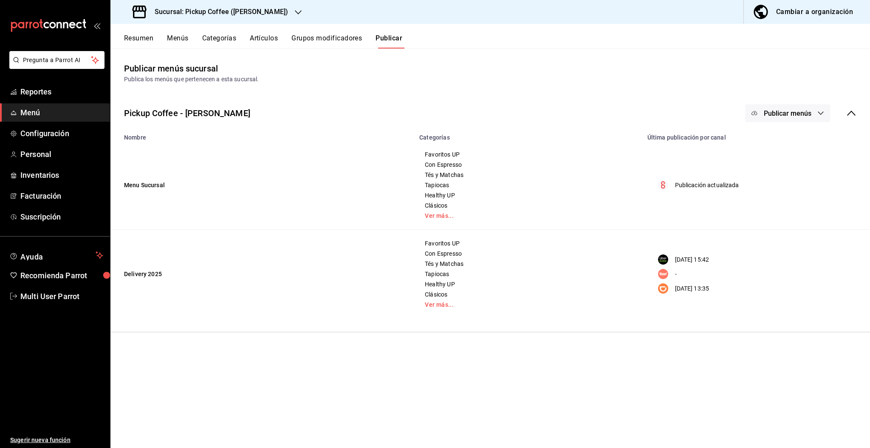
click at [776, 110] on span "Publicar menús" at bounding box center [788, 113] width 48 height 8
click at [784, 221] on li "DiDi Food" at bounding box center [788, 212] width 78 height 24
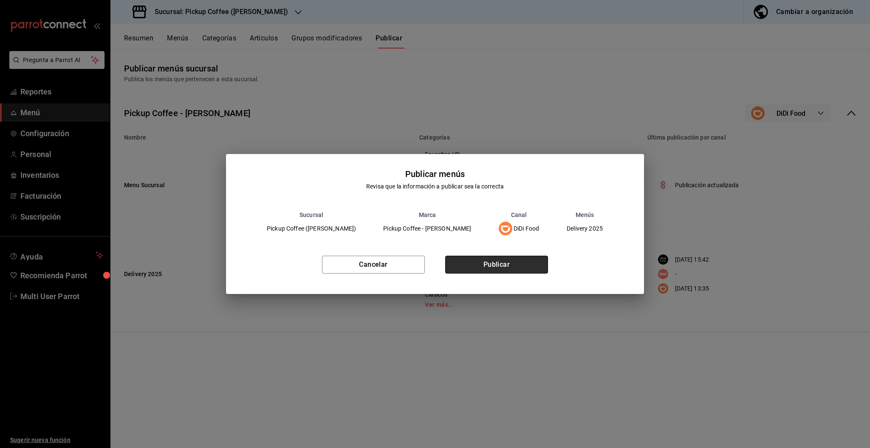
click at [524, 259] on button "Publicar" at bounding box center [496, 264] width 103 height 18
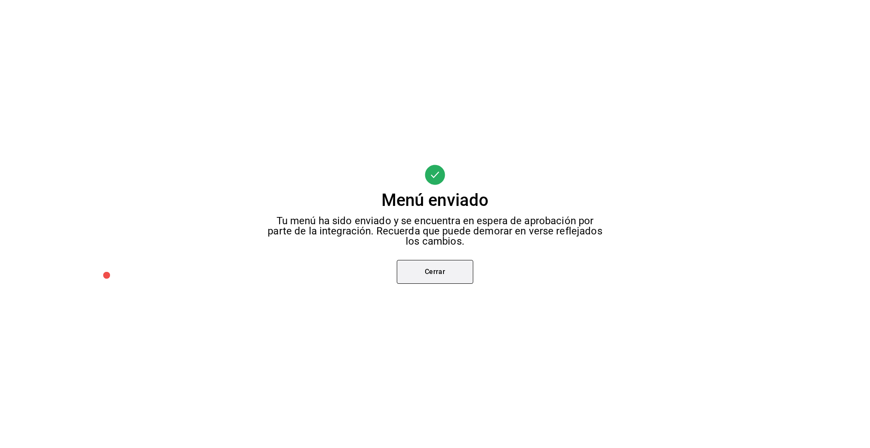
click at [459, 269] on button "Cerrar" at bounding box center [435, 272] width 76 height 24
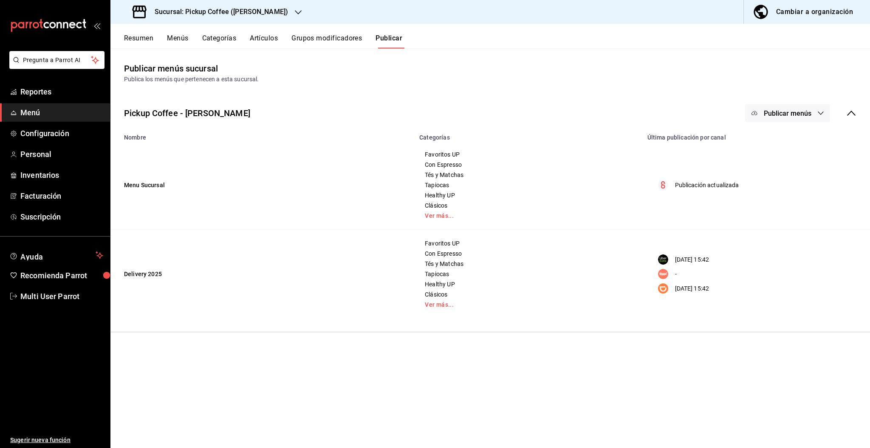
click at [297, 5] on div "Sucursal: Pickup Coffee ([PERSON_NAME])" at bounding box center [211, 12] width 188 height 24
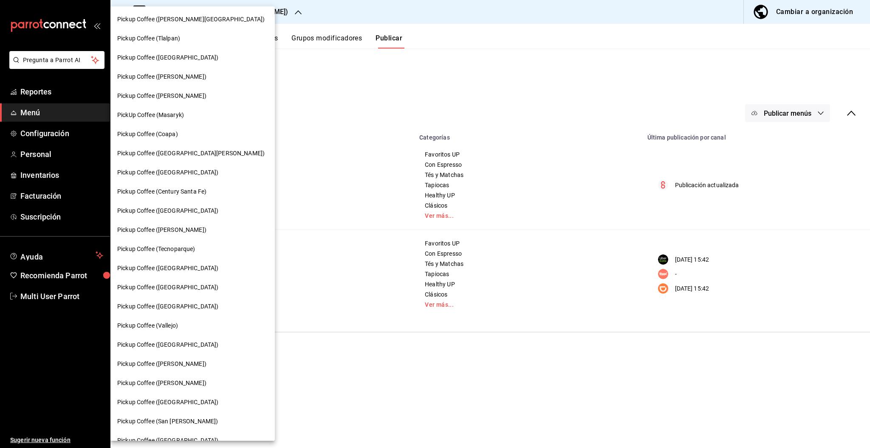
click at [168, 59] on span "Pickup Coffee ([GEOGRAPHIC_DATA])" at bounding box center [167, 57] width 101 height 9
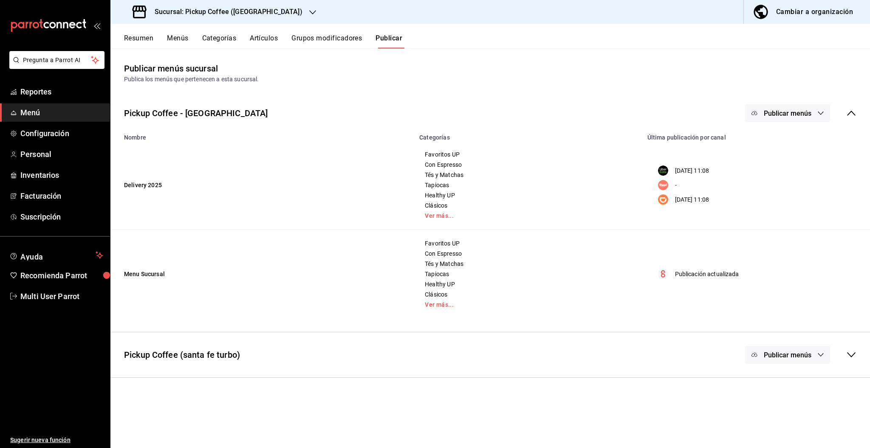
click at [184, 37] on button "Menús" at bounding box center [177, 41] width 21 height 14
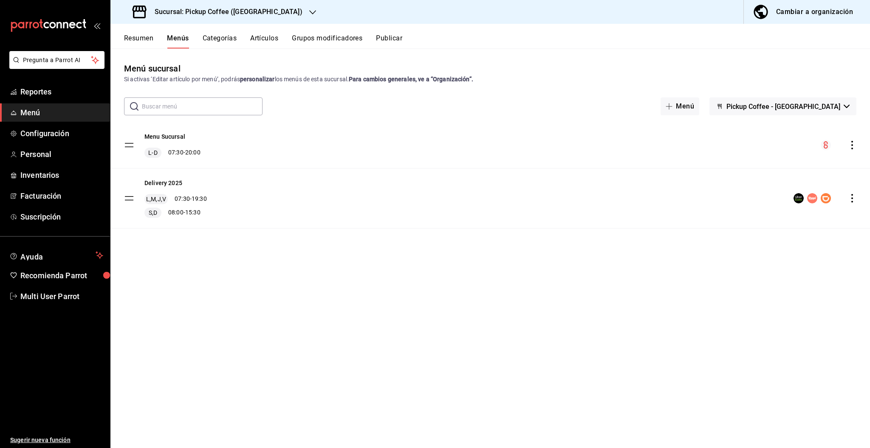
click at [852, 198] on icon "actions" at bounding box center [853, 198] width 2 height 8
click at [743, 216] on span "Editar" at bounding box center [786, 217] width 104 height 9
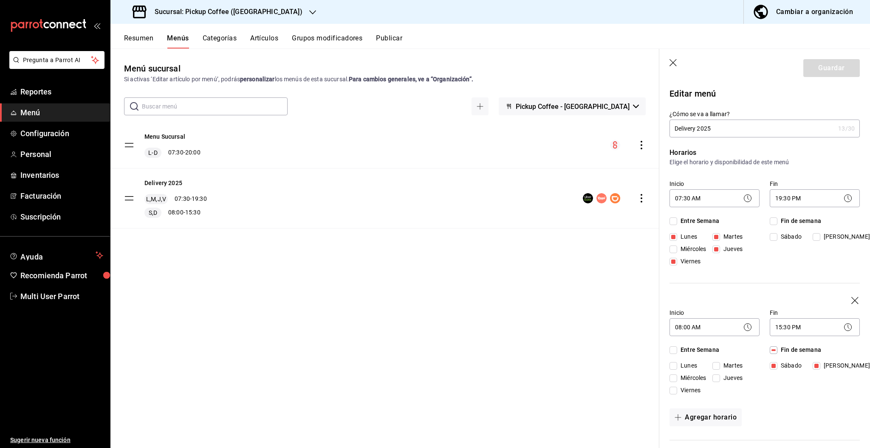
click at [674, 253] on input "Miércoles" at bounding box center [674, 249] width 8 height 8
checkbox input "true"
click at [810, 71] on button "Guardar" at bounding box center [832, 68] width 57 height 18
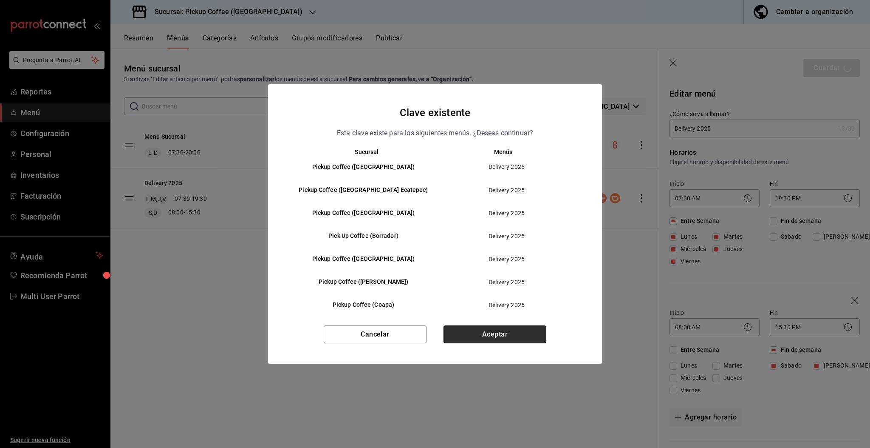
click at [504, 335] on button "Aceptar" at bounding box center [495, 334] width 103 height 18
checkbox input "false"
type input "1756331200071"
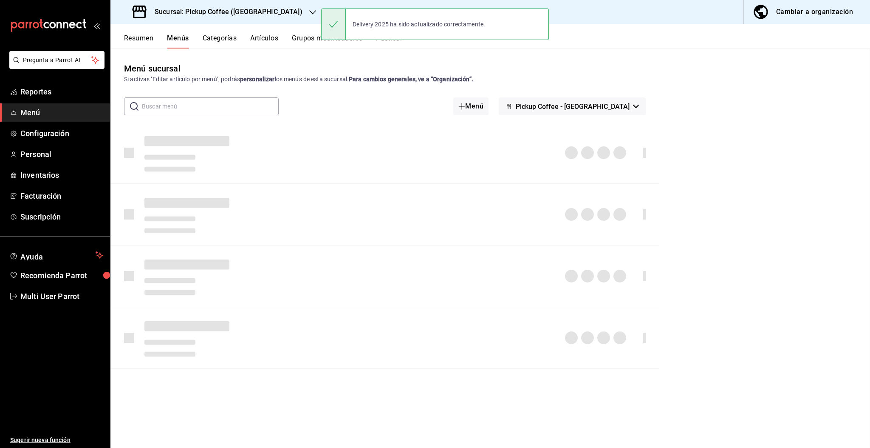
checkbox input "false"
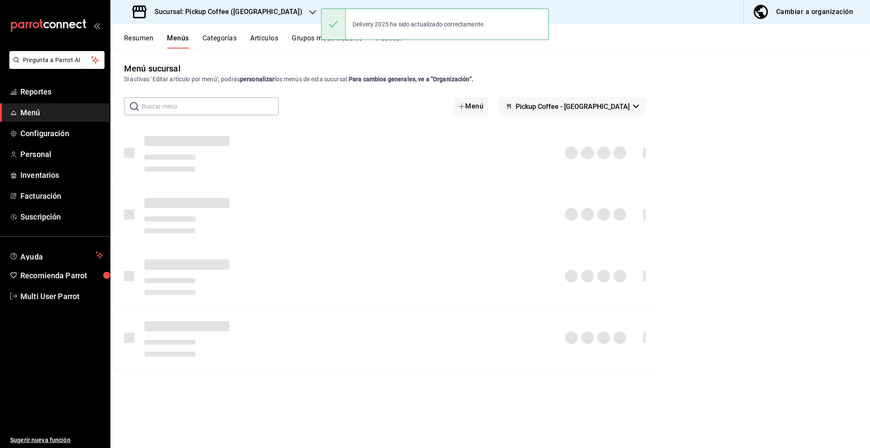
checkbox input "false"
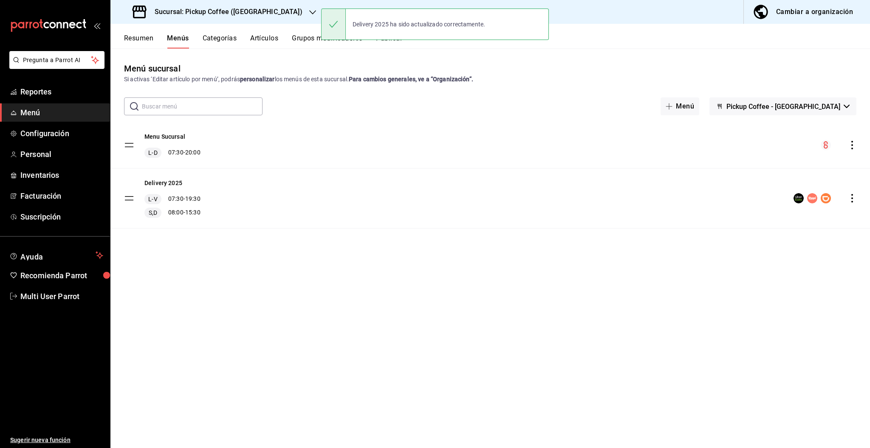
click at [394, 43] on button "Publicar" at bounding box center [389, 41] width 26 height 14
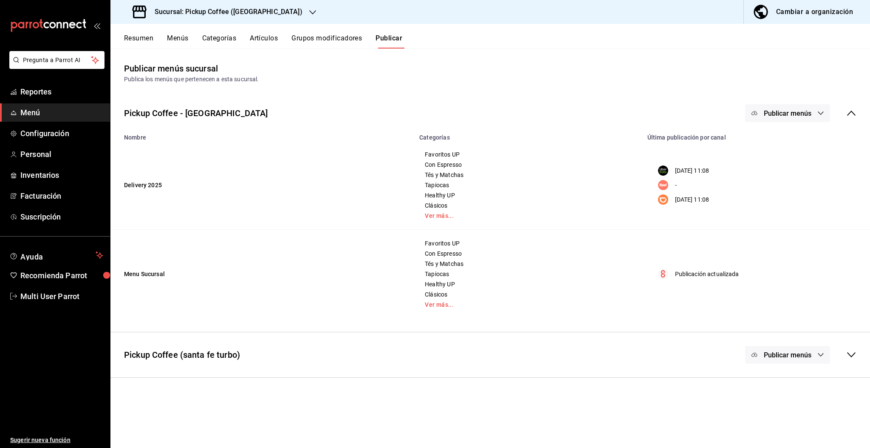
click at [791, 116] on span "Publicar menús" at bounding box center [788, 113] width 48 height 8
click at [785, 143] on span "Uber Eats" at bounding box center [800, 140] width 41 height 9
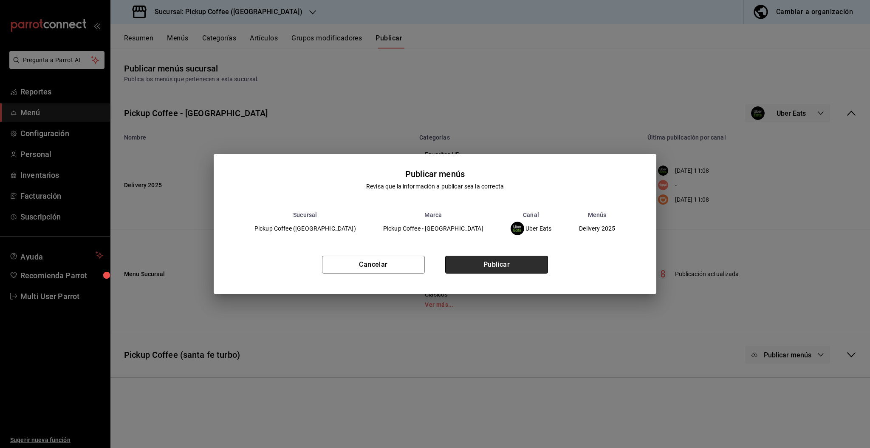
click at [513, 273] on button "Publicar" at bounding box center [496, 264] width 103 height 18
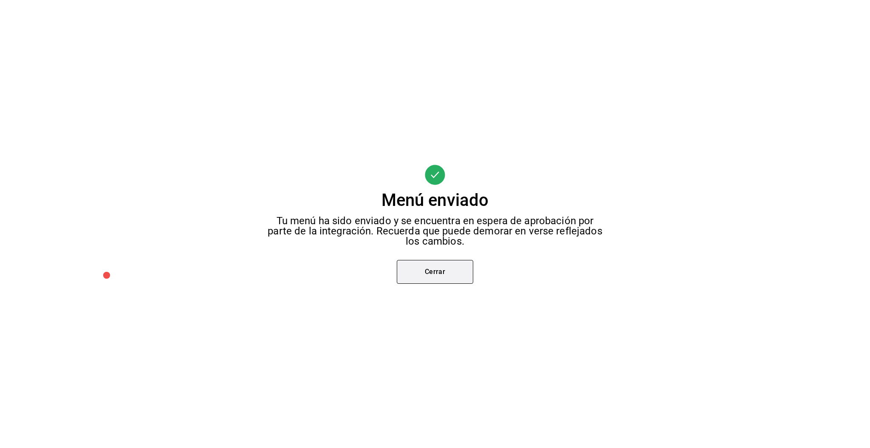
click at [449, 272] on button "Cerrar" at bounding box center [435, 272] width 76 height 24
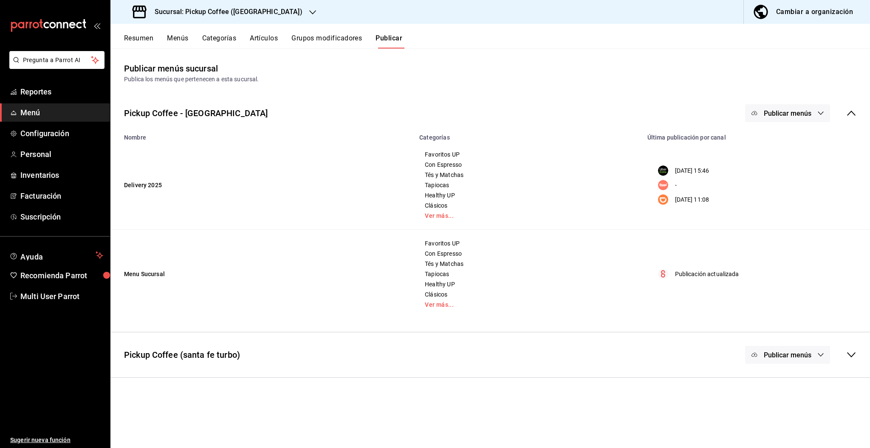
click at [391, 41] on button "Publicar" at bounding box center [389, 41] width 27 height 14
click at [790, 113] on span "Publicar menús" at bounding box center [788, 113] width 48 height 8
click at [780, 191] on span "DiDi Food" at bounding box center [800, 188] width 41 height 9
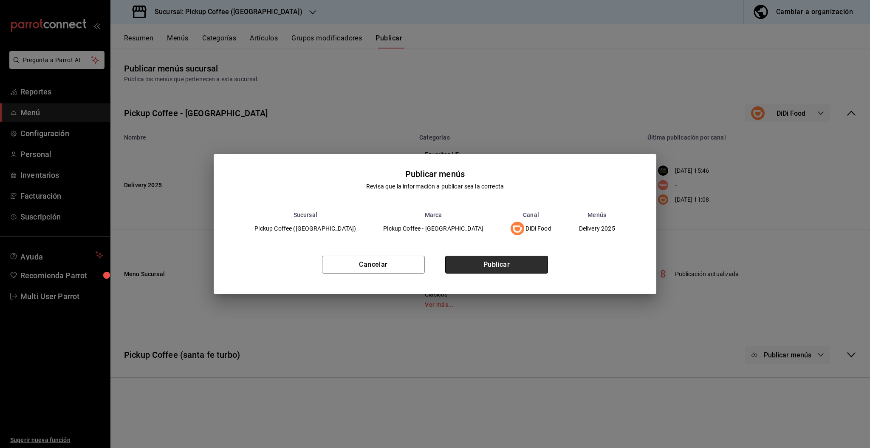
click at [523, 262] on button "Publicar" at bounding box center [496, 264] width 103 height 18
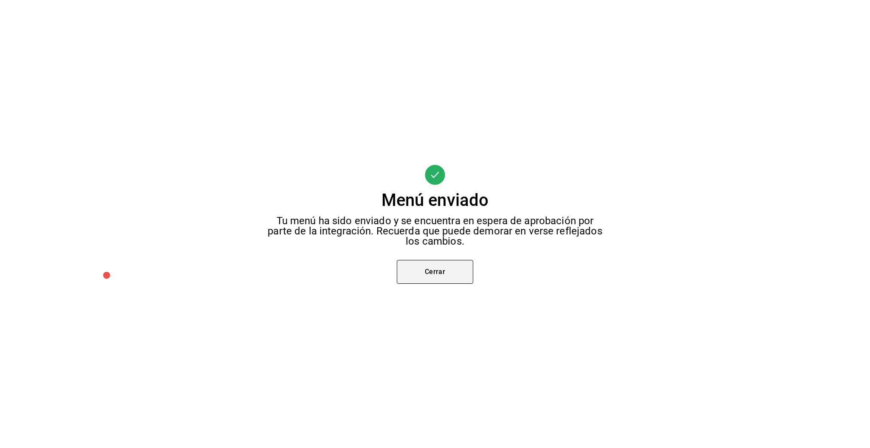
click at [439, 272] on button "Cerrar" at bounding box center [435, 272] width 76 height 24
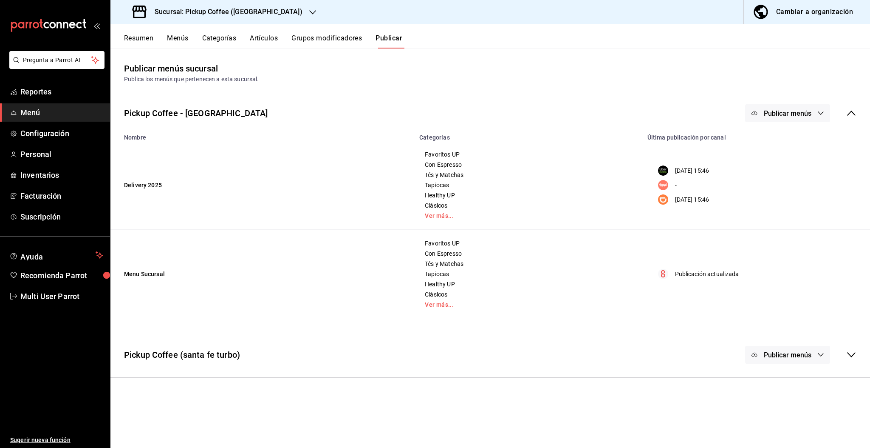
click at [267, 9] on div "Sucursal: Pickup Coffee ([GEOGRAPHIC_DATA])" at bounding box center [218, 12] width 202 height 24
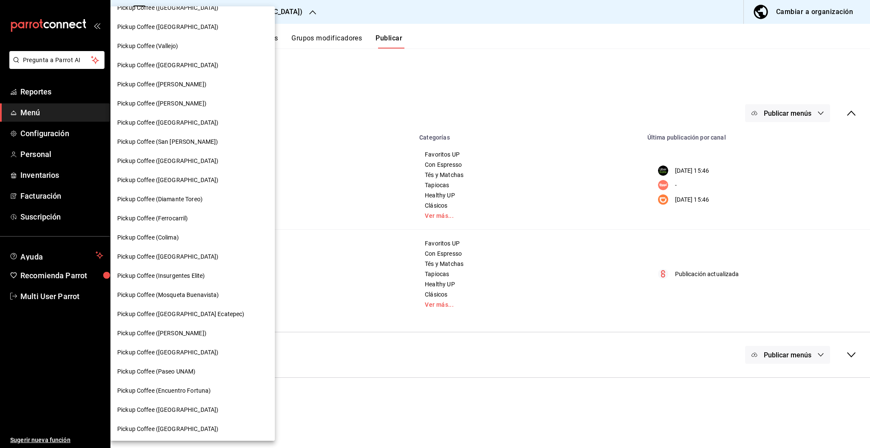
scroll to position [280, 0]
click at [184, 255] on span "Pickup Coffee ([GEOGRAPHIC_DATA])" at bounding box center [167, 255] width 101 height 9
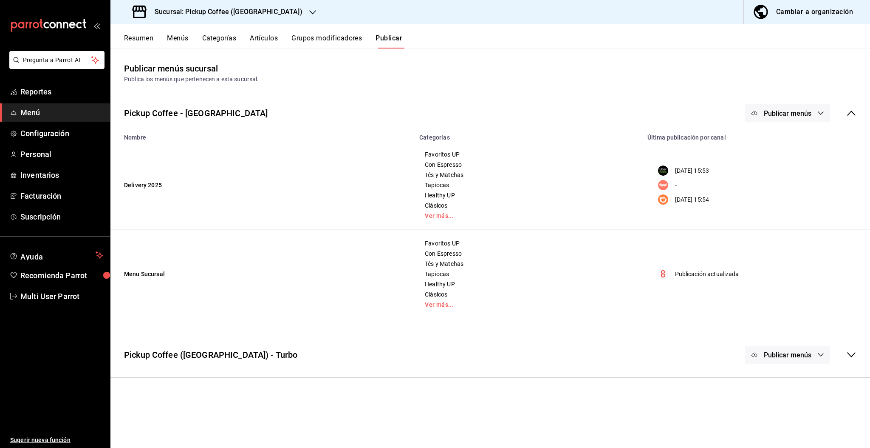
click at [138, 36] on button "Resumen" at bounding box center [138, 41] width 29 height 14
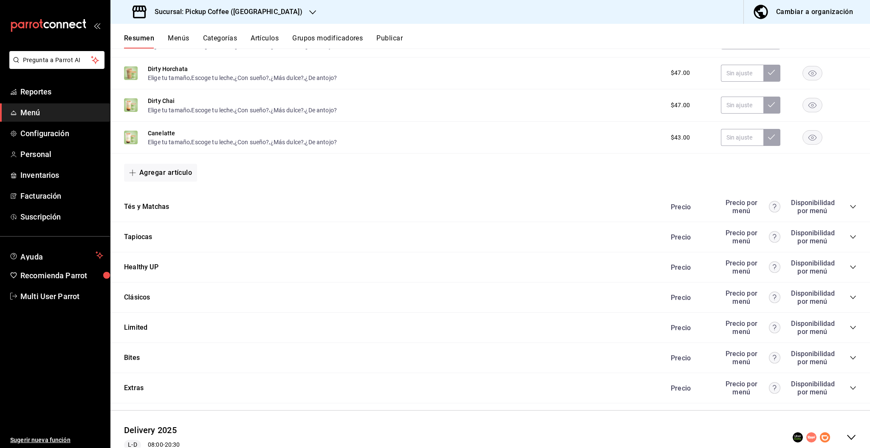
scroll to position [590, 0]
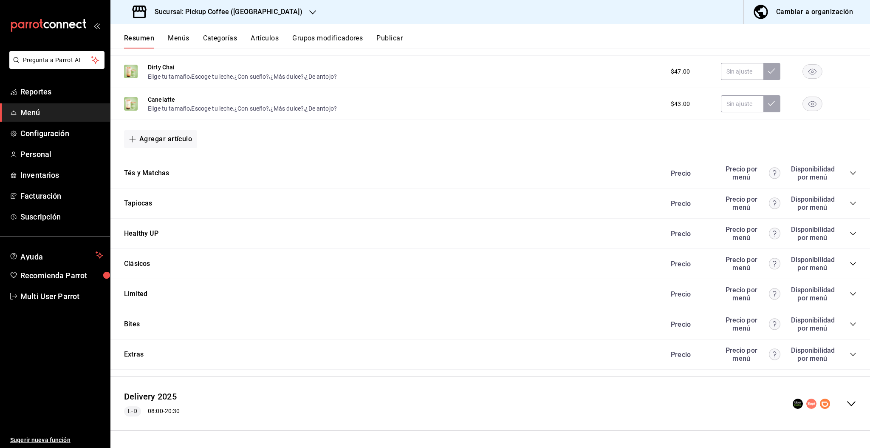
click at [847, 400] on icon "collapse-menu-row" at bounding box center [852, 403] width 10 height 10
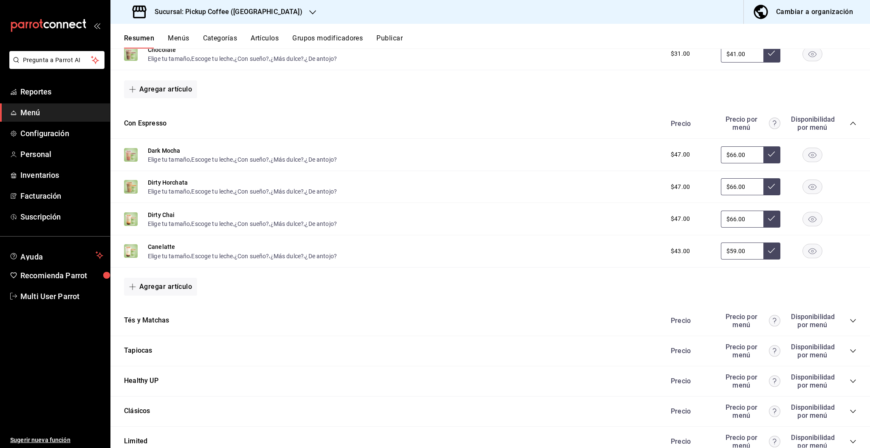
scroll to position [1351, 0]
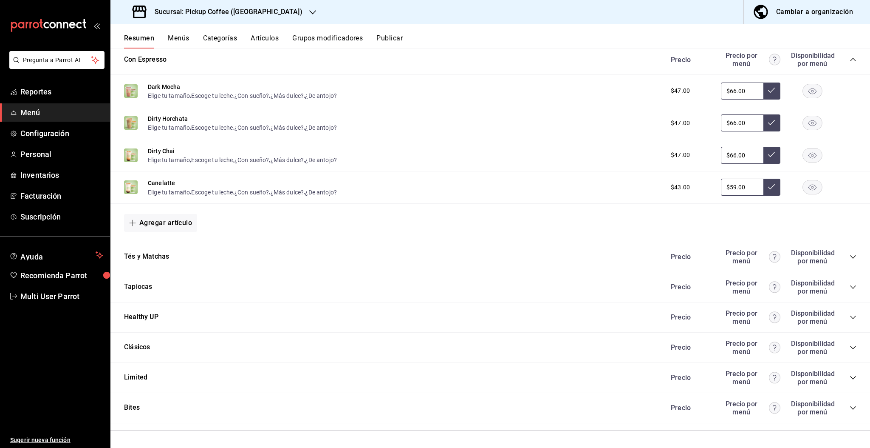
click at [850, 405] on icon "collapse-category-row" at bounding box center [853, 407] width 7 height 7
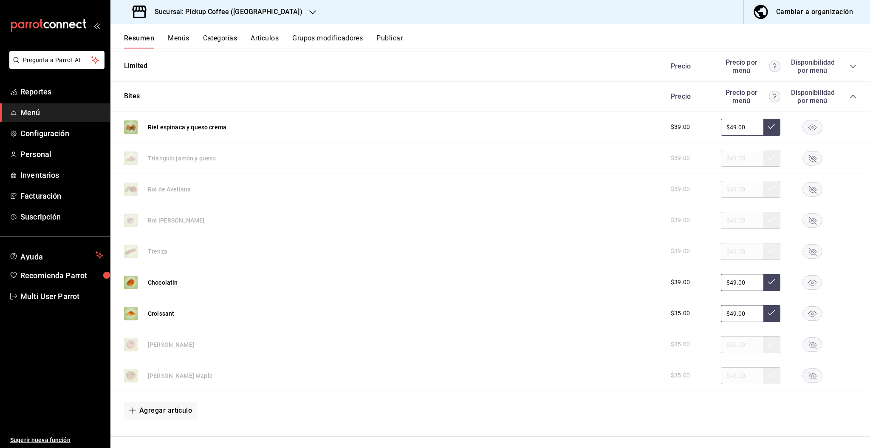
scroll to position [1661, 0]
click at [807, 316] on rect "button" at bounding box center [813, 312] width 20 height 14
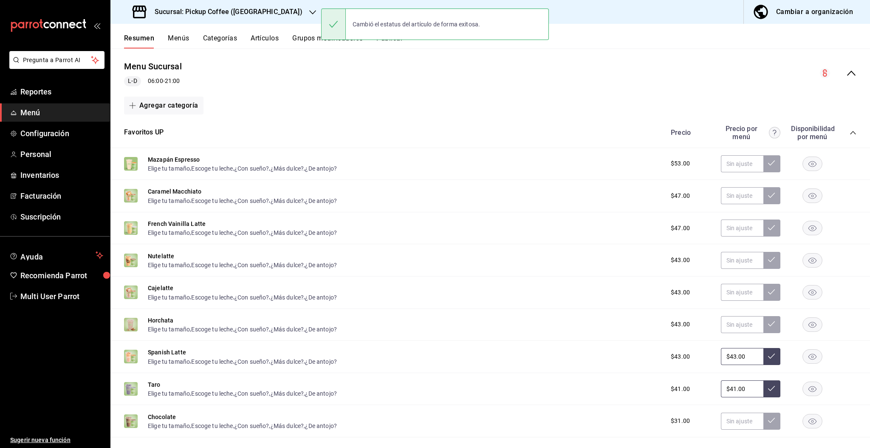
scroll to position [0, 0]
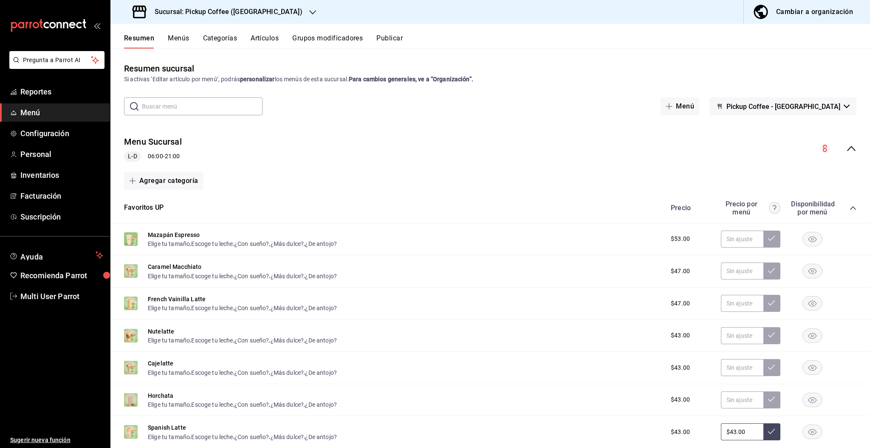
click at [391, 34] on button "Publicar" at bounding box center [390, 41] width 26 height 14
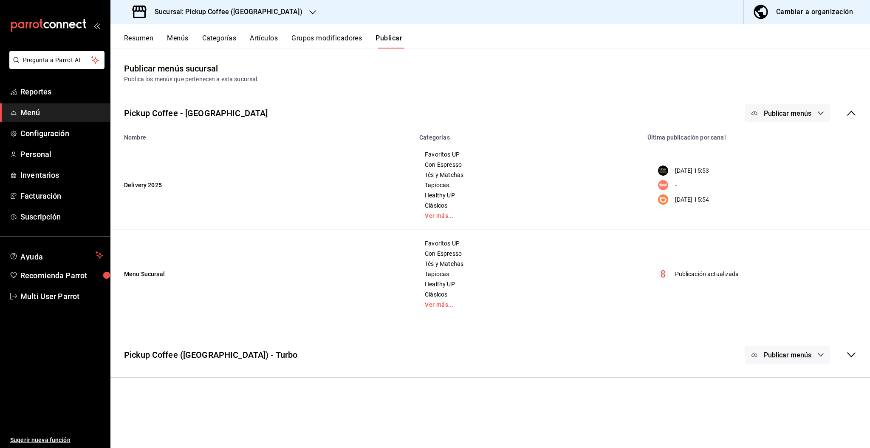
click at [773, 110] on span "Publicar menús" at bounding box center [788, 113] width 48 height 8
click at [788, 147] on li "Uber Eats" at bounding box center [788, 141] width 78 height 24
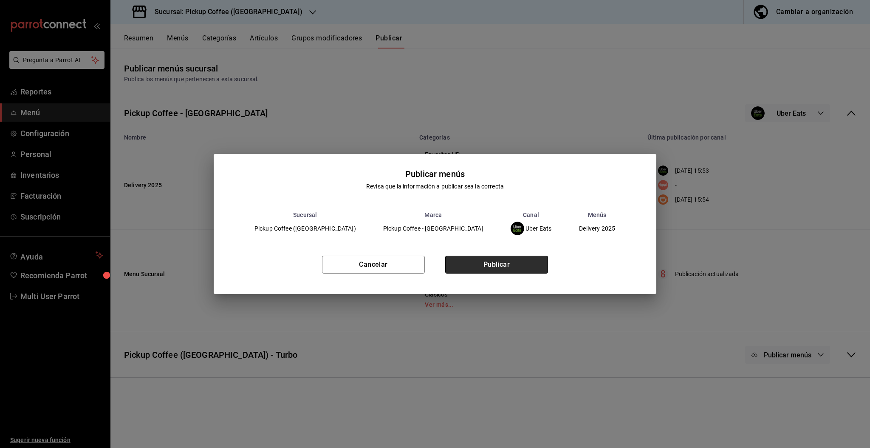
click at [528, 262] on button "Publicar" at bounding box center [496, 264] width 103 height 18
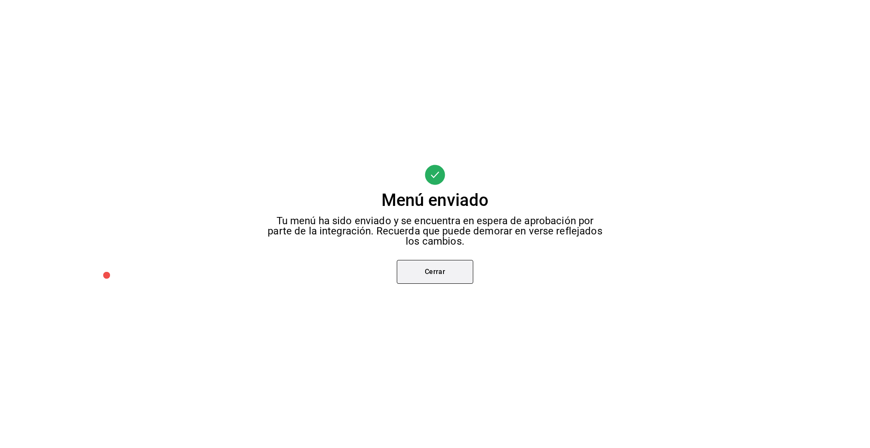
click at [449, 276] on button "Cerrar" at bounding box center [435, 272] width 76 height 24
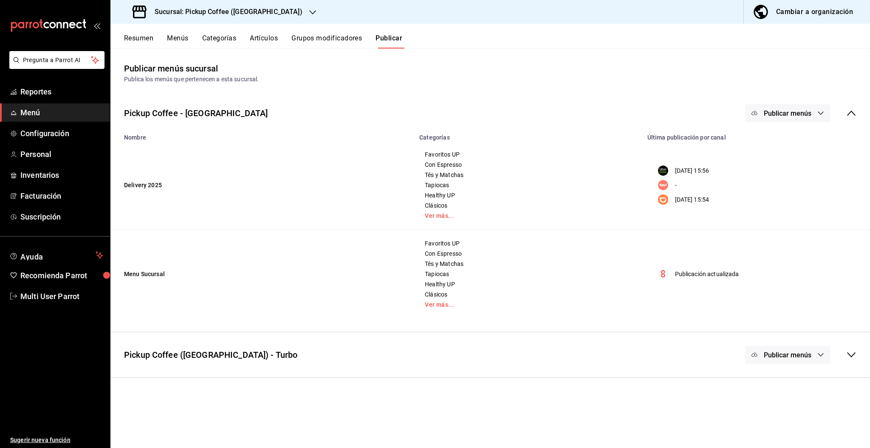
click at [776, 119] on button "Publicar menús" at bounding box center [787, 113] width 85 height 18
click at [780, 187] on span "DiDi Food" at bounding box center [800, 188] width 41 height 9
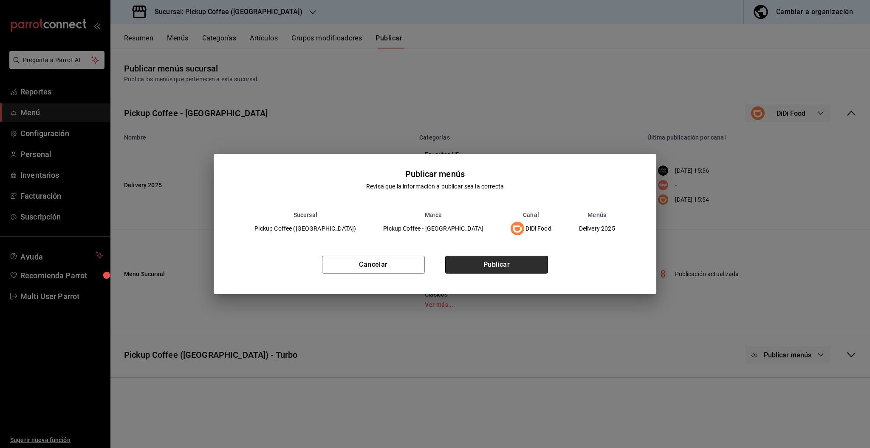
click at [531, 263] on button "Publicar" at bounding box center [496, 264] width 103 height 18
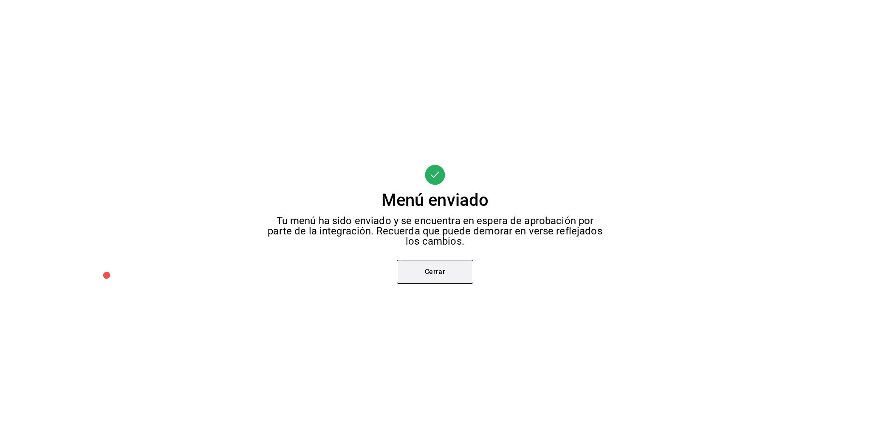
click at [439, 280] on button "Cerrar" at bounding box center [435, 272] width 76 height 24
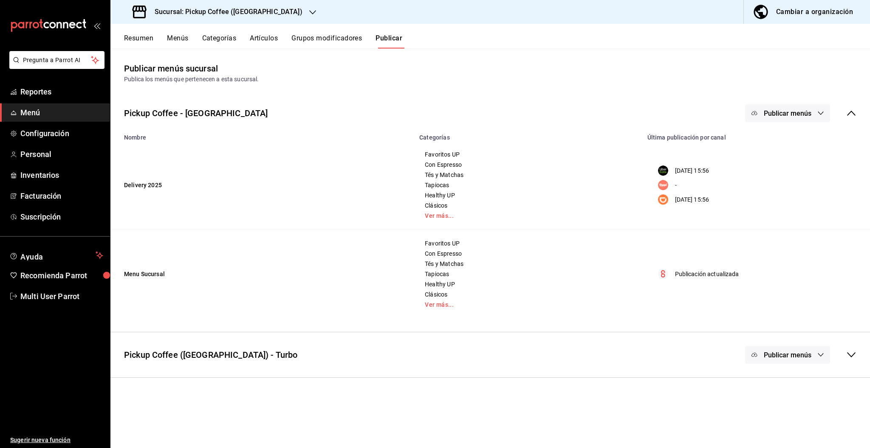
click at [141, 39] on button "Resumen" at bounding box center [138, 41] width 29 height 14
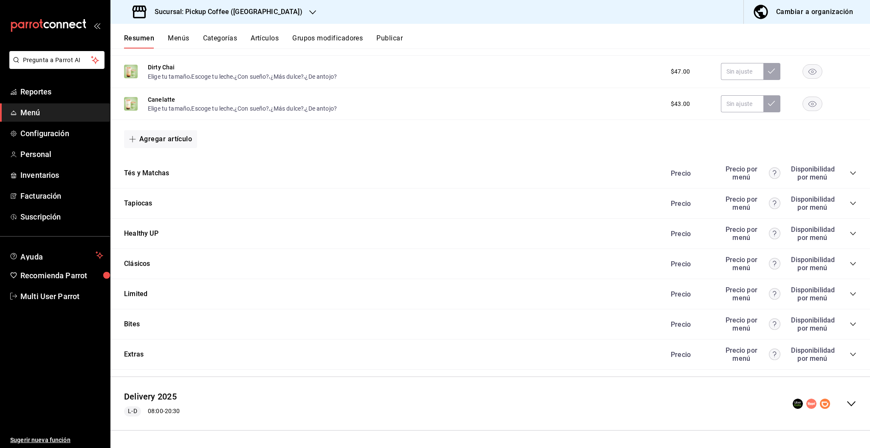
scroll to position [589, 0]
click at [847, 405] on icon "collapse-menu-row" at bounding box center [852, 403] width 10 height 10
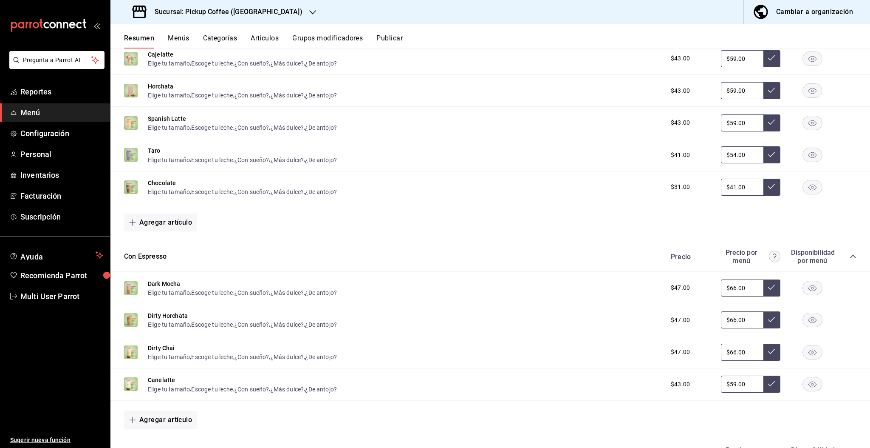
scroll to position [1351, 0]
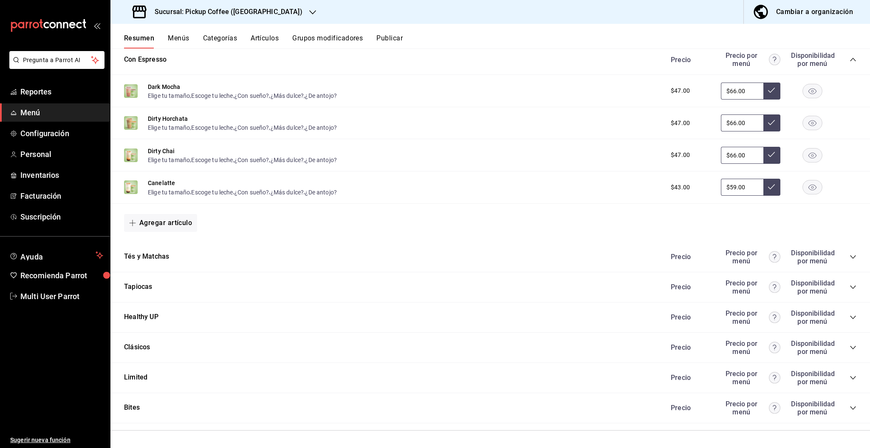
click at [850, 407] on icon "collapse-category-row" at bounding box center [853, 407] width 7 height 7
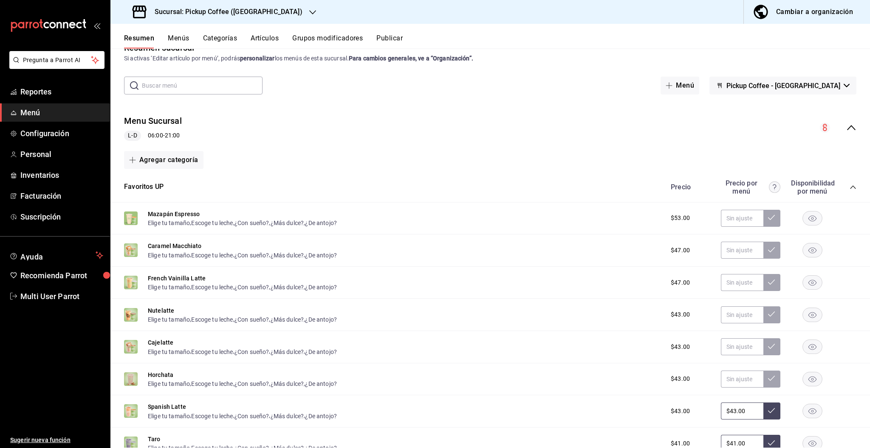
scroll to position [0, 0]
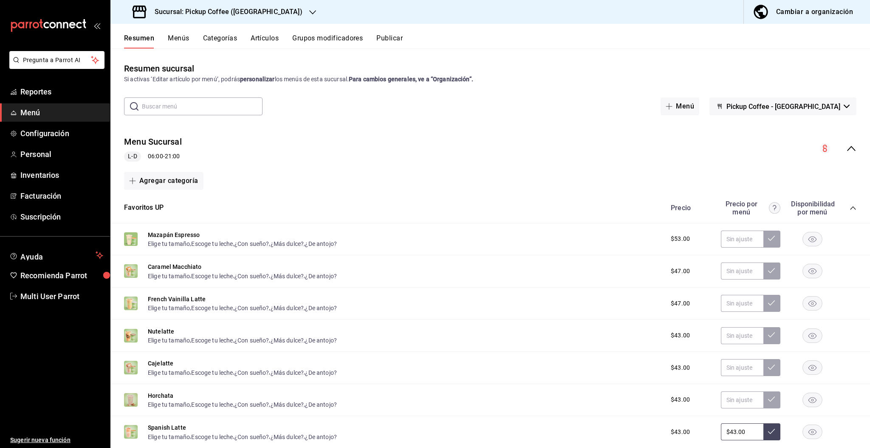
click at [309, 13] on icon "button" at bounding box center [312, 12] width 7 height 7
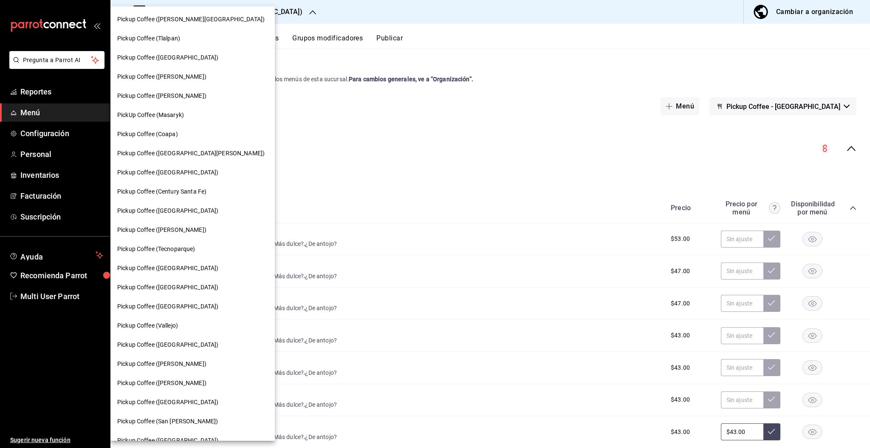
click at [191, 192] on span "Pickup Coffee (Century Santa Fe)" at bounding box center [161, 191] width 89 height 9
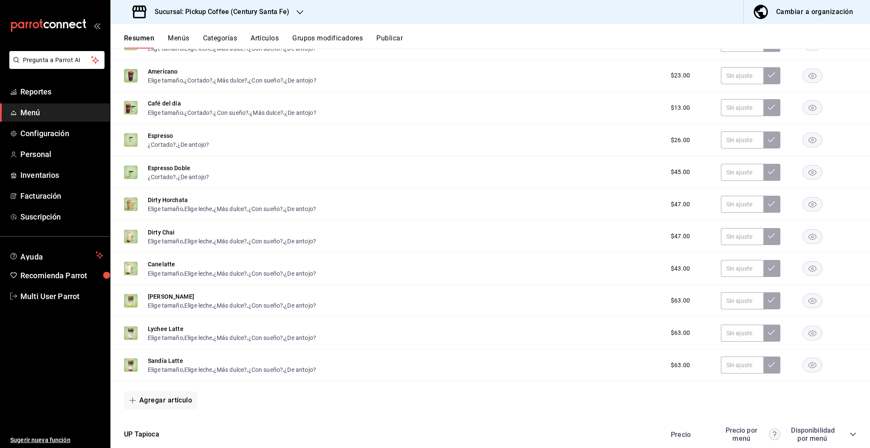
scroll to position [799, 0]
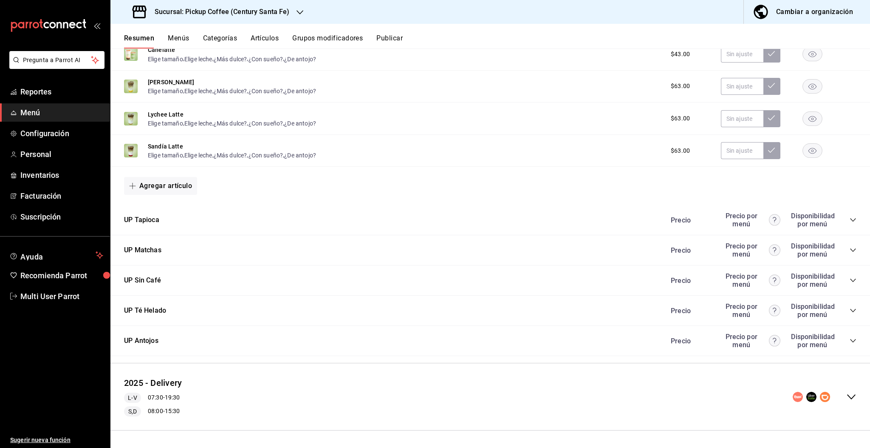
click at [847, 394] on icon "collapse-menu-row" at bounding box center [852, 396] width 10 height 10
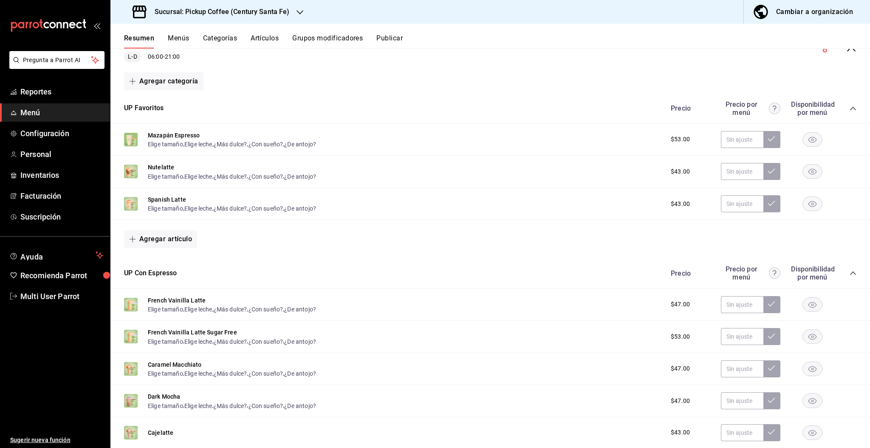
scroll to position [0, 0]
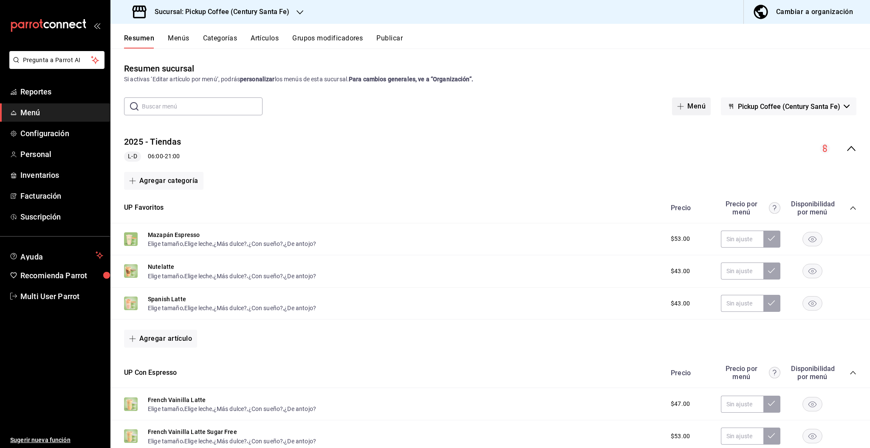
click at [688, 106] on button "Menú" at bounding box center [691, 106] width 39 height 18
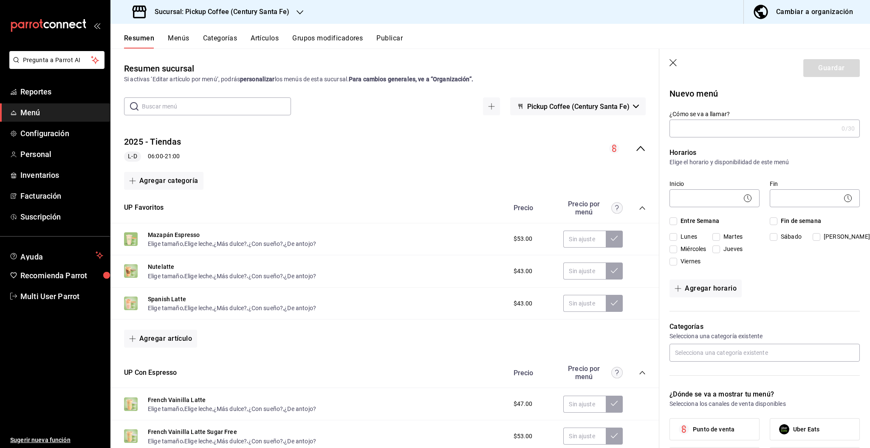
click at [676, 65] on icon "button" at bounding box center [674, 63] width 8 height 8
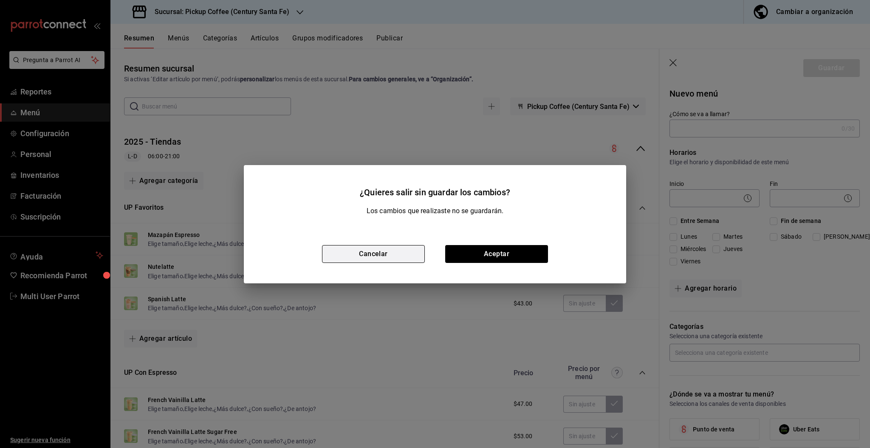
click at [397, 253] on button "Cancelar" at bounding box center [373, 254] width 103 height 18
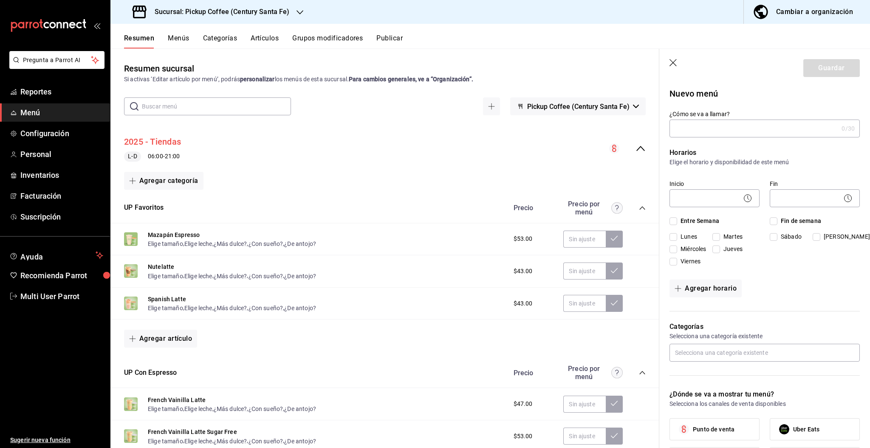
click at [171, 141] on button "2025 - Tiendas" at bounding box center [152, 142] width 57 height 12
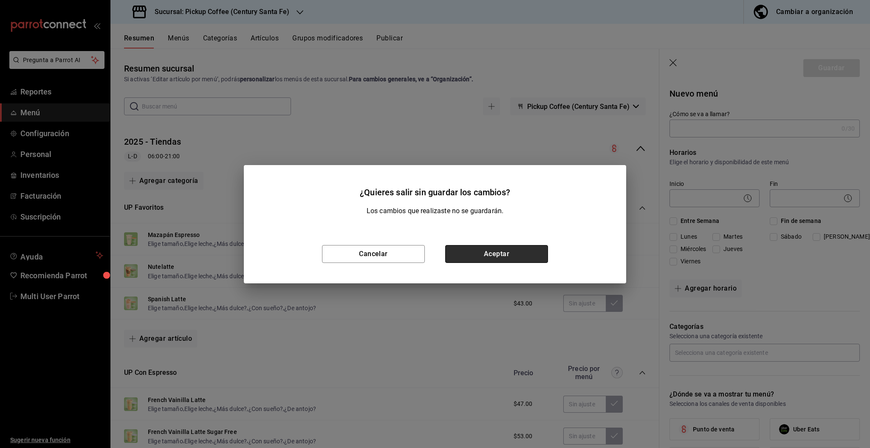
click at [459, 253] on button "Aceptar" at bounding box center [496, 254] width 103 height 18
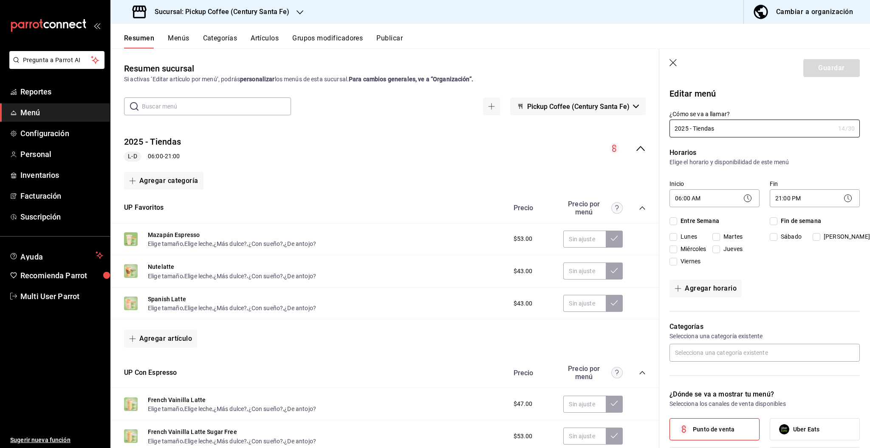
checkbox input "true"
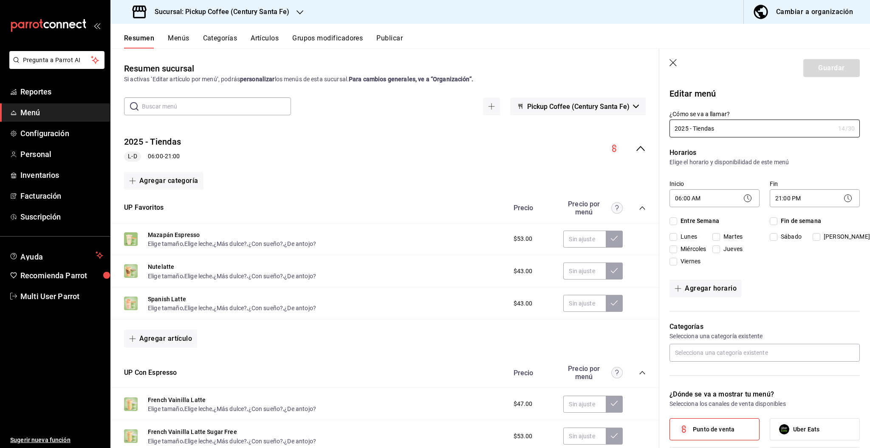
checkbox input "true"
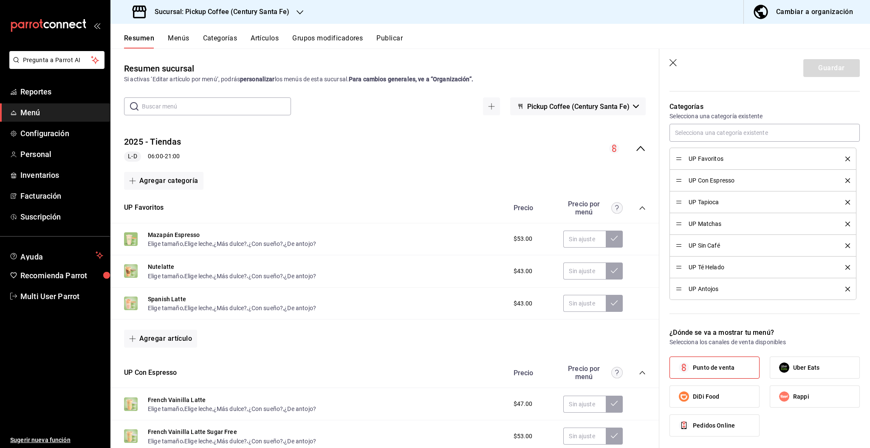
scroll to position [220, 0]
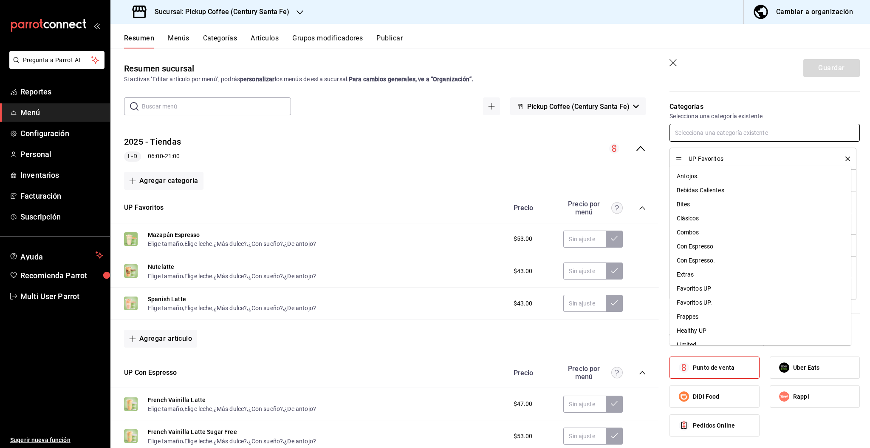
click at [741, 142] on input "text" at bounding box center [765, 133] width 190 height 18
click at [709, 170] on li "Antojos." at bounding box center [760, 176] width 181 height 14
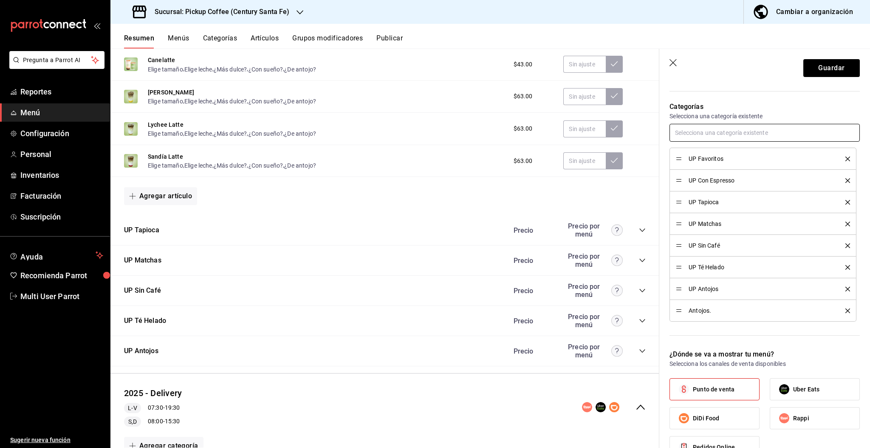
scroll to position [789, 0]
click at [674, 64] on icon "button" at bounding box center [674, 63] width 8 height 8
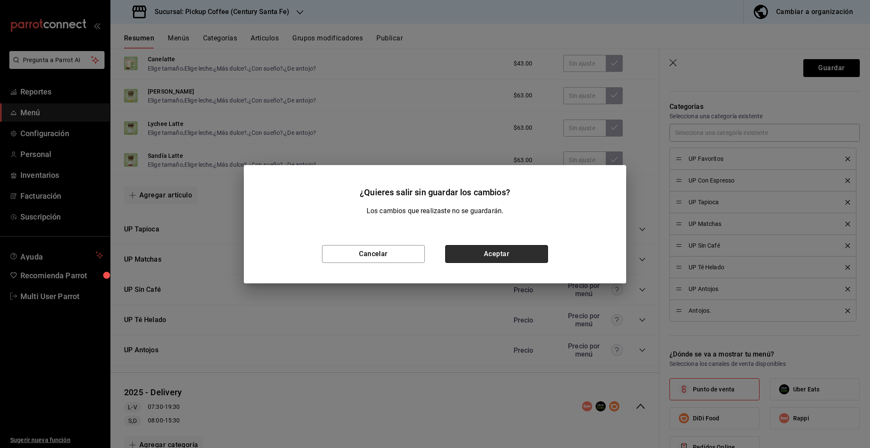
click at [491, 258] on button "Aceptar" at bounding box center [496, 254] width 103 height 18
checkbox input "false"
type input "1756333737388"
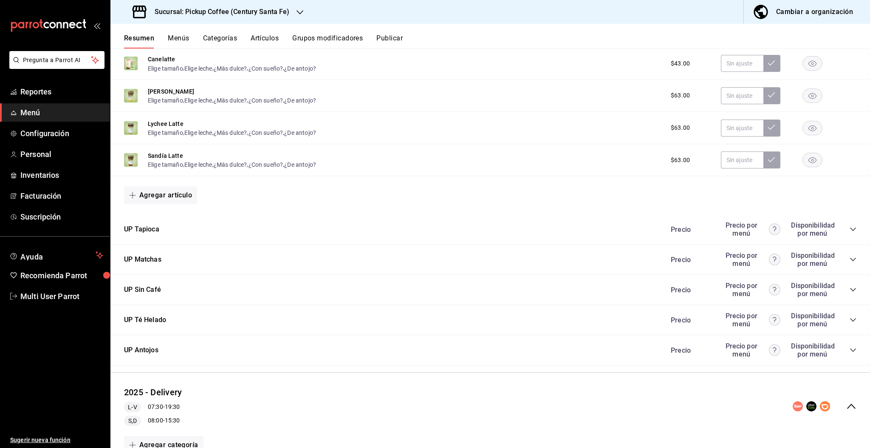
checkbox input "false"
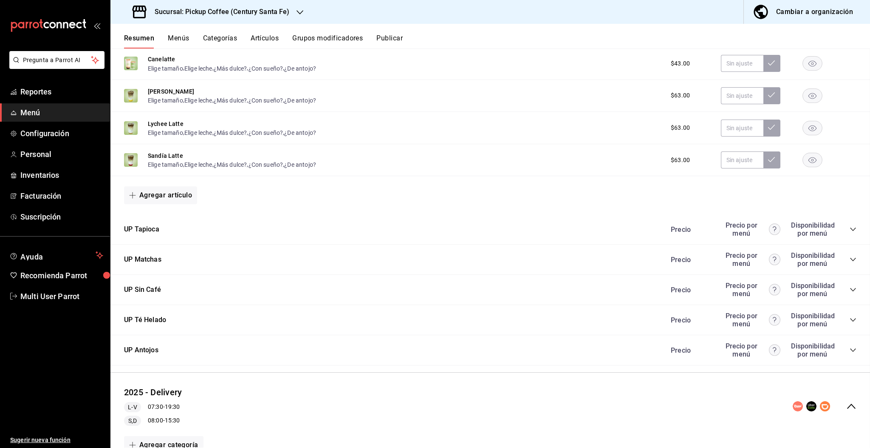
checkbox input "false"
click at [850, 348] on icon "collapse-category-row" at bounding box center [853, 349] width 7 height 7
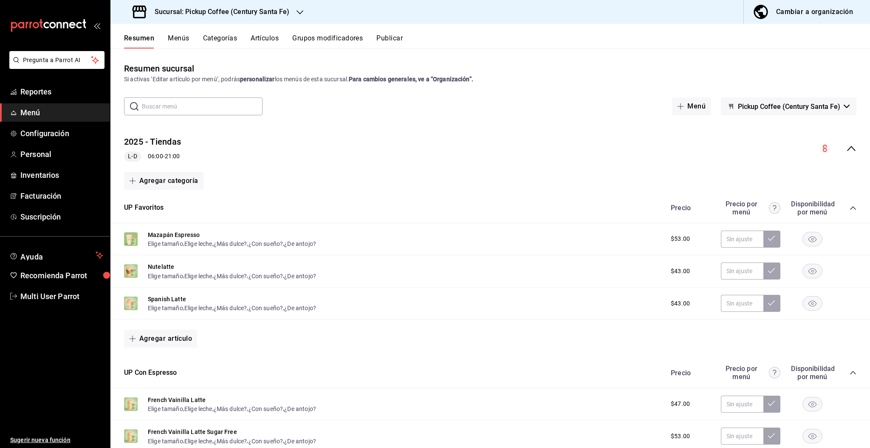
click at [382, 37] on button "Publicar" at bounding box center [390, 41] width 26 height 14
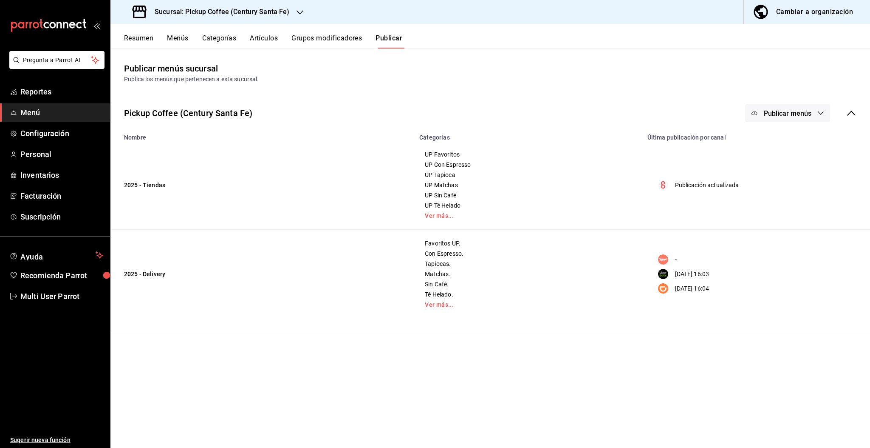
click at [818, 114] on icon "button" at bounding box center [821, 113] width 7 height 7
click at [787, 138] on span "Punto de venta" at bounding box center [800, 140] width 41 height 9
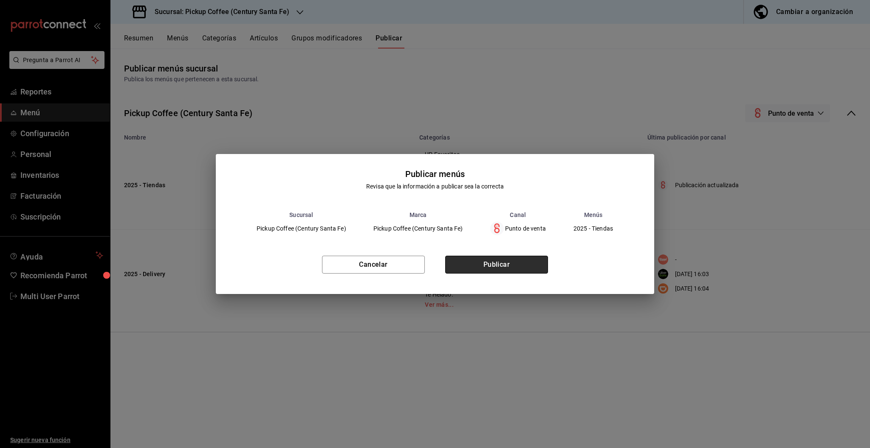
click at [505, 264] on button "Publicar" at bounding box center [496, 264] width 103 height 18
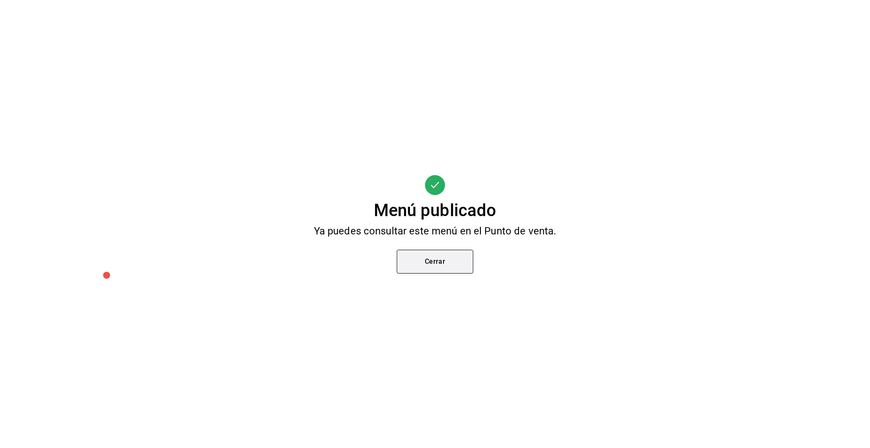
click at [430, 264] on button "Cerrar" at bounding box center [435, 261] width 76 height 24
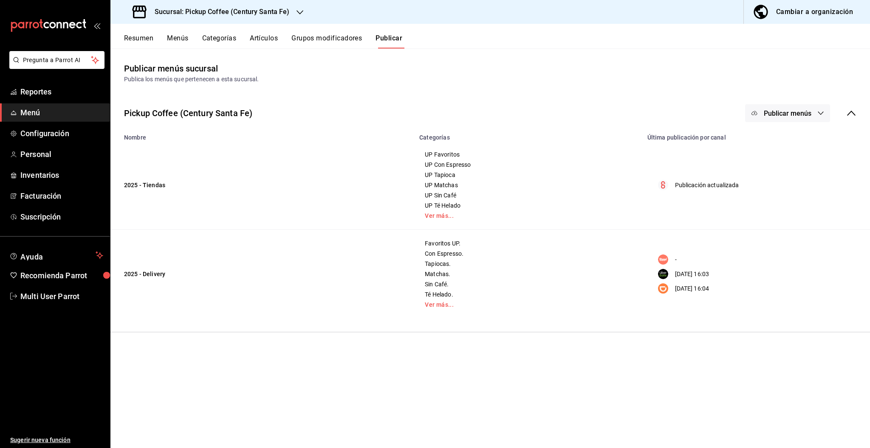
click at [280, 11] on h3 "Sucursal: Pickup Coffee (Century Santa Fe)" at bounding box center [219, 12] width 142 height 10
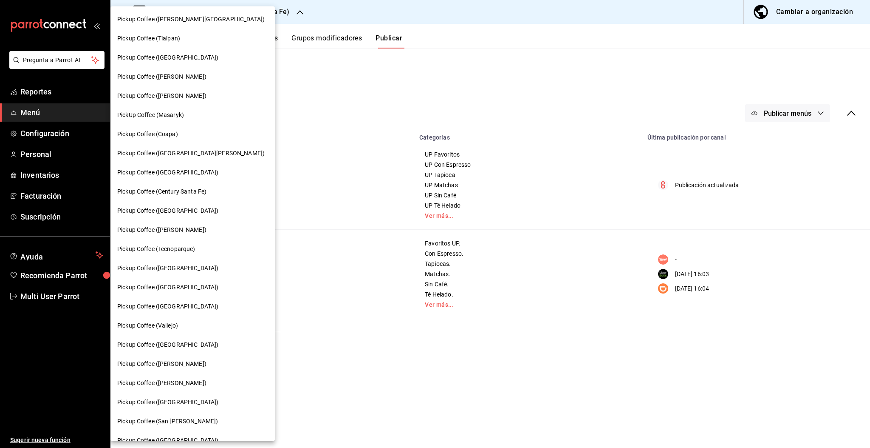
click at [201, 14] on div "Pickup Coffee ([PERSON_NAME][GEOGRAPHIC_DATA])" at bounding box center [192, 19] width 164 height 19
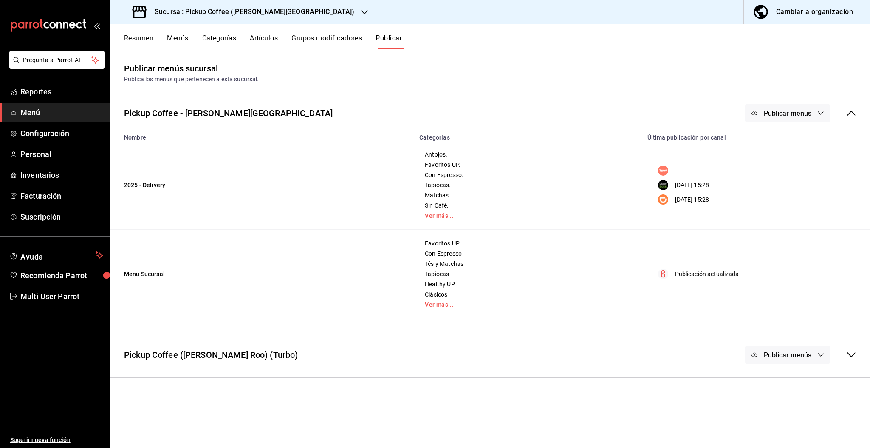
click at [148, 35] on button "Resumen" at bounding box center [138, 41] width 29 height 14
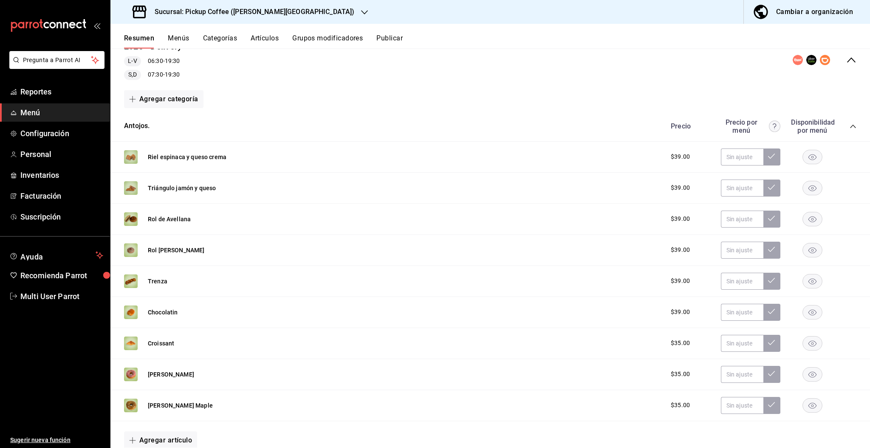
scroll to position [97, 0]
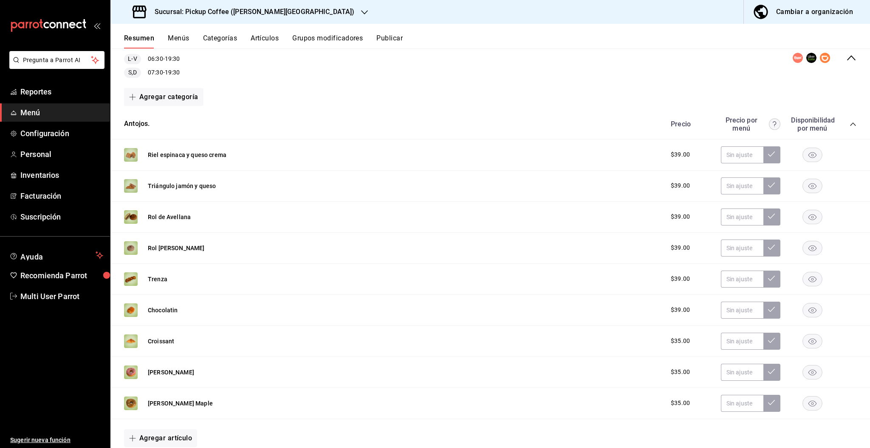
click at [805, 278] on rect "button" at bounding box center [813, 279] width 20 height 14
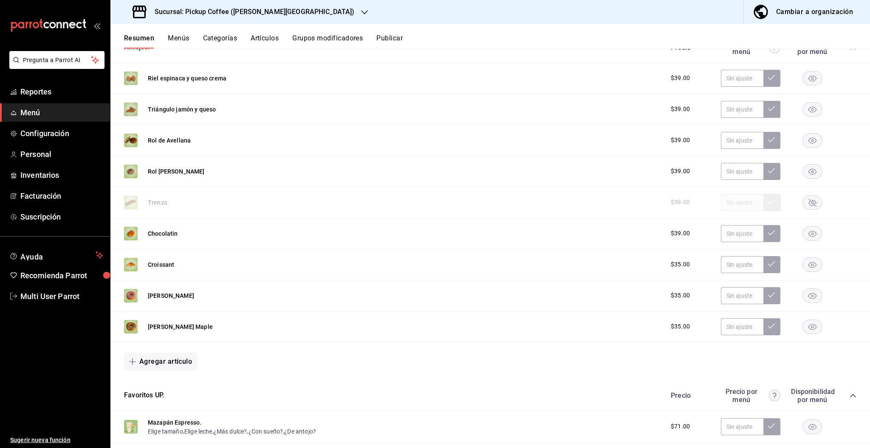
scroll to position [0, 0]
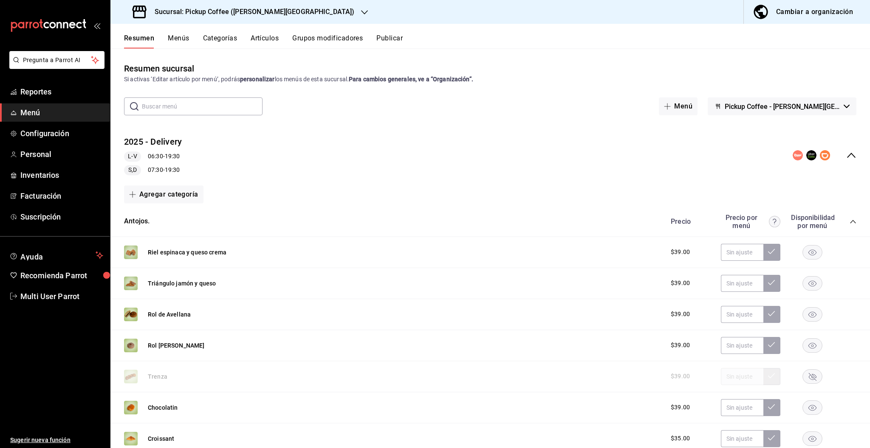
click at [393, 35] on button "Publicar" at bounding box center [390, 41] width 26 height 14
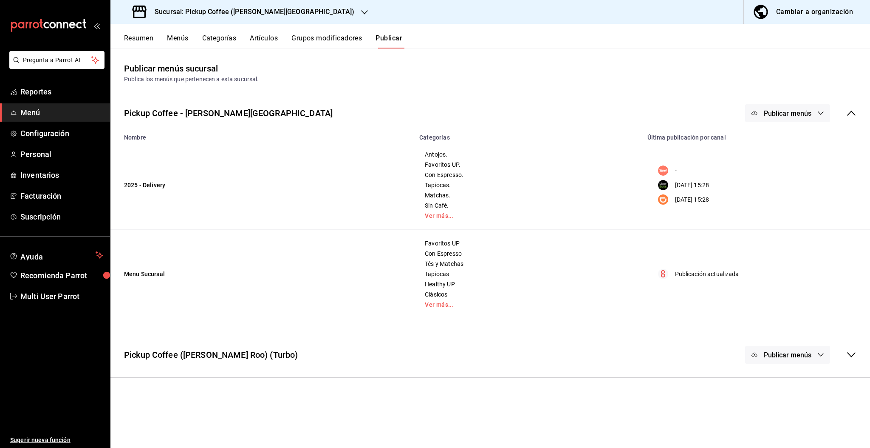
click at [772, 105] on button "Publicar menús" at bounding box center [787, 113] width 85 height 18
click at [787, 159] on li "Uber Eats" at bounding box center [788, 165] width 78 height 24
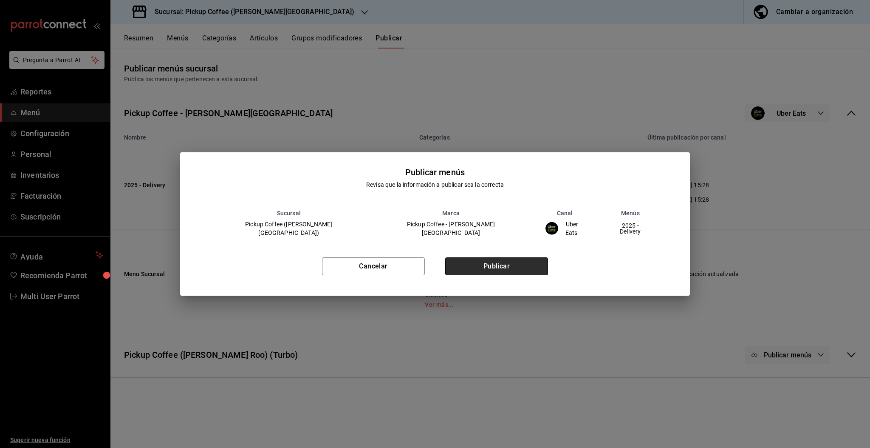
click at [533, 267] on button "Publicar" at bounding box center [496, 266] width 103 height 18
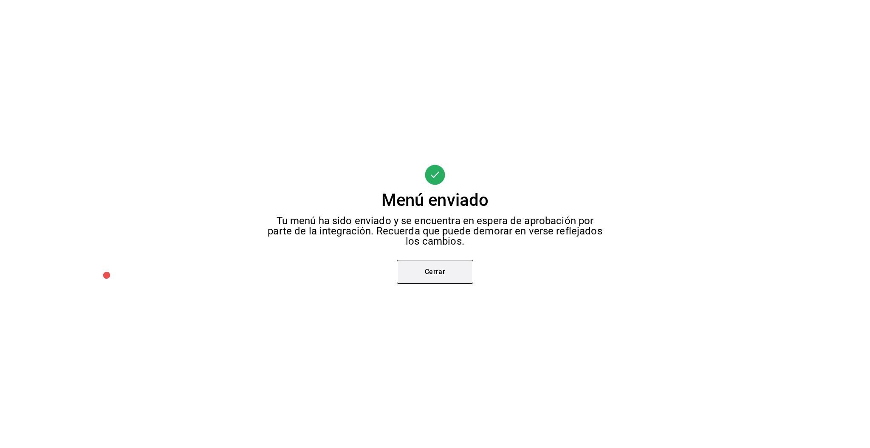
click at [459, 270] on button "Cerrar" at bounding box center [435, 272] width 76 height 24
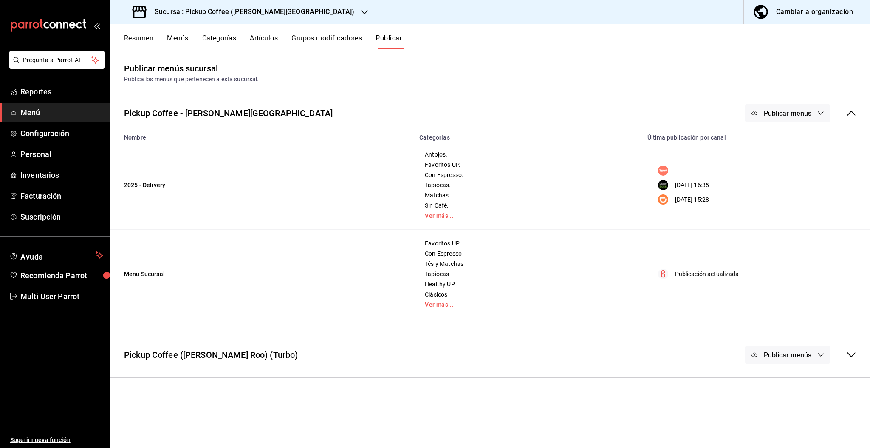
click at [806, 109] on span "Publicar menús" at bounding box center [788, 113] width 48 height 8
click at [796, 186] on span "DiDi Food" at bounding box center [800, 188] width 41 height 9
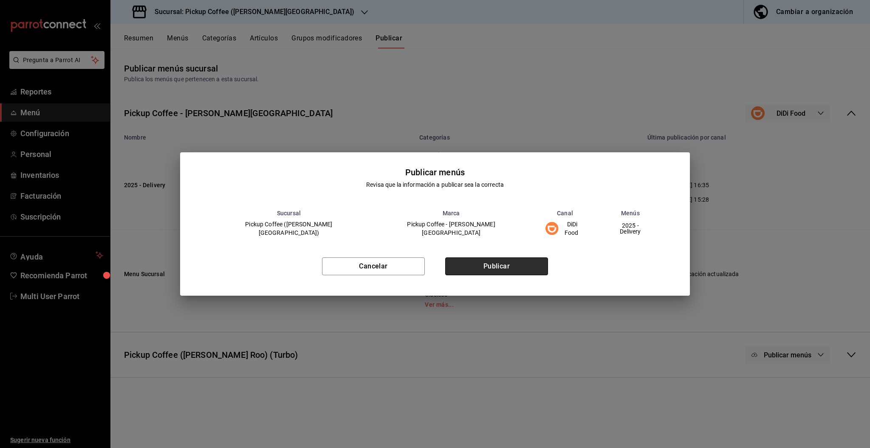
click at [525, 262] on button "Publicar" at bounding box center [496, 266] width 103 height 18
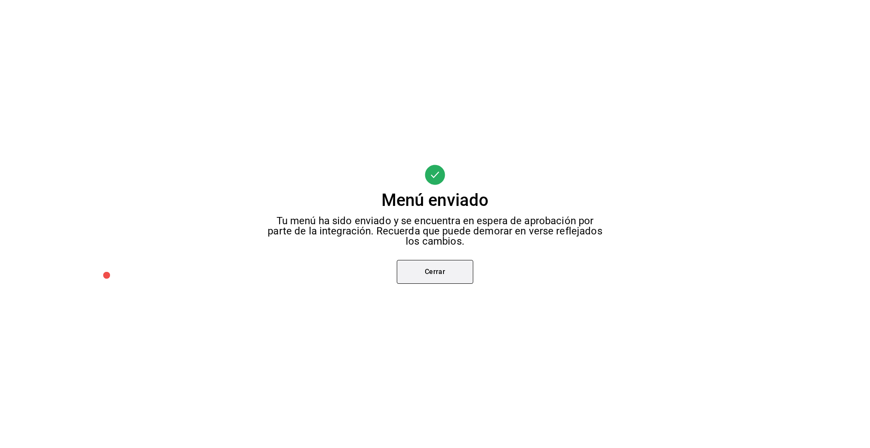
click at [453, 277] on button "Cerrar" at bounding box center [435, 272] width 76 height 24
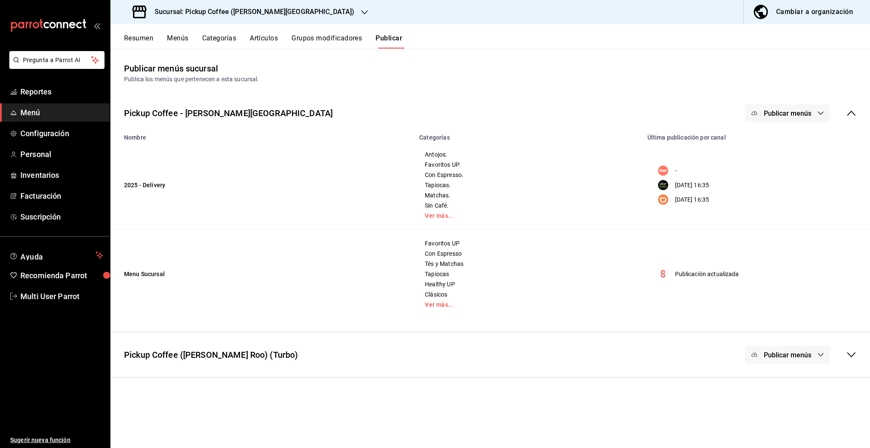
click at [361, 11] on icon "button" at bounding box center [364, 12] width 7 height 7
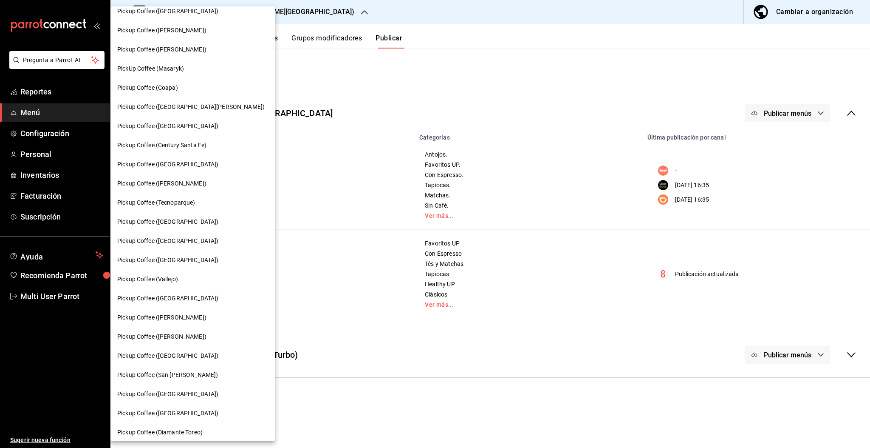
scroll to position [47, 0]
click at [174, 318] on span "Pickup Coffee ([PERSON_NAME])" at bounding box center [161, 316] width 89 height 9
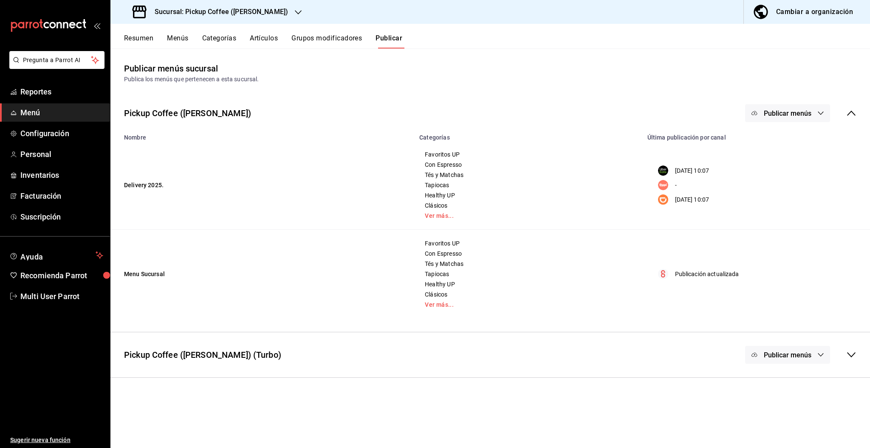
click at [146, 34] on button "Resumen" at bounding box center [138, 41] width 29 height 14
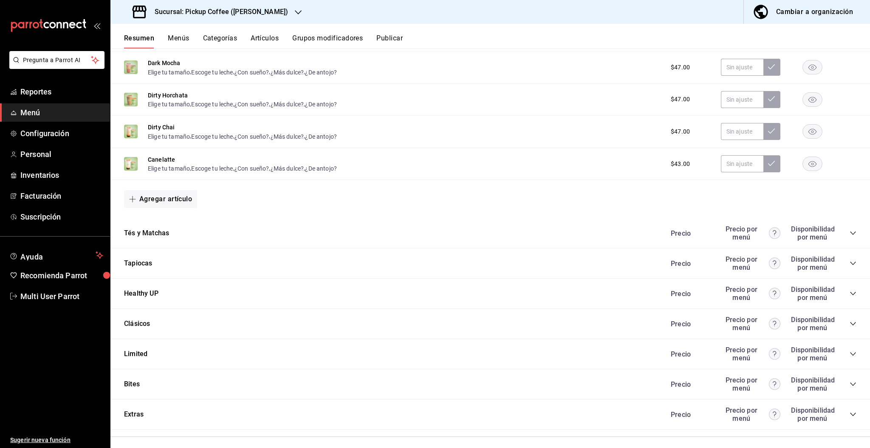
scroll to position [603, 0]
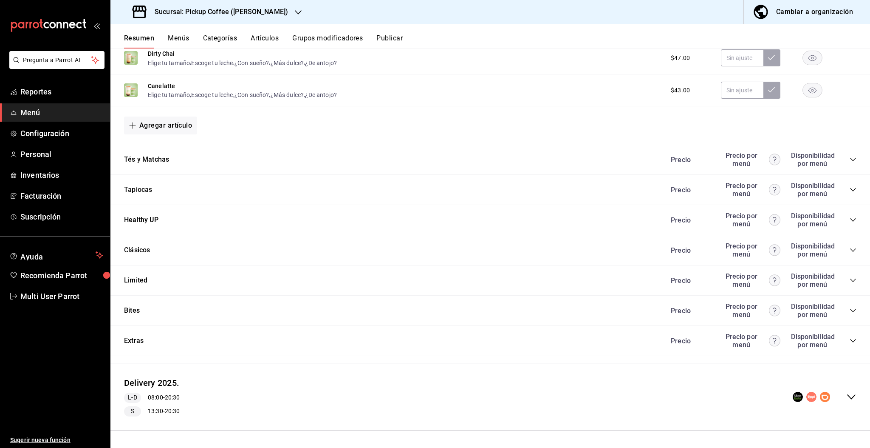
click at [847, 394] on icon "collapse-menu-row" at bounding box center [852, 396] width 10 height 10
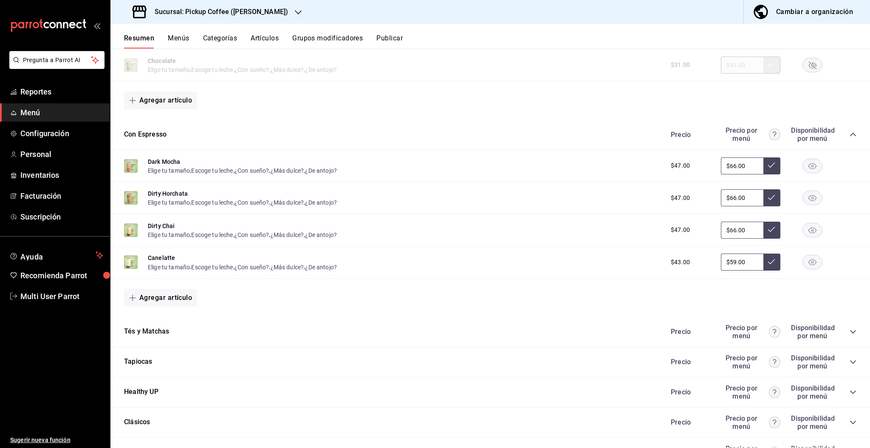
scroll to position [1365, 0]
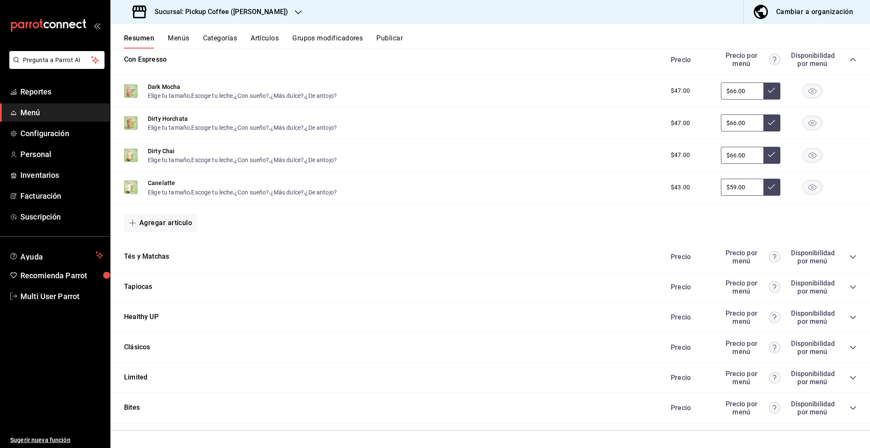
click at [850, 405] on icon "collapse-category-row" at bounding box center [853, 407] width 7 height 7
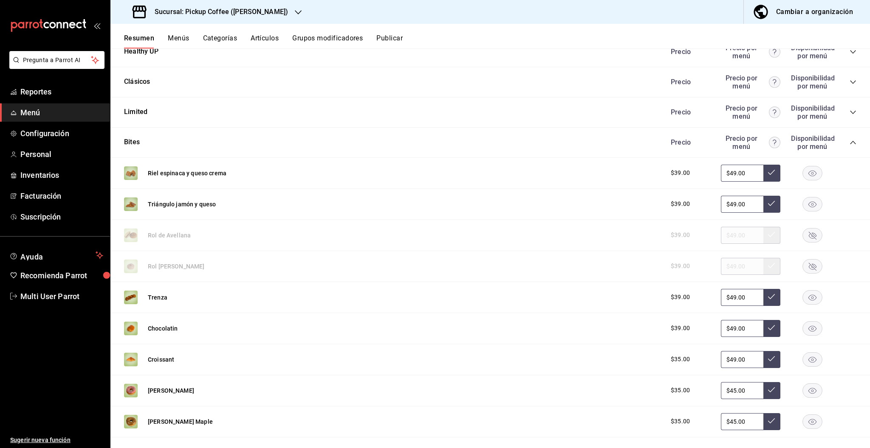
scroll to position [1683, 0]
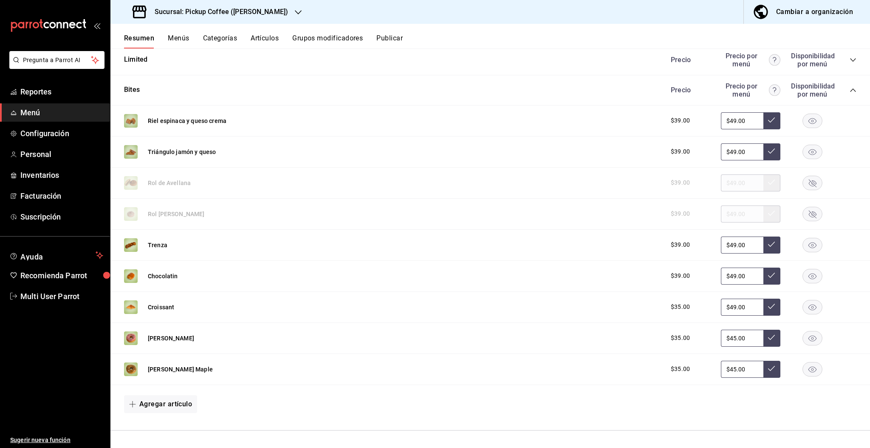
click at [803, 363] on rect "button" at bounding box center [813, 369] width 20 height 14
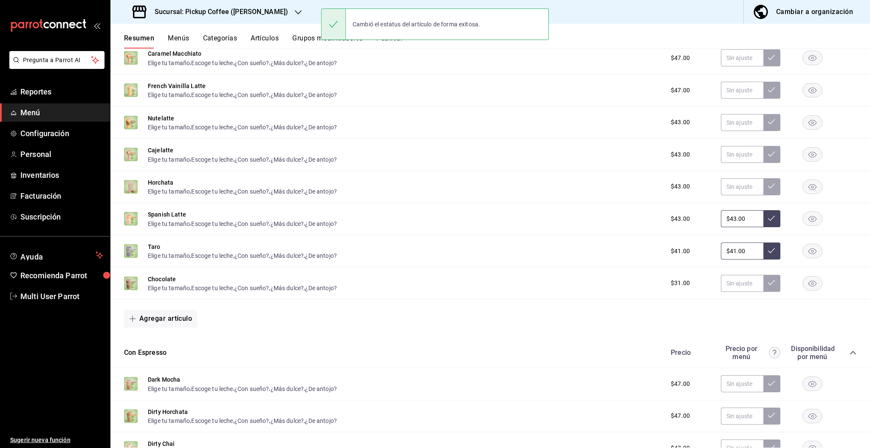
scroll to position [0, 0]
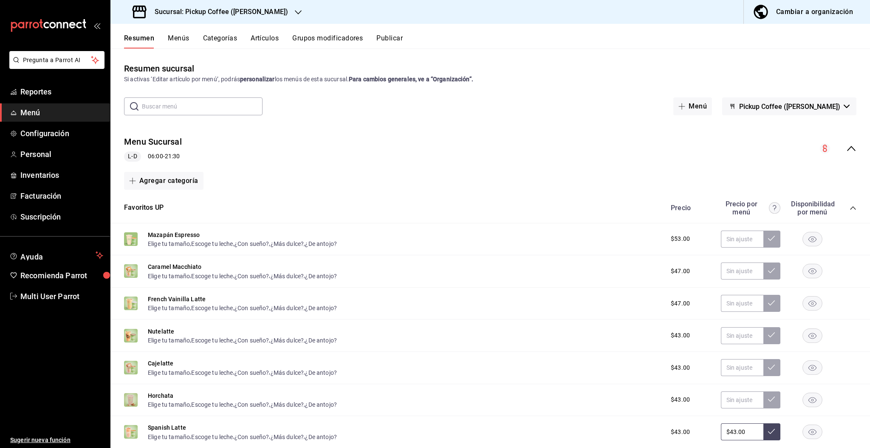
click at [397, 35] on button "Publicar" at bounding box center [390, 41] width 26 height 14
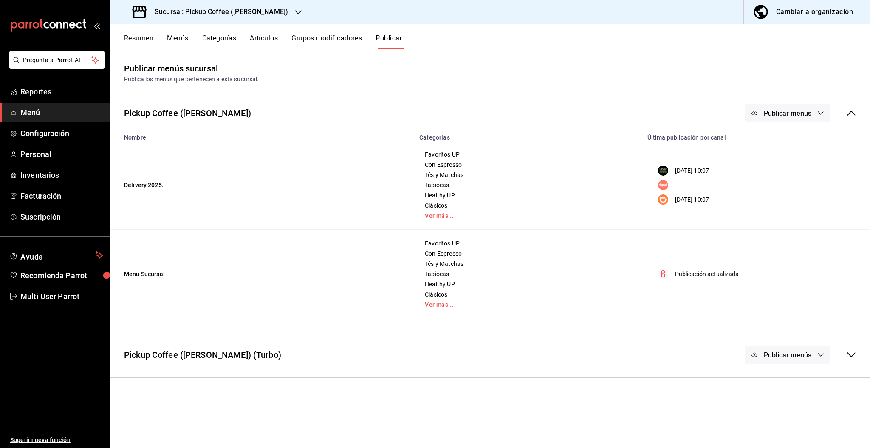
click at [789, 114] on span "Publicar menús" at bounding box center [788, 113] width 48 height 8
click at [793, 134] on li "Uber Eats" at bounding box center [788, 141] width 78 height 24
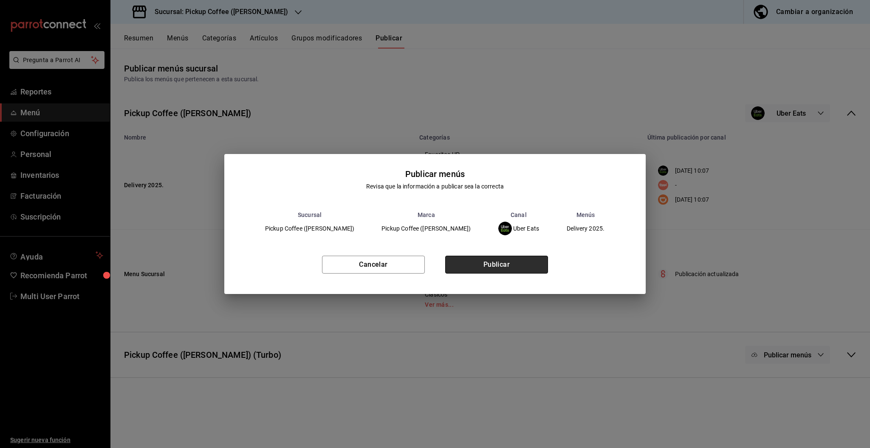
click at [530, 271] on button "Publicar" at bounding box center [496, 264] width 103 height 18
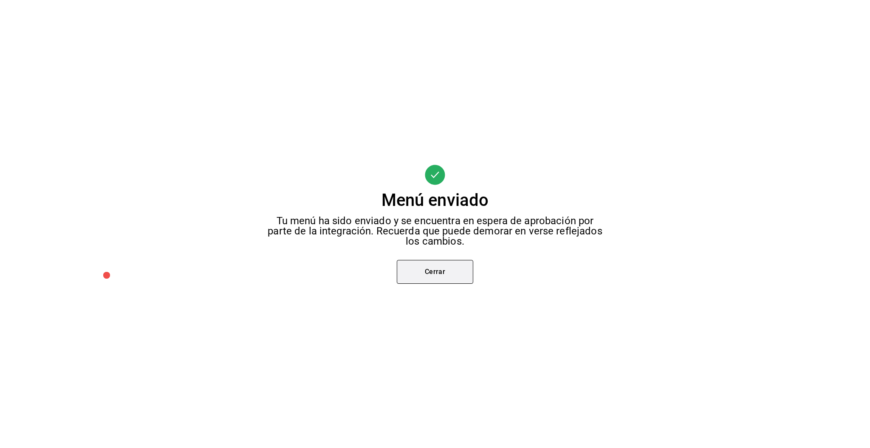
click at [454, 267] on button "Cerrar" at bounding box center [435, 272] width 76 height 24
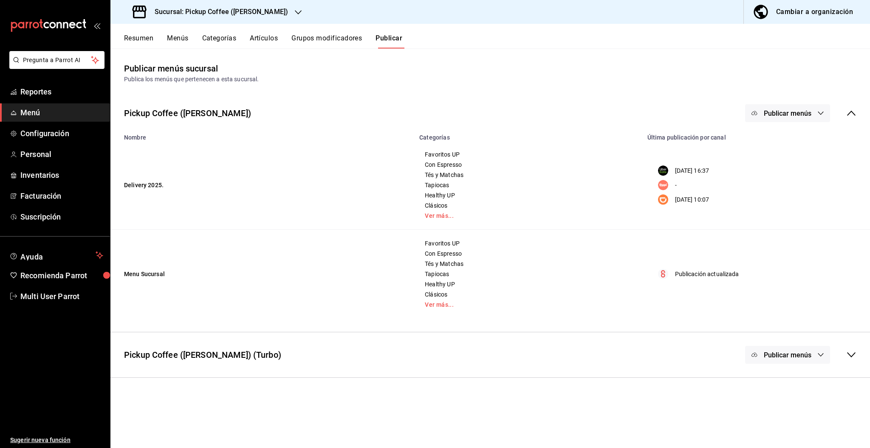
click at [786, 111] on span "Publicar menús" at bounding box center [788, 113] width 48 height 8
click at [783, 187] on span "DiDi Food" at bounding box center [800, 188] width 41 height 9
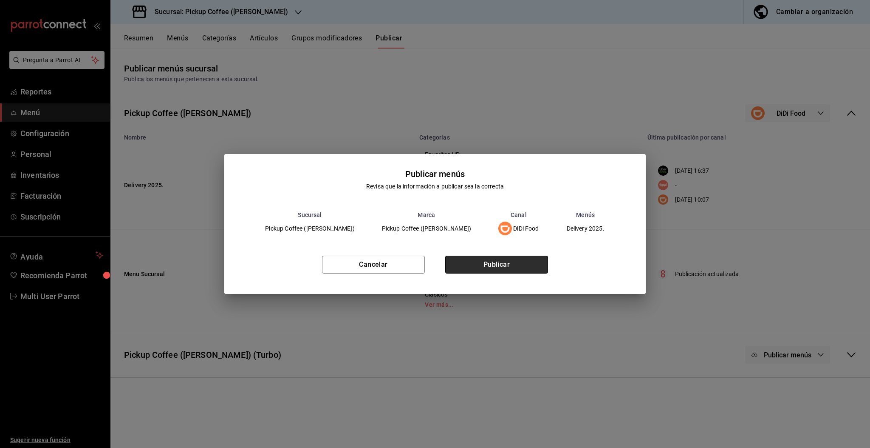
click at [531, 265] on button "Publicar" at bounding box center [496, 264] width 103 height 18
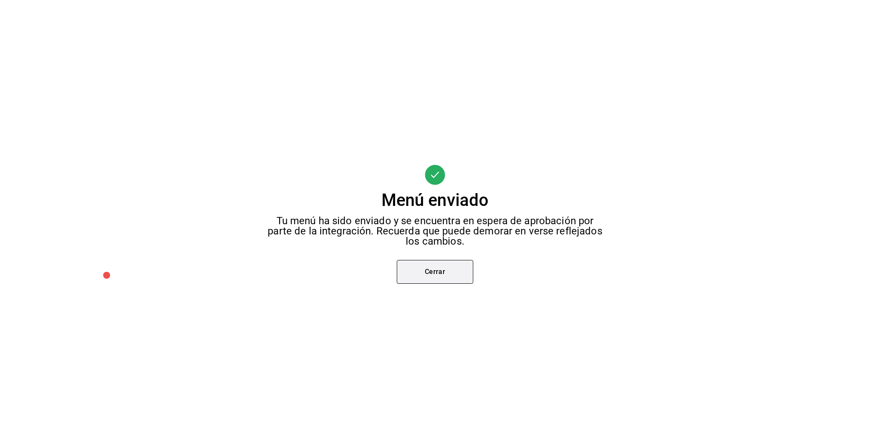
click at [450, 271] on button "Cerrar" at bounding box center [435, 272] width 76 height 24
